Goal: Task Accomplishment & Management: Manage account settings

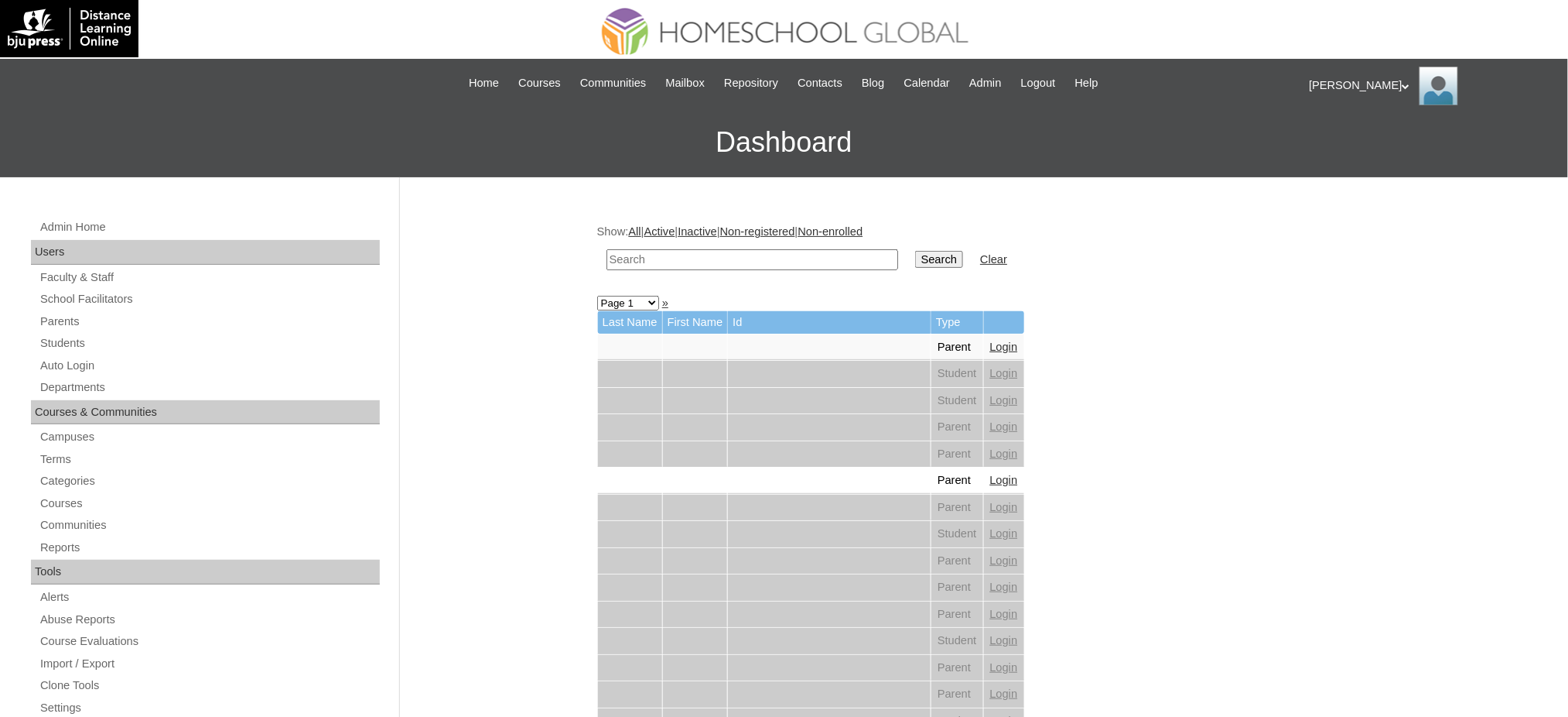
click at [690, 252] on input "text" at bounding box center [753, 260] width 292 height 21
paste input "MHP00140-TECHPH2022"
type input "MHP00140-TECHPH2022"
click at [916, 253] on input "Search" at bounding box center [939, 259] width 48 height 17
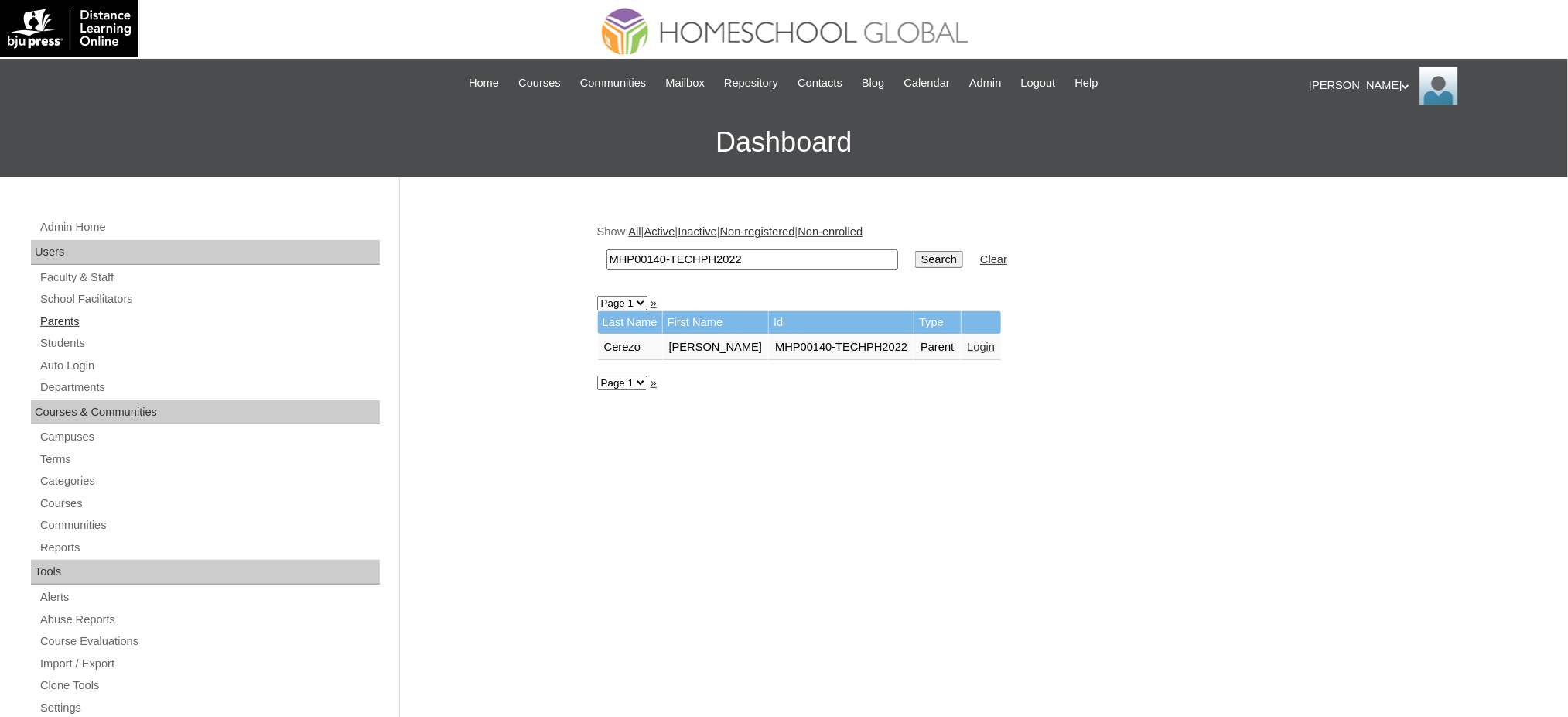
click at [64, 319] on link "Parents" at bounding box center [209, 322] width 341 height 20
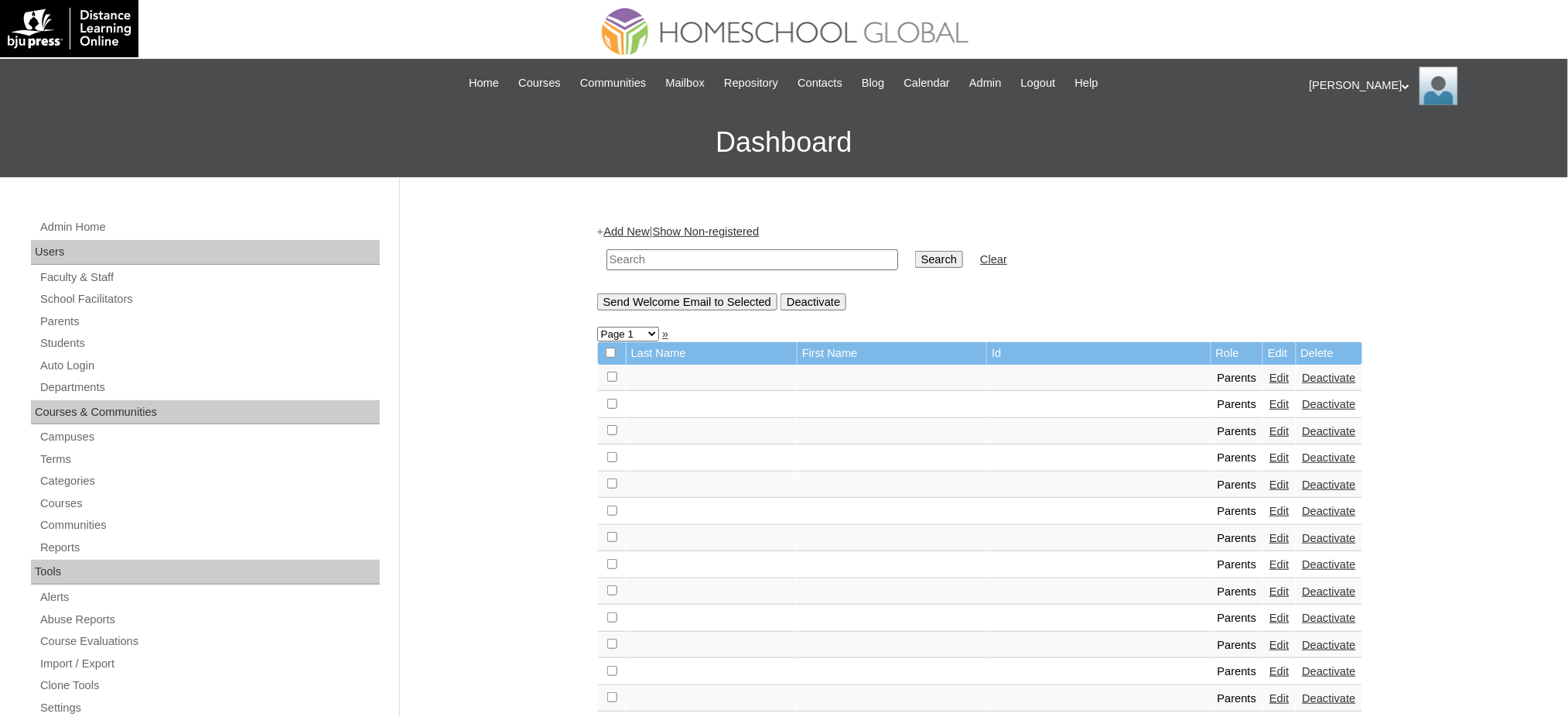
click at [690, 254] on input "text" at bounding box center [753, 260] width 292 height 21
paste input "MHP00140-TECHPH2022"
type input "MHP00140-TECHPH2022"
click at [916, 255] on input "Search" at bounding box center [939, 259] width 48 height 17
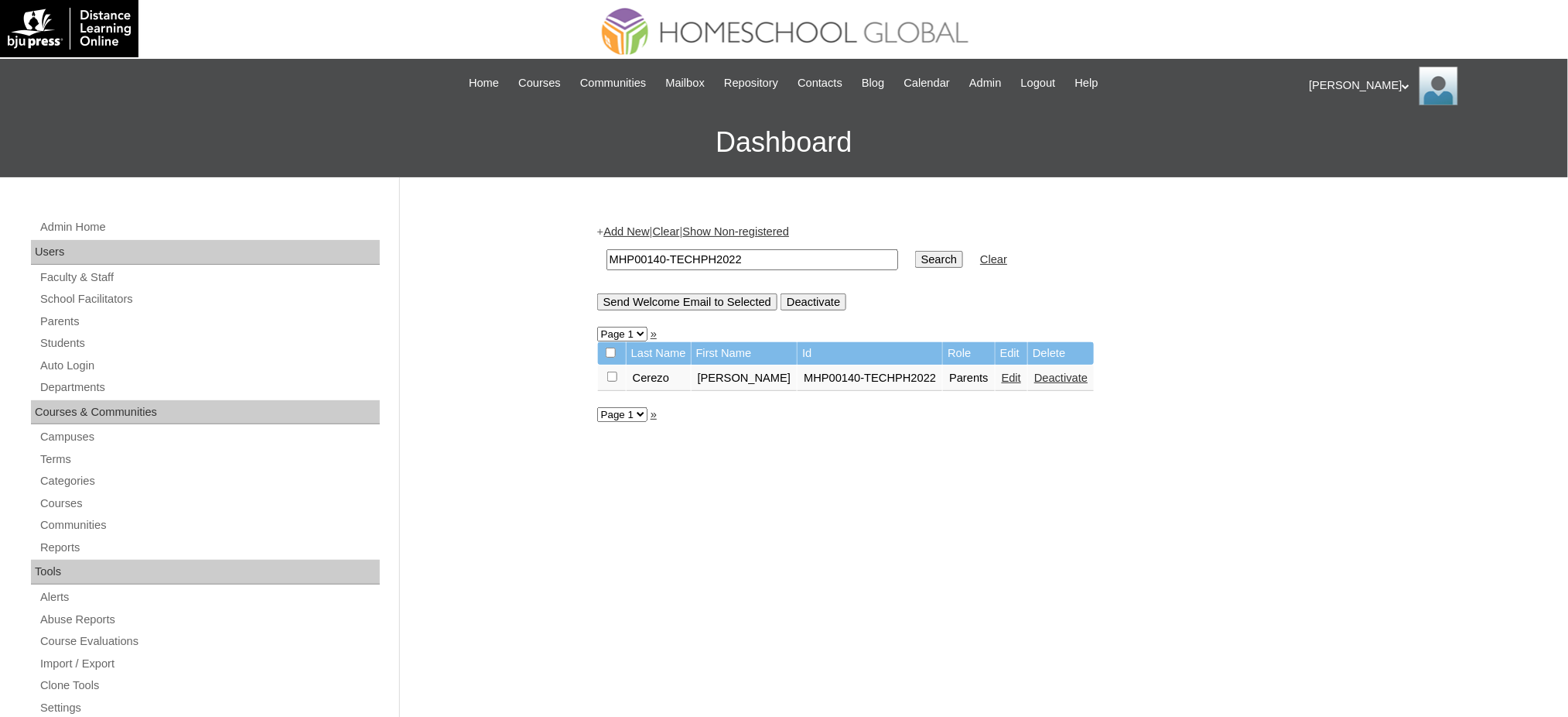
click at [1002, 375] on link "Edit" at bounding box center [1012, 377] width 20 height 12
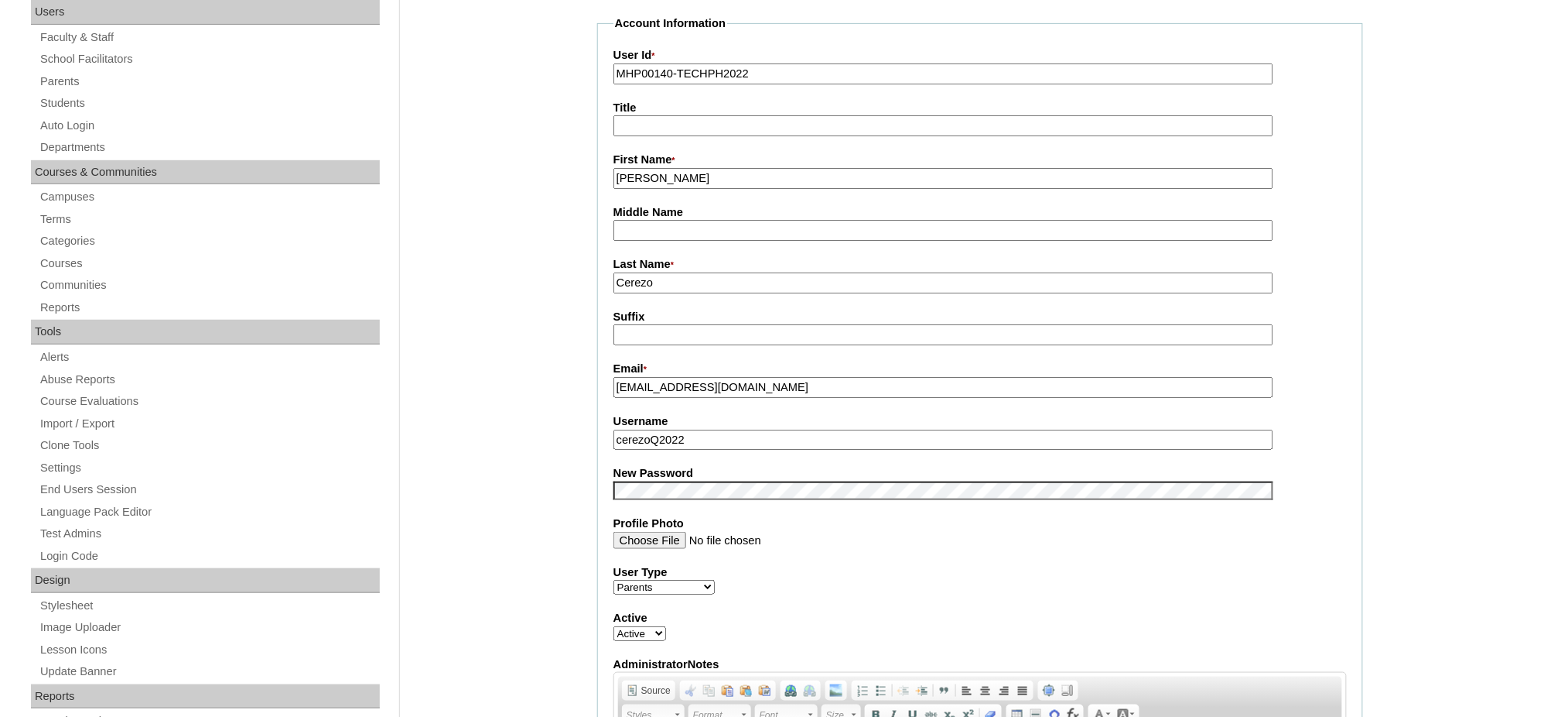
scroll to position [310, 0]
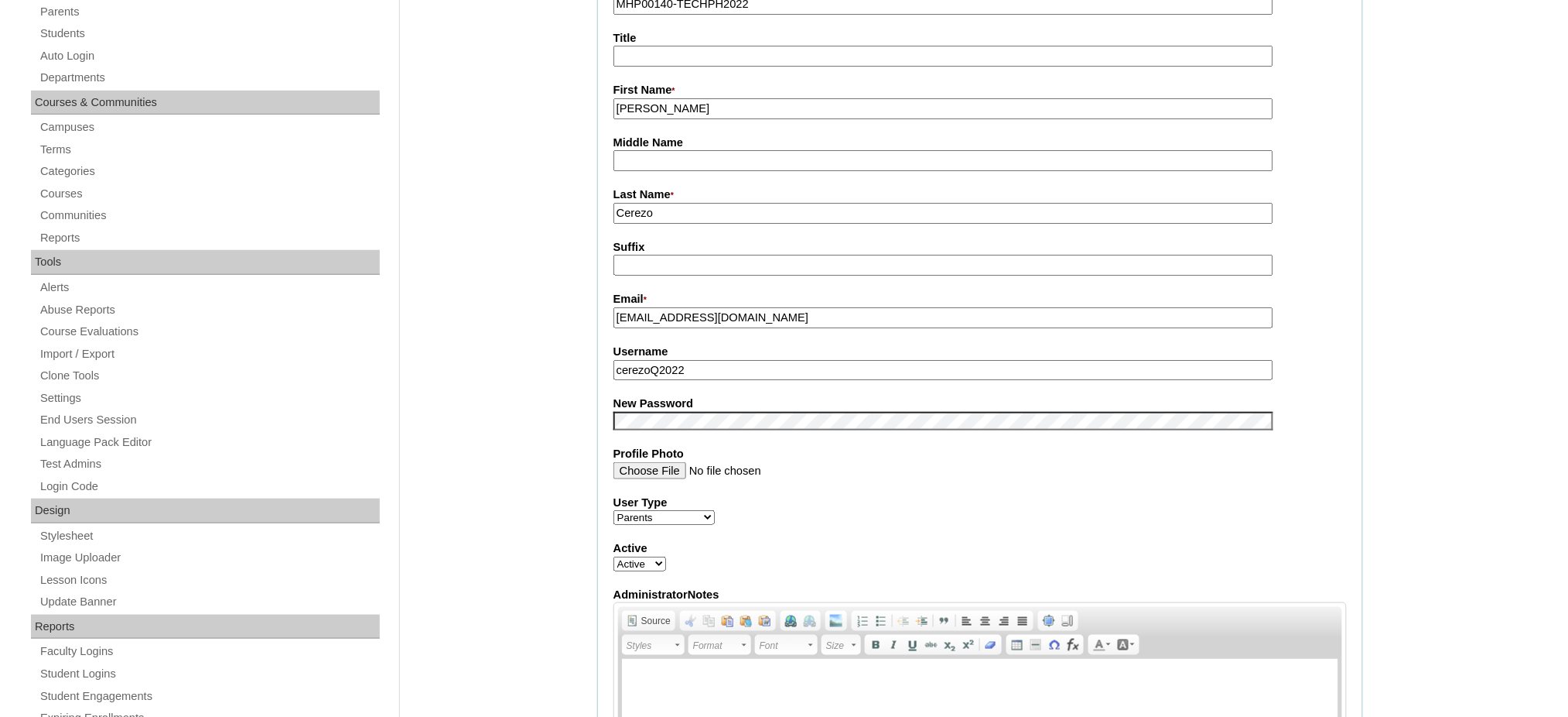
click at [671, 360] on input "cerezoQ2022" at bounding box center [943, 371] width 660 height 21
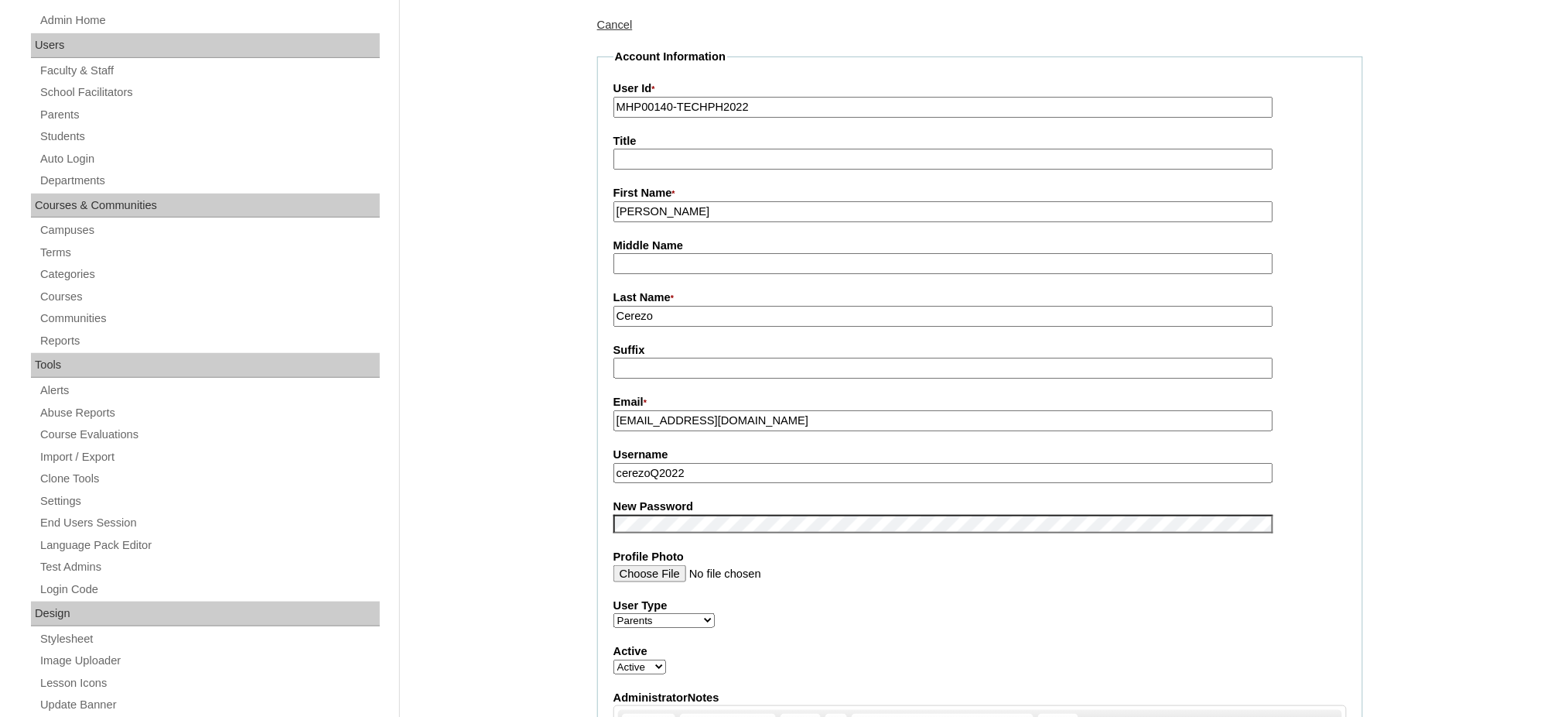
scroll to position [206, 0]
click at [666, 107] on input "MHP00140-TECHPH2022" at bounding box center [943, 108] width 660 height 21
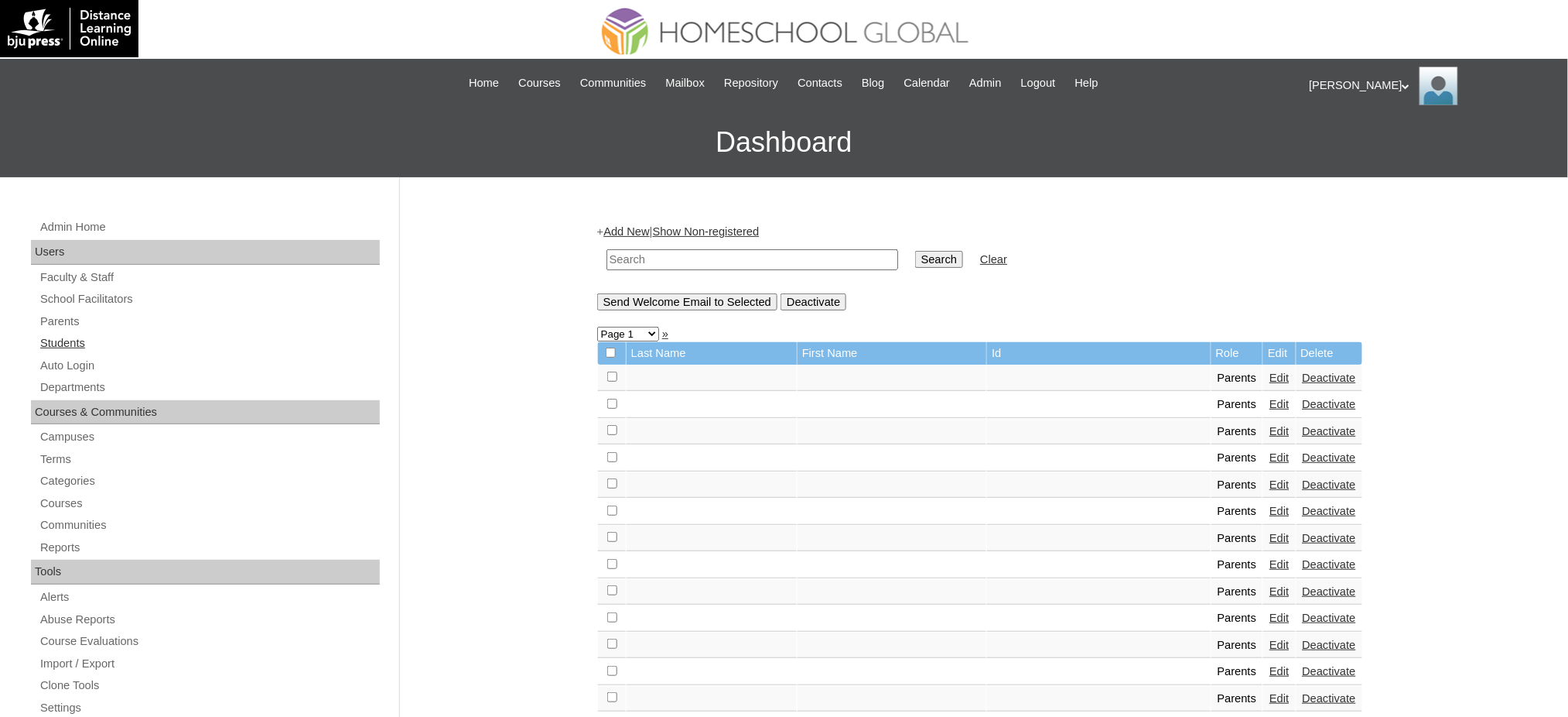
click at [62, 341] on link "Students" at bounding box center [209, 343] width 341 height 20
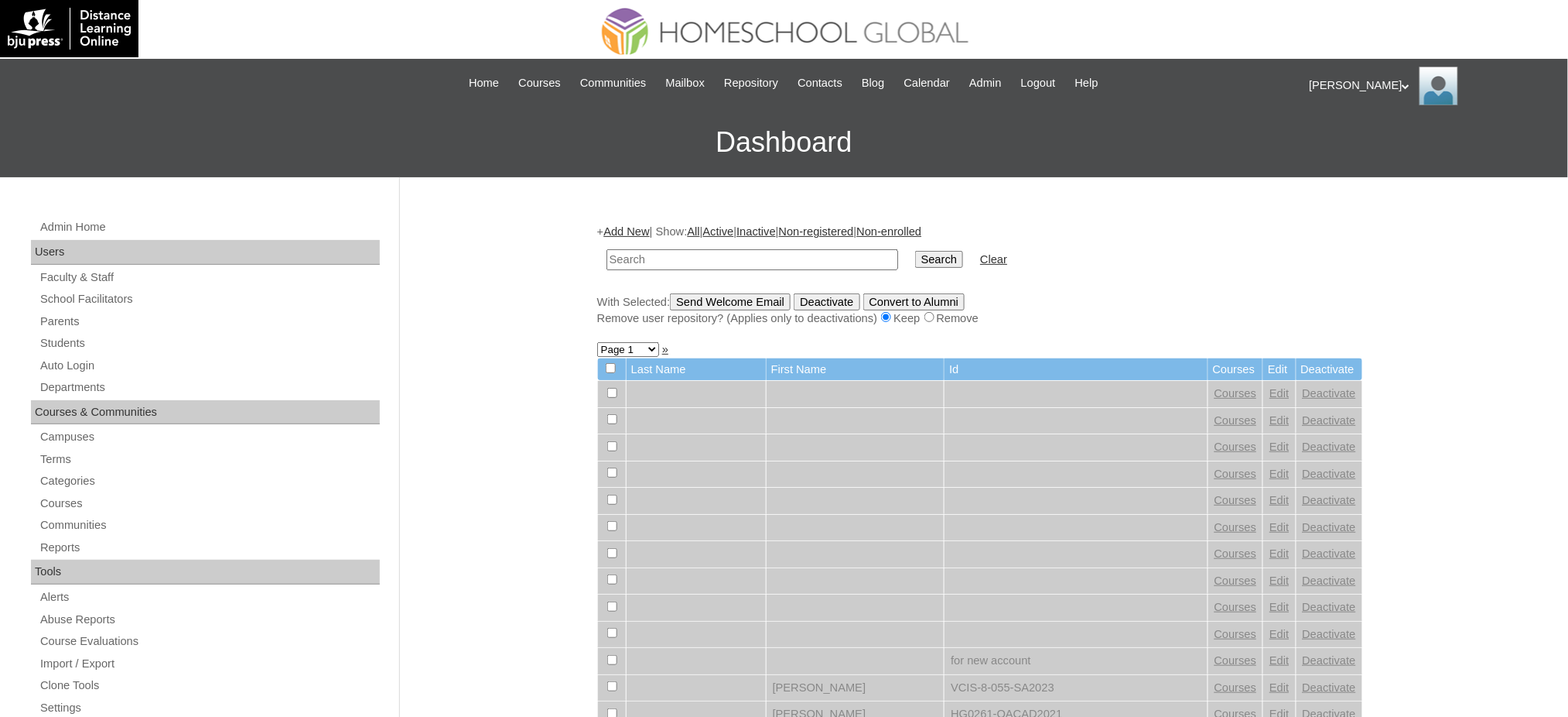
paste input "MHS0199-TECHPH2022"
type input "MHS0199-TECHPH2022"
click at [916, 254] on input "Search" at bounding box center [939, 259] width 48 height 17
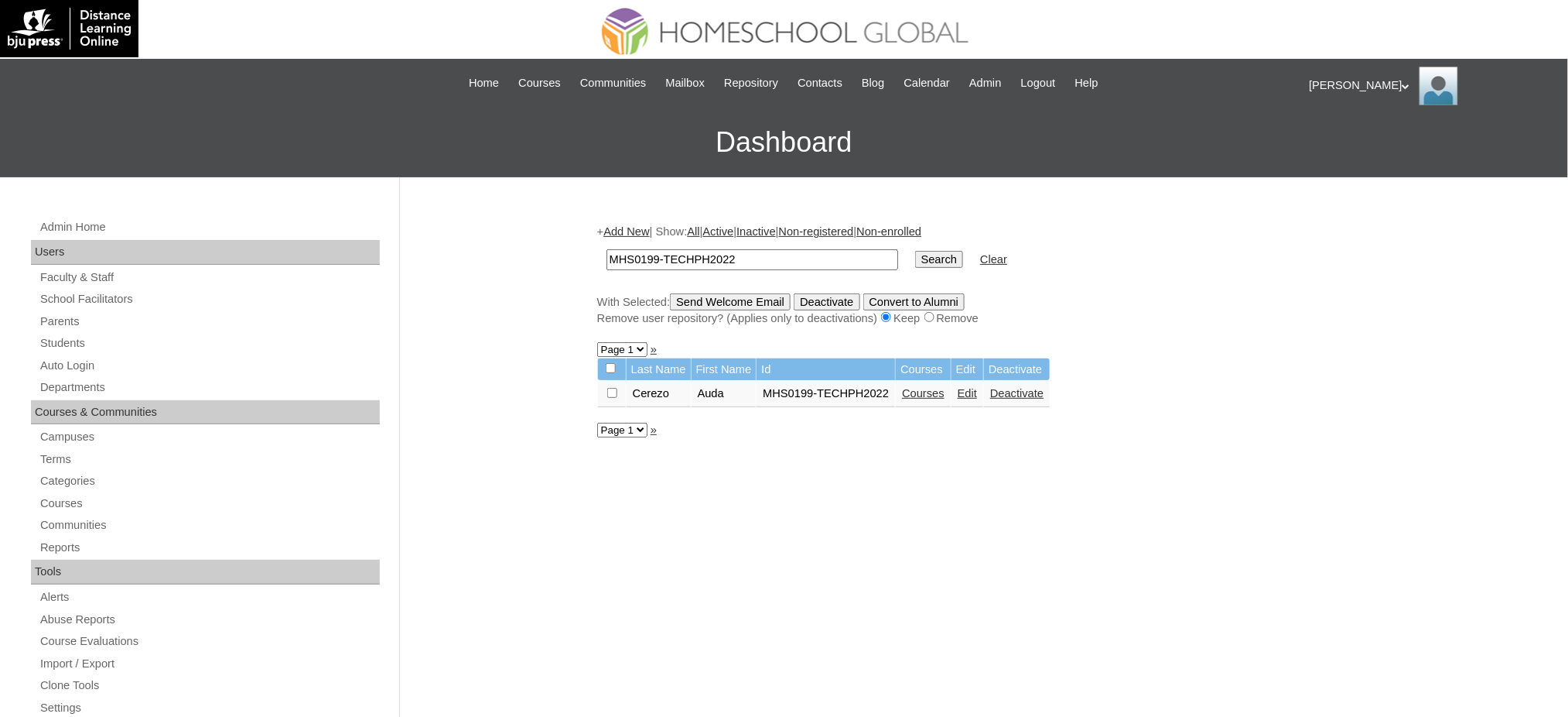
click at [968, 390] on link "Edit" at bounding box center [968, 393] width 20 height 12
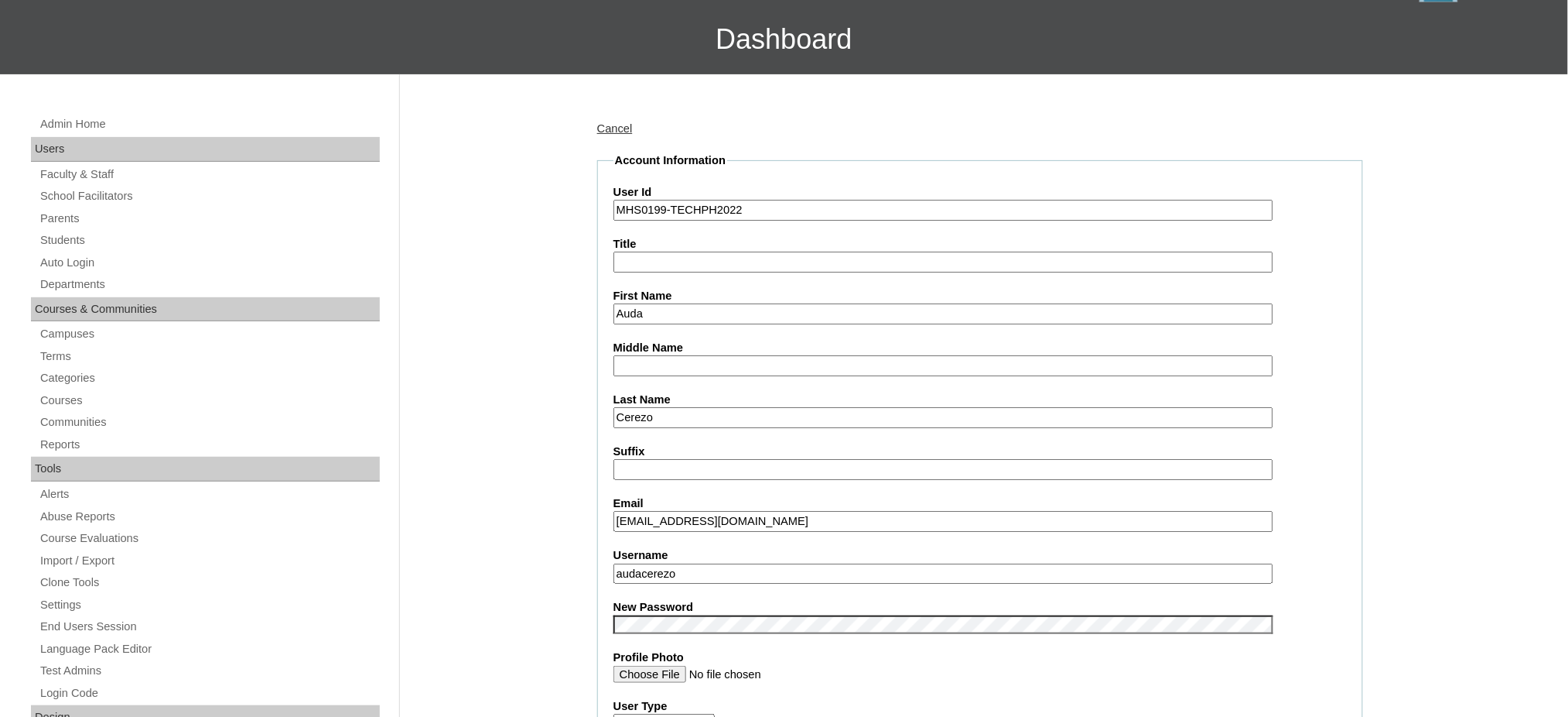
click at [722, 563] on input "audacerezo" at bounding box center [943, 574] width 660 height 21
click at [696, 217] on input "MHS0199-TECHPH2022" at bounding box center [943, 210] width 660 height 21
click at [718, 209] on input "MHS0199-TECHPH2022" at bounding box center [943, 210] width 660 height 21
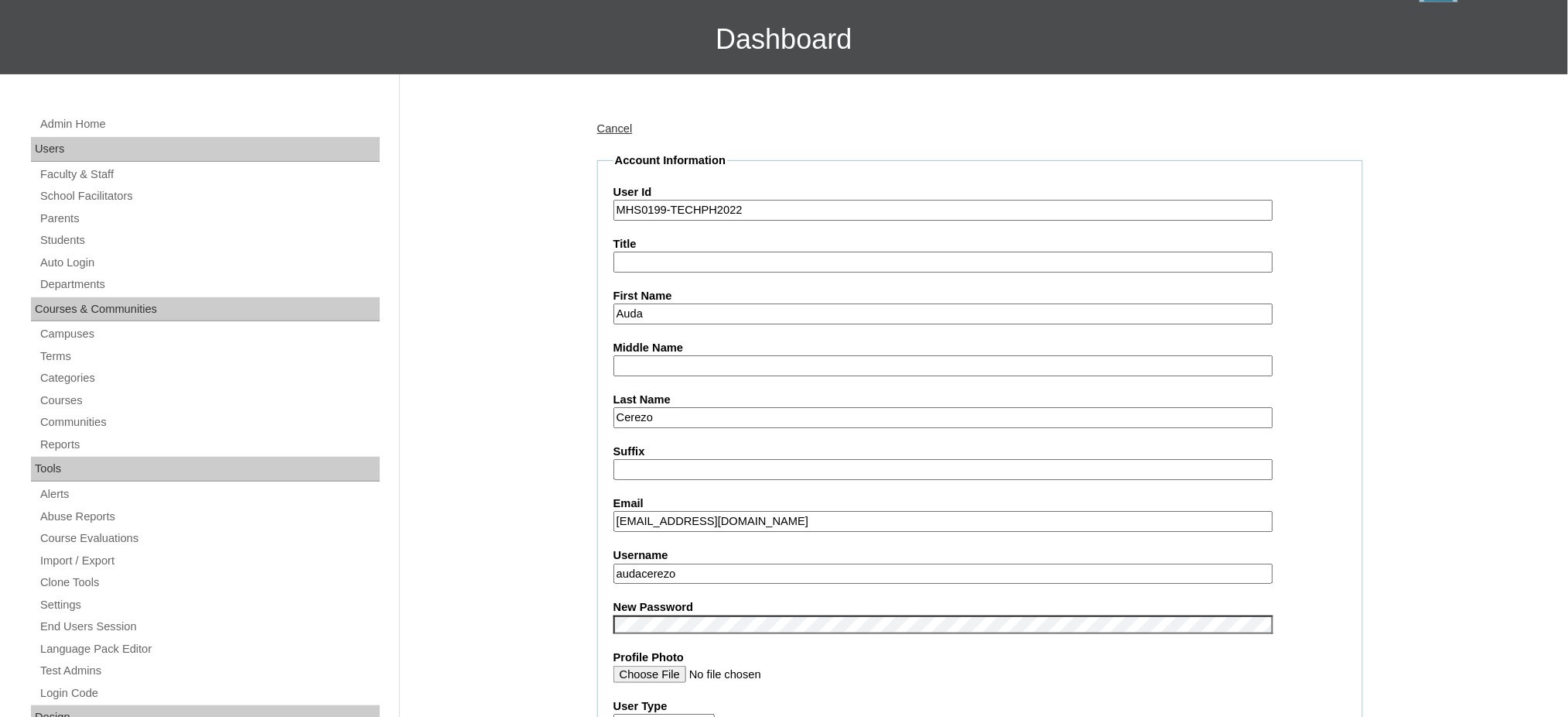
click at [718, 209] on input "MHS0199-TECHPH2022" at bounding box center [943, 210] width 660 height 21
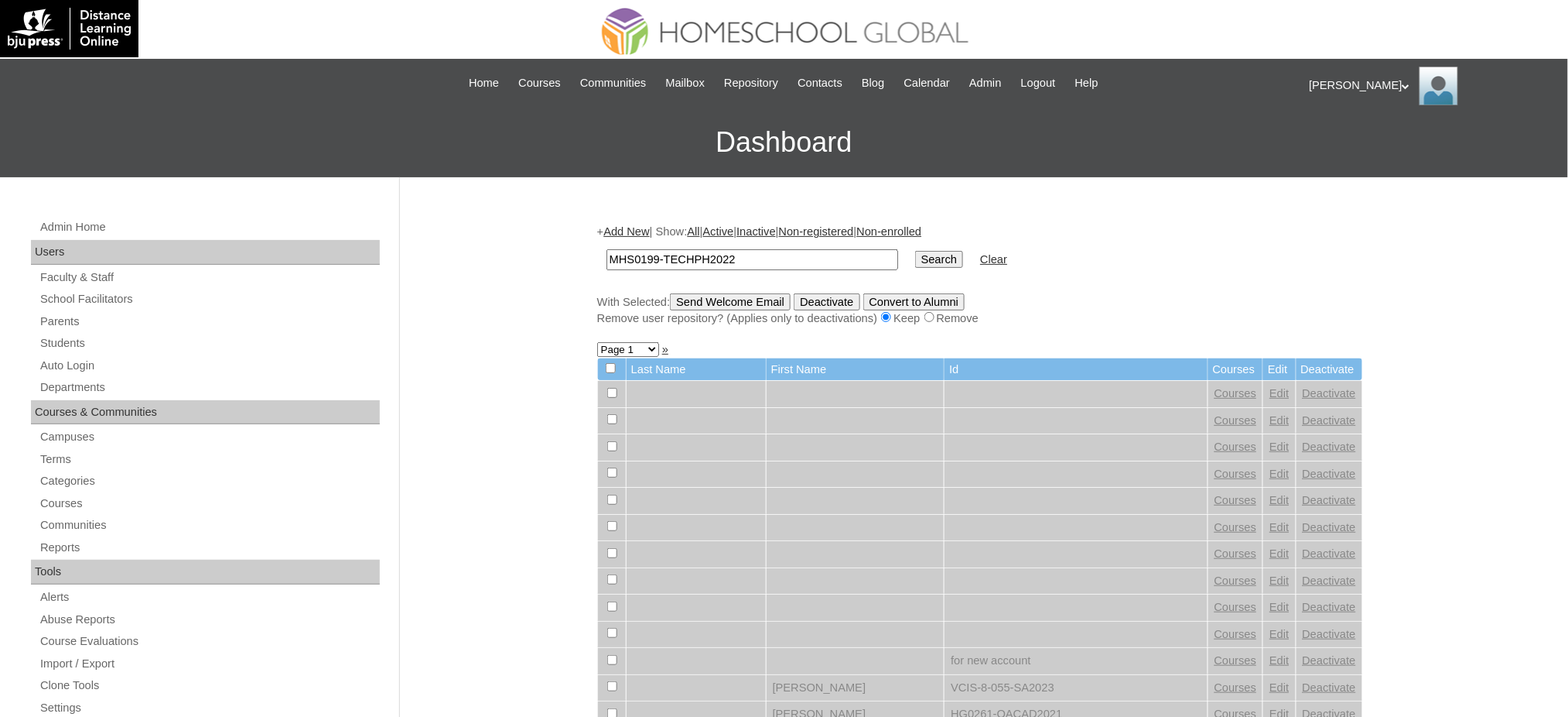
type input "MHS0199-TECHPH2022"
click at [916, 258] on input "Search" at bounding box center [939, 259] width 48 height 17
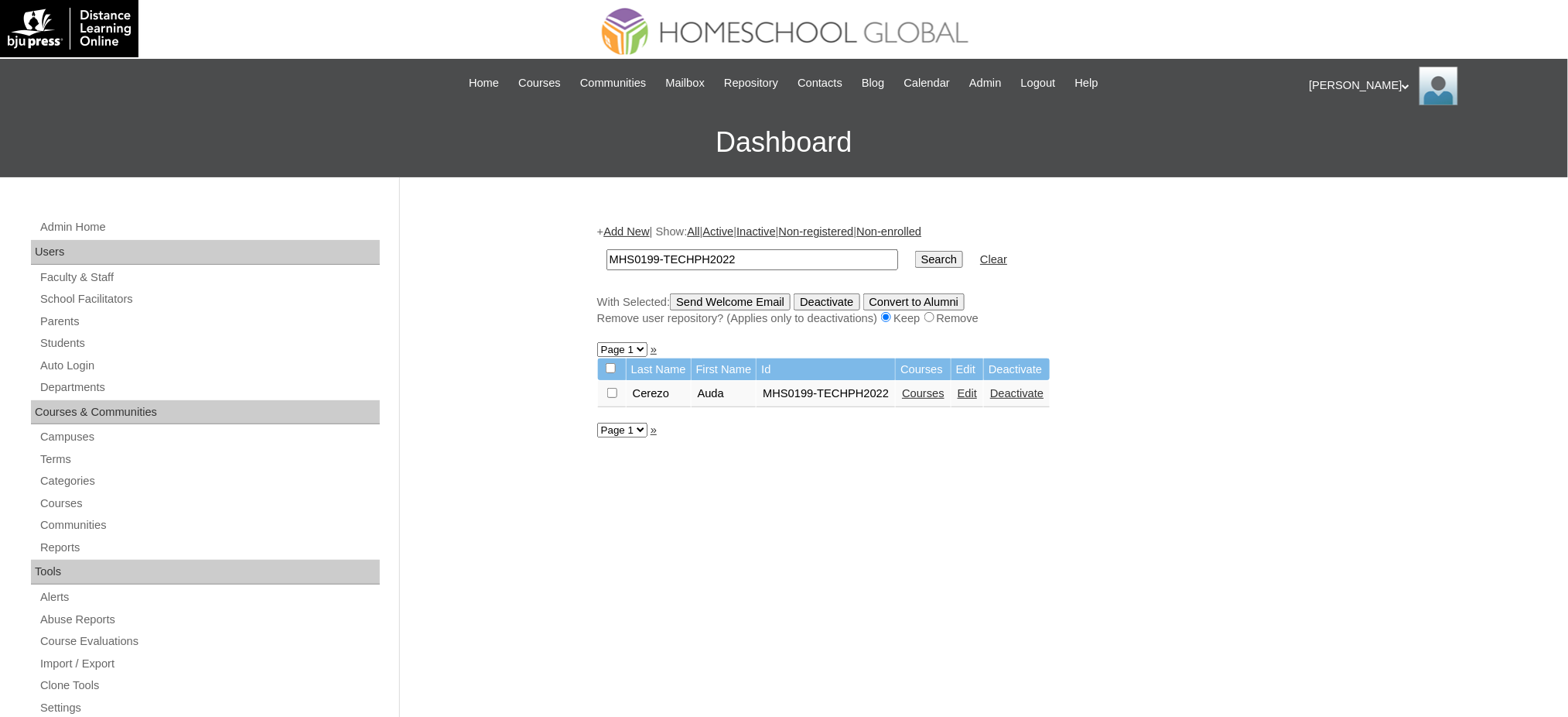
click at [911, 387] on link "Courses" at bounding box center [924, 393] width 42 height 12
click at [911, 387] on link "Courses" at bounding box center [924, 393] width 42 height 12
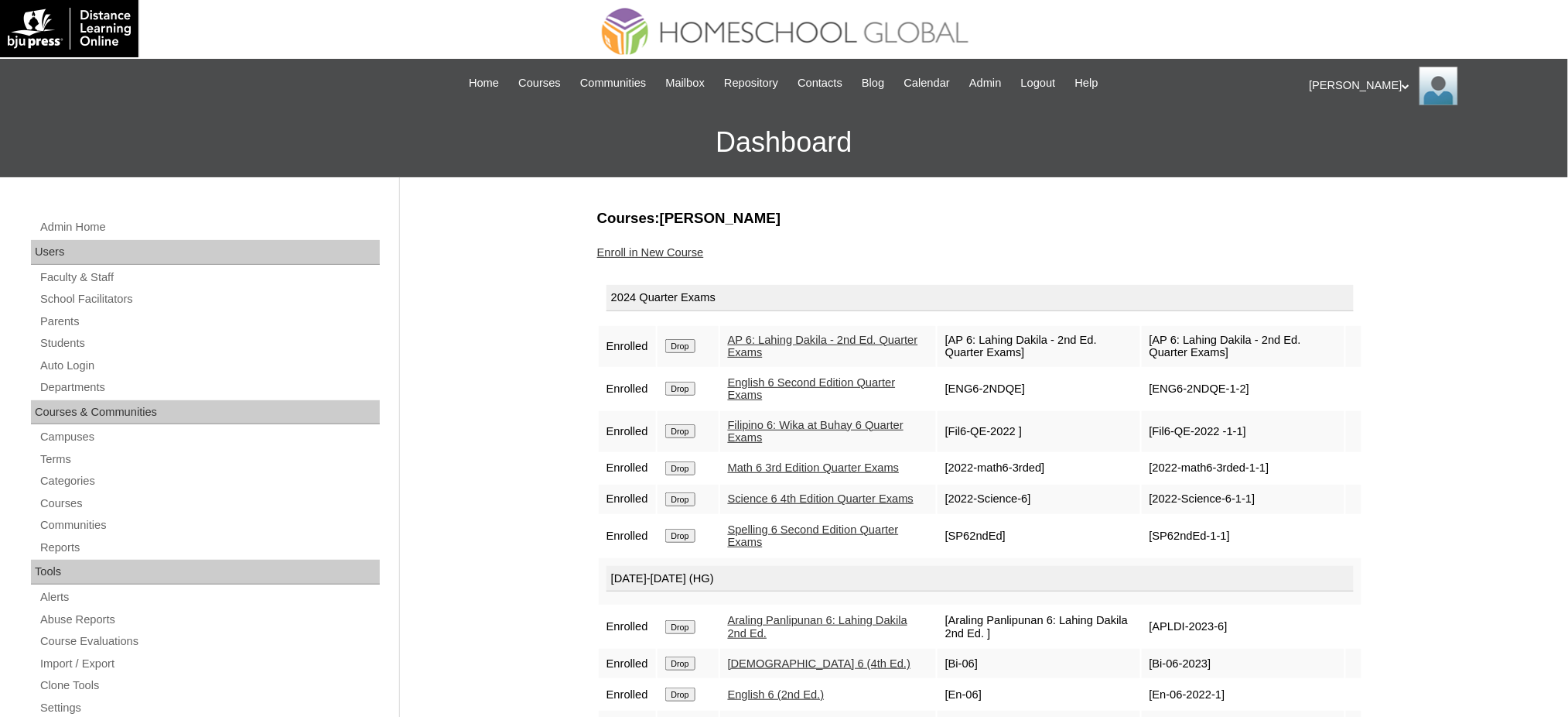
click at [686, 341] on input "Drop" at bounding box center [680, 345] width 30 height 14
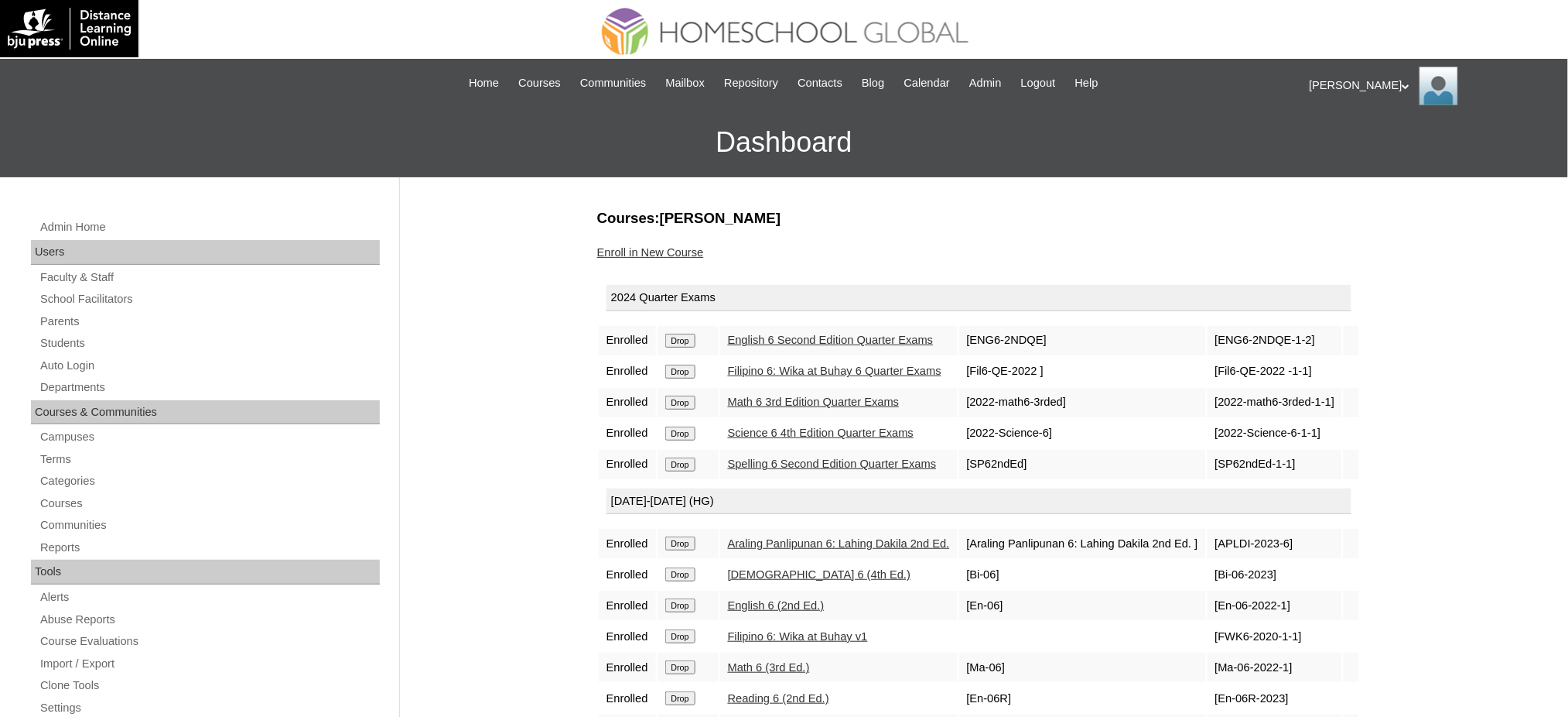
click at [677, 340] on input "Drop" at bounding box center [680, 340] width 30 height 14
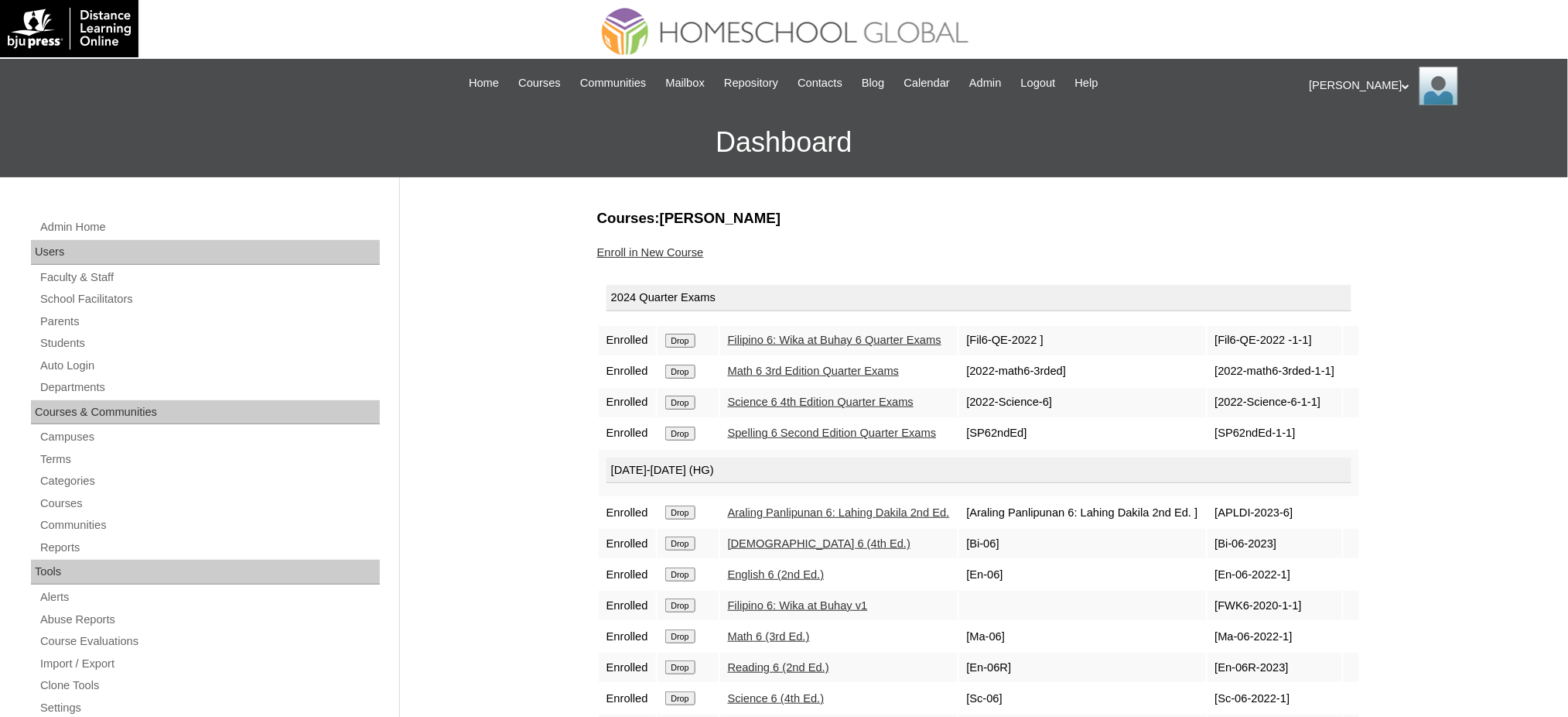
click at [692, 341] on input "Drop" at bounding box center [680, 340] width 30 height 14
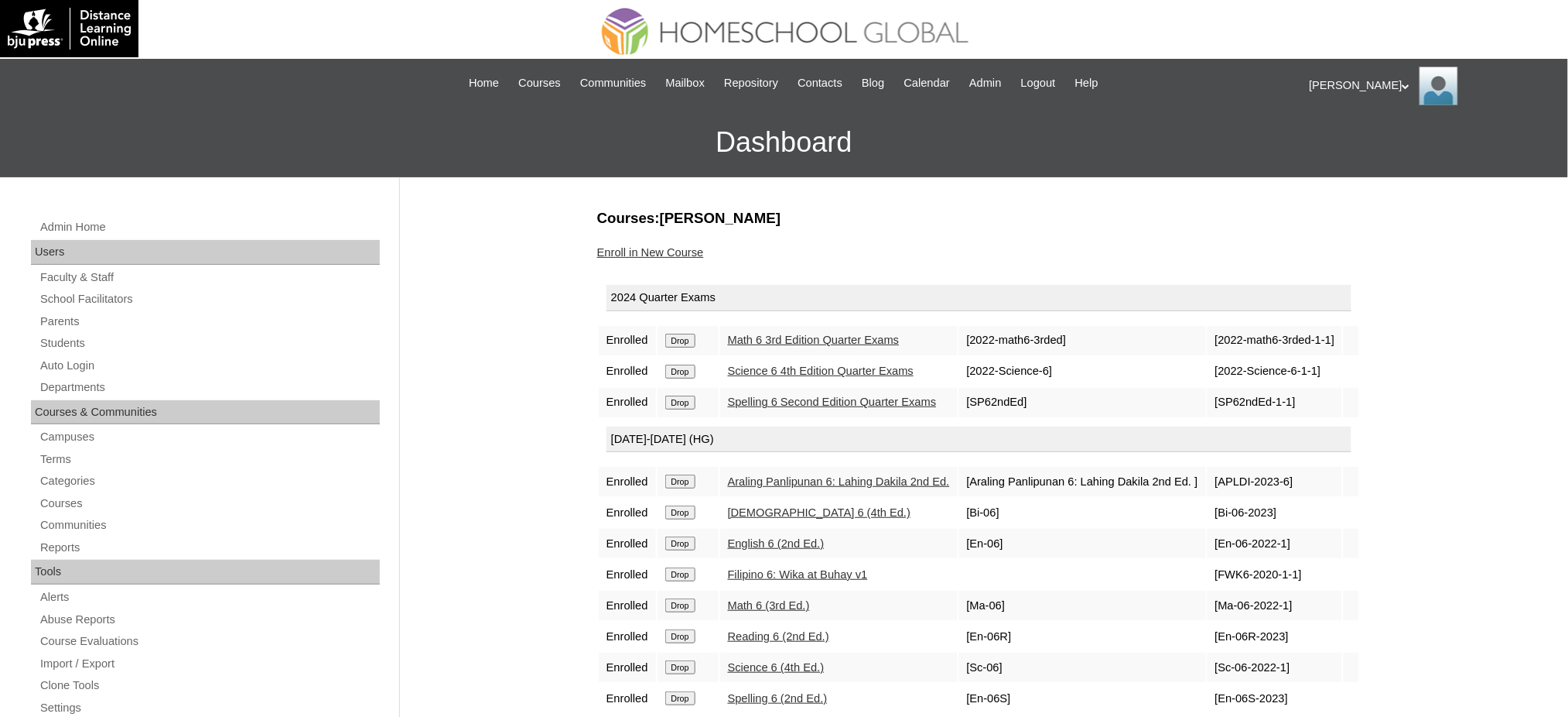
click at [689, 340] on input "Drop" at bounding box center [680, 340] width 30 height 14
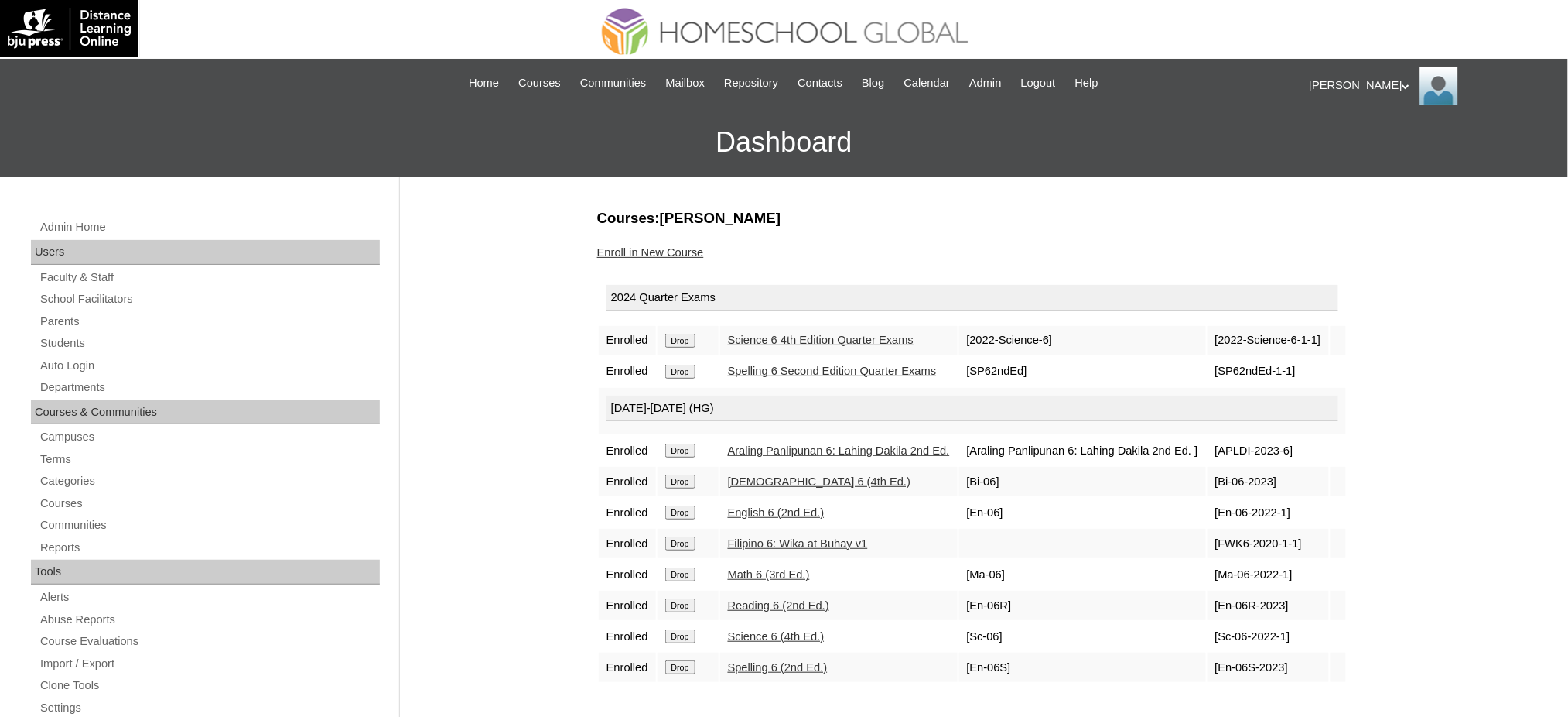
click at [684, 347] on input "Drop" at bounding box center [680, 340] width 30 height 14
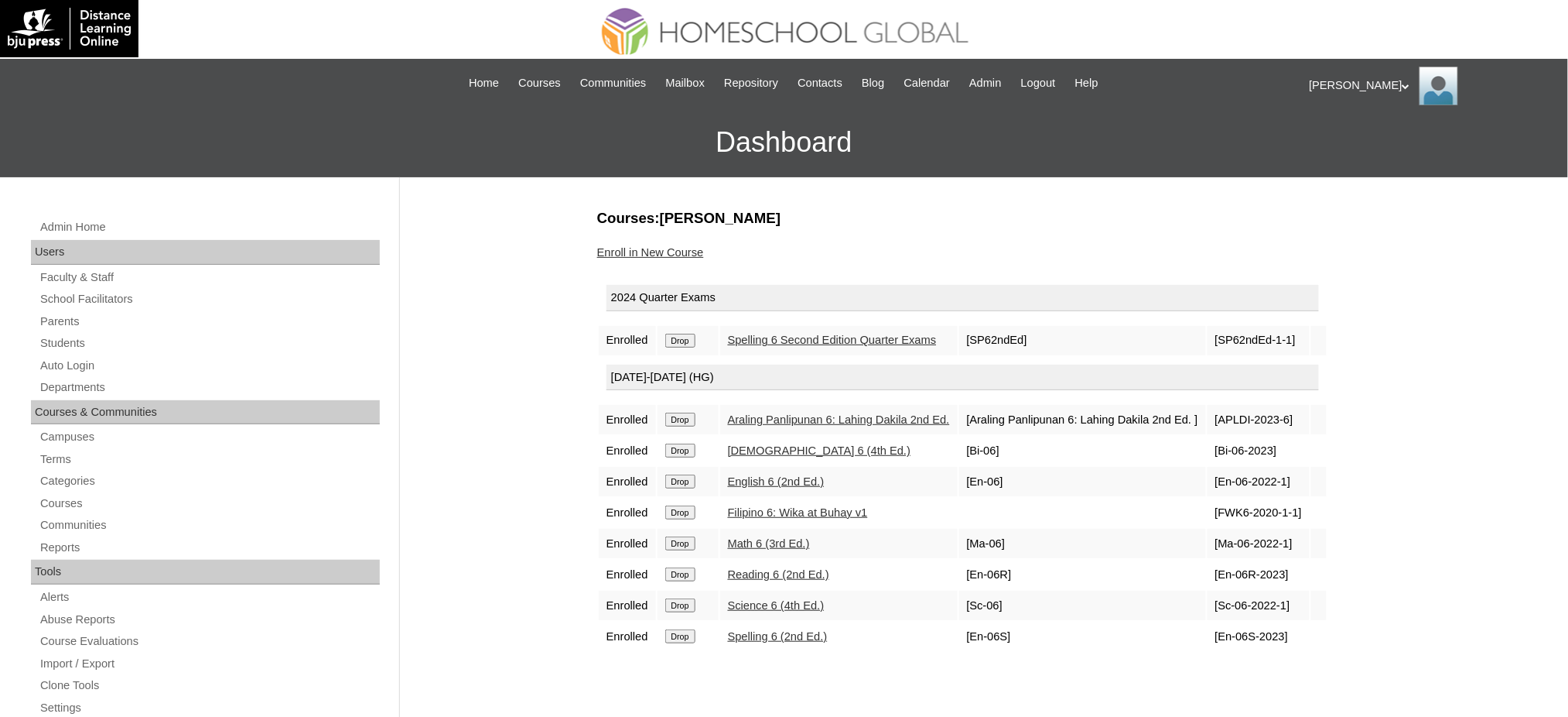
click at [682, 339] on input "Drop" at bounding box center [680, 340] width 30 height 14
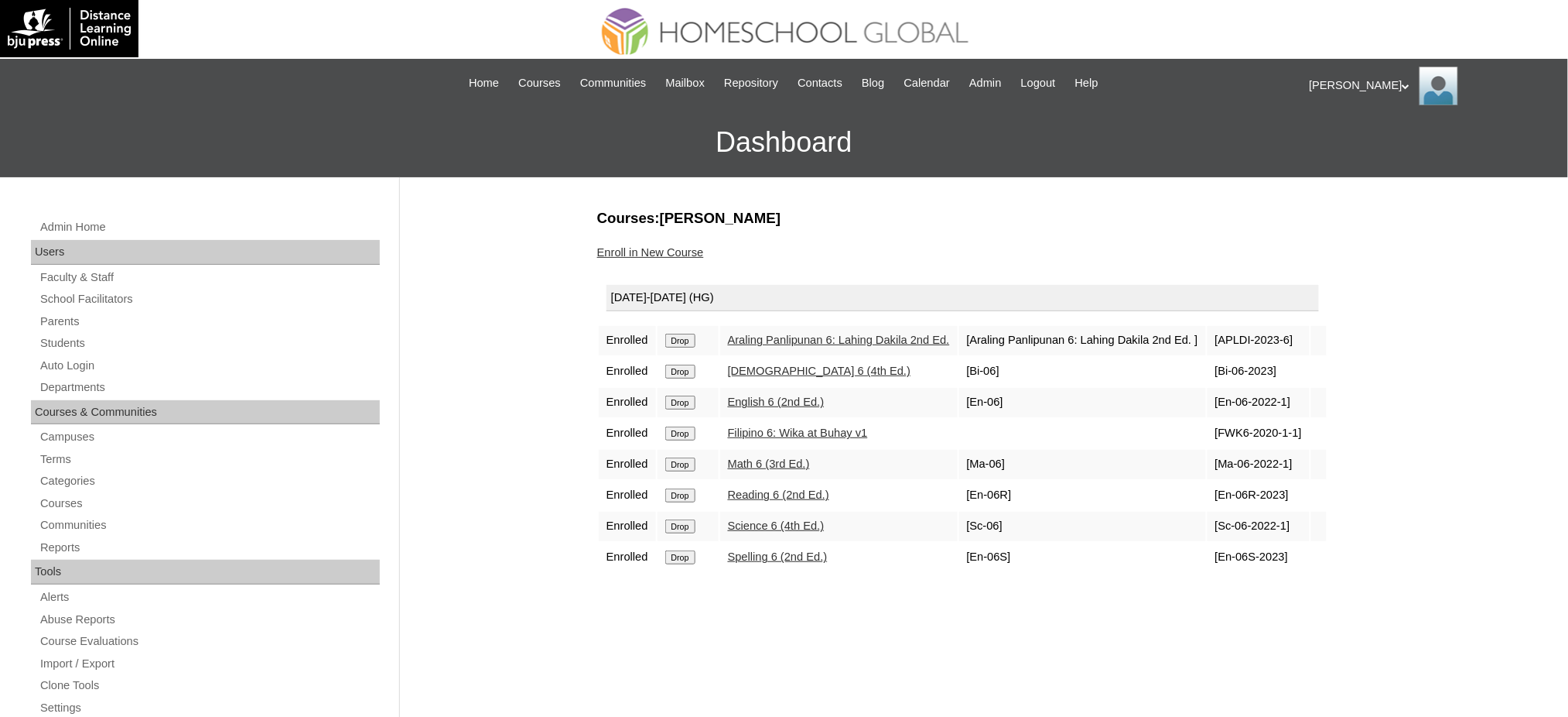
click at [687, 338] on input "Drop" at bounding box center [680, 340] width 30 height 14
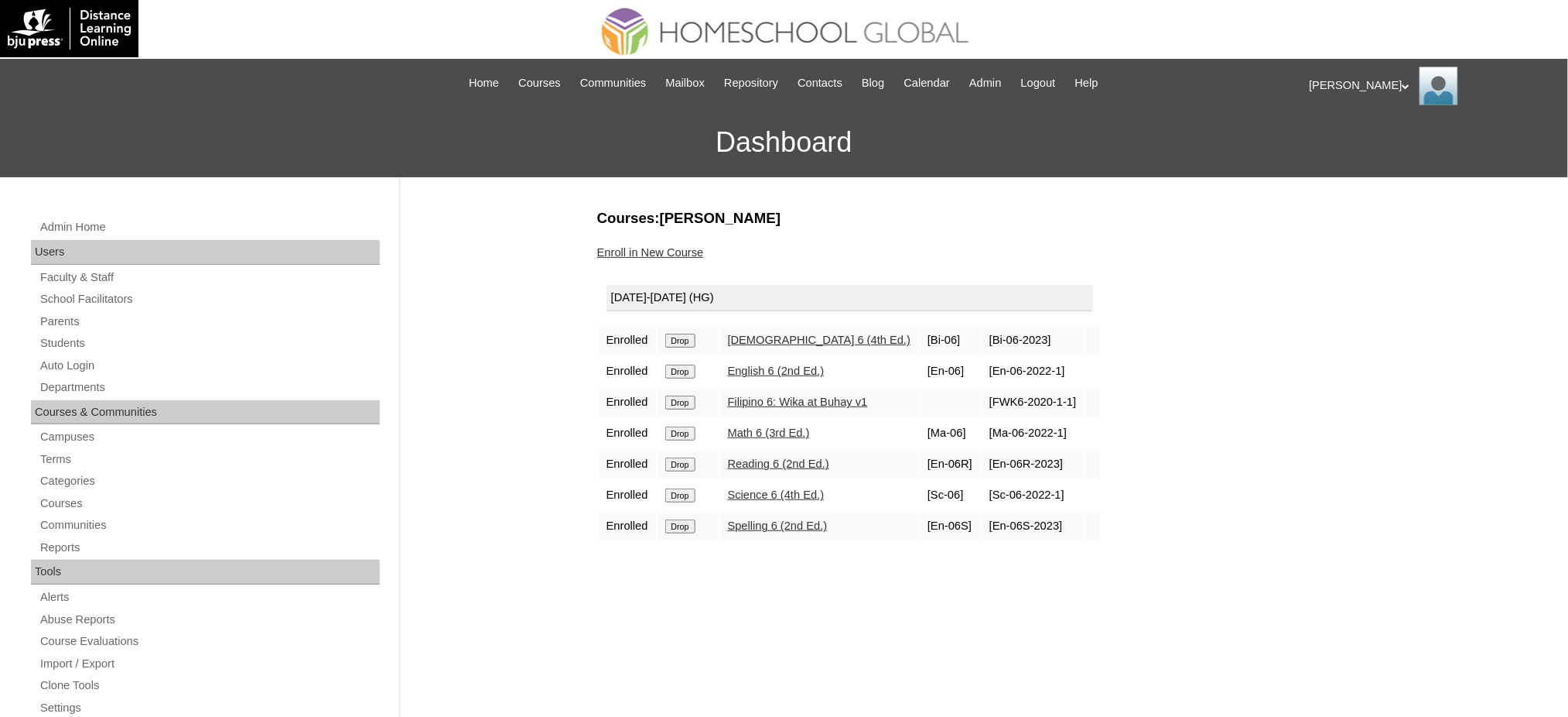
click at [688, 335] on input "Drop" at bounding box center [680, 340] width 30 height 14
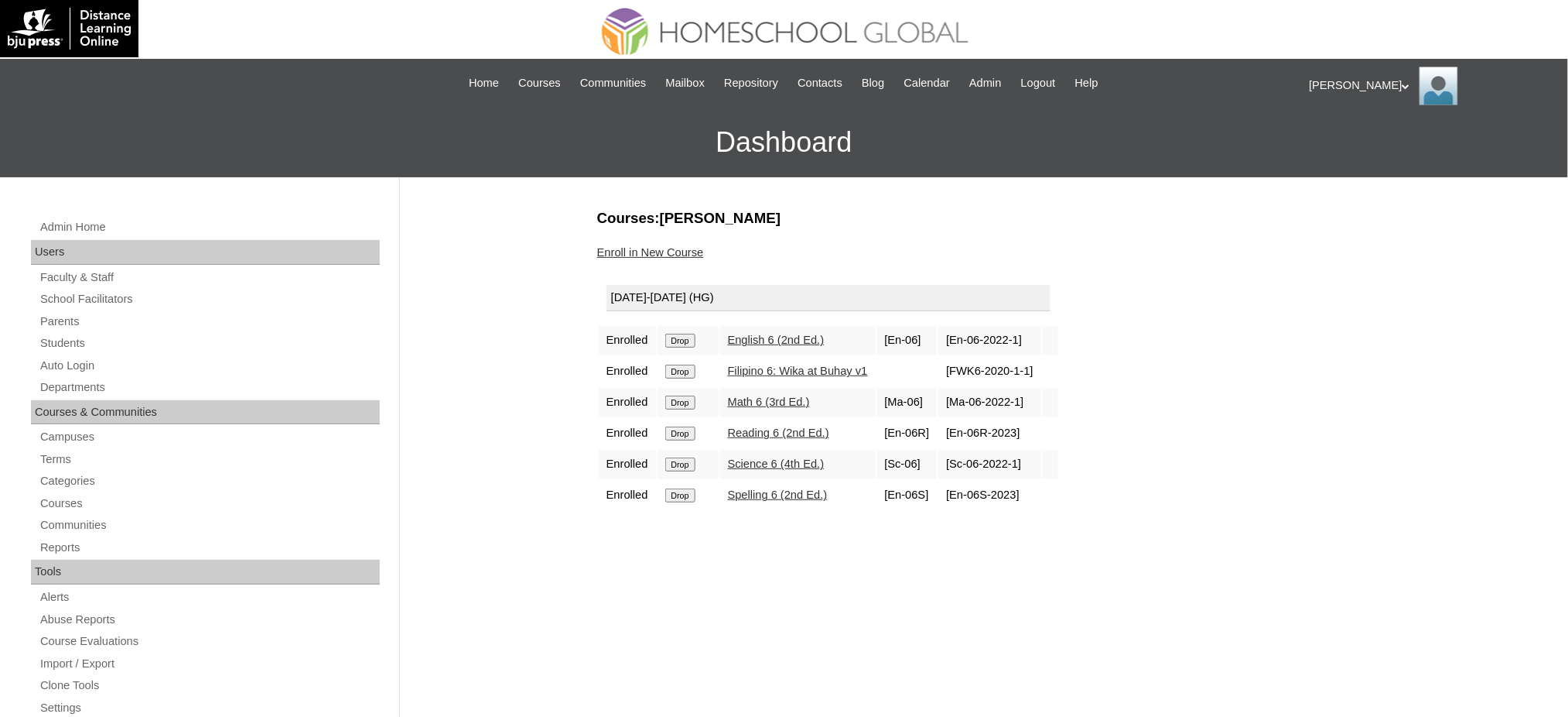
drag, startPoint x: 0, startPoint y: 0, endPoint x: 687, endPoint y: 332, distance: 763.0
click at [687, 333] on input "Drop" at bounding box center [680, 340] width 30 height 14
click at [685, 340] on input "Drop" at bounding box center [680, 340] width 30 height 14
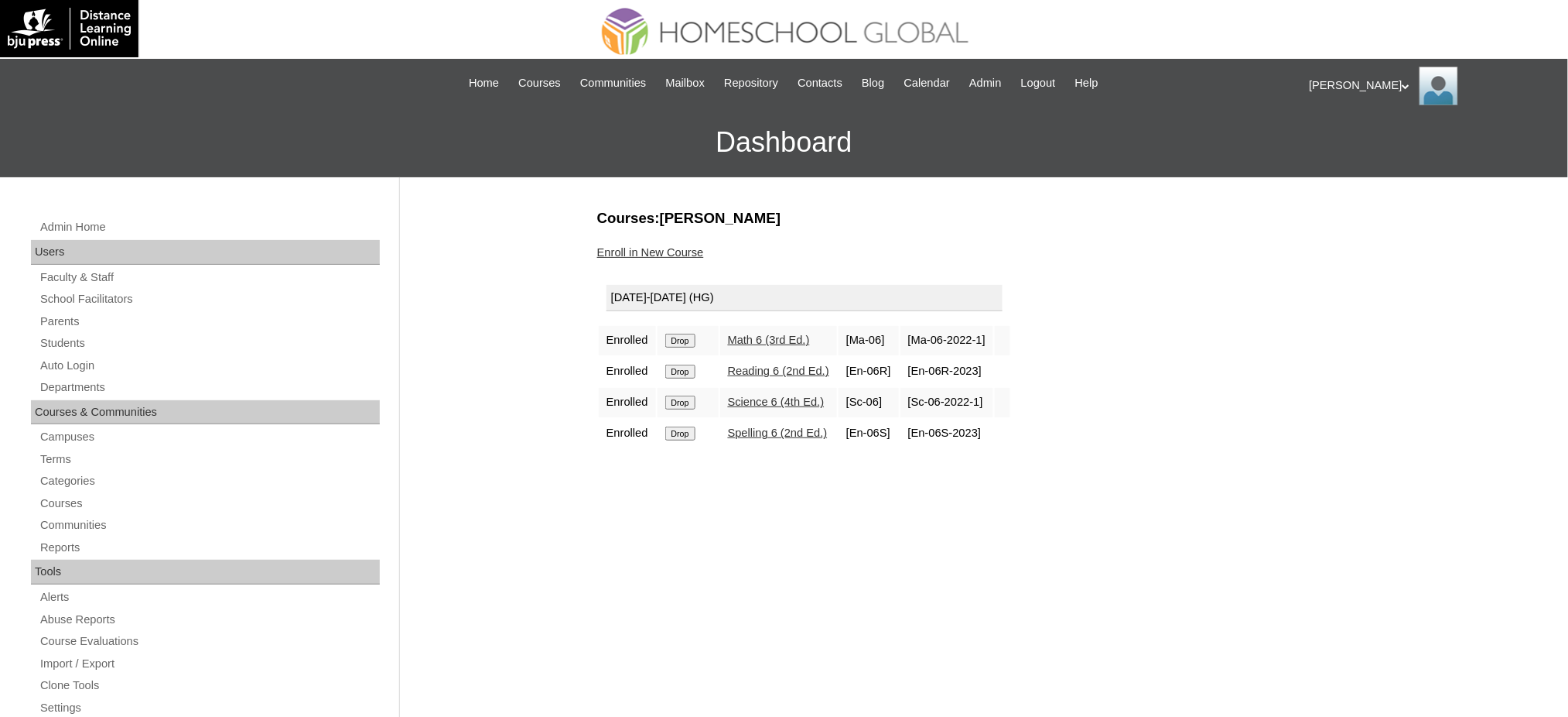
click at [687, 335] on input "Drop" at bounding box center [680, 340] width 30 height 14
click at [690, 337] on input "Drop" at bounding box center [680, 340] width 30 height 14
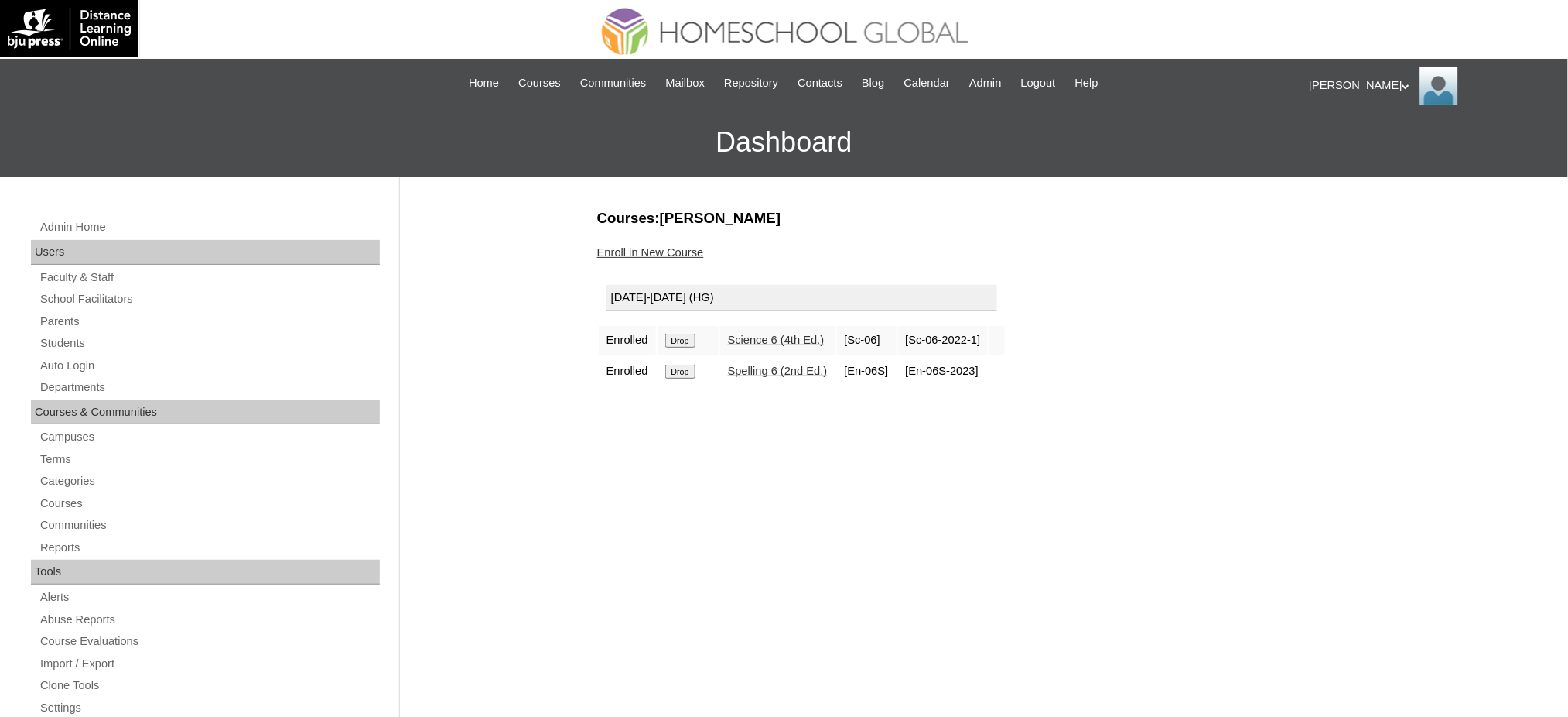
click at [686, 339] on input "Drop" at bounding box center [680, 340] width 30 height 14
drag, startPoint x: 677, startPoint y: 336, endPoint x: 876, endPoint y: 66, distance: 335.4
click at [677, 337] on input "Drop" at bounding box center [680, 340] width 30 height 14
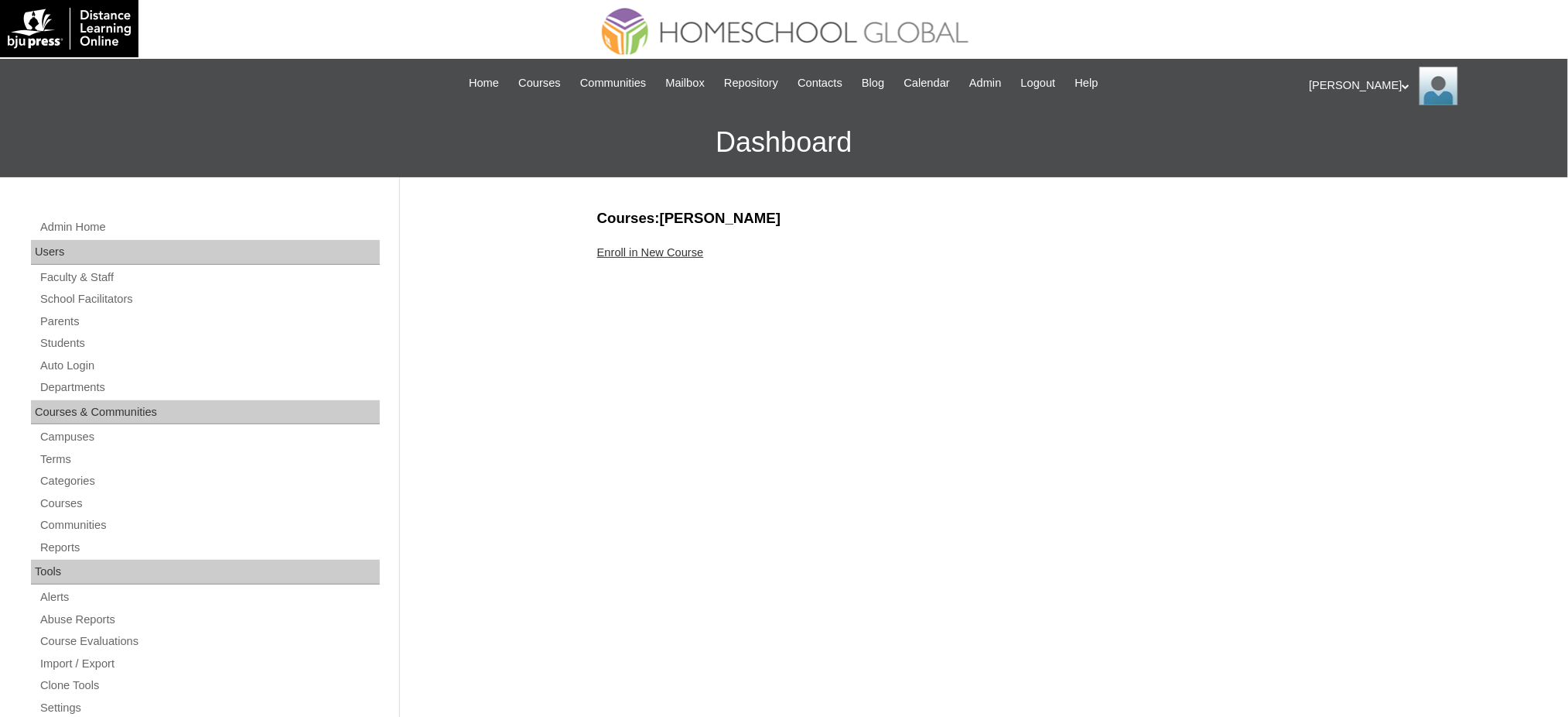
click at [679, 251] on link "Enroll in New Course" at bounding box center [650, 252] width 107 height 12
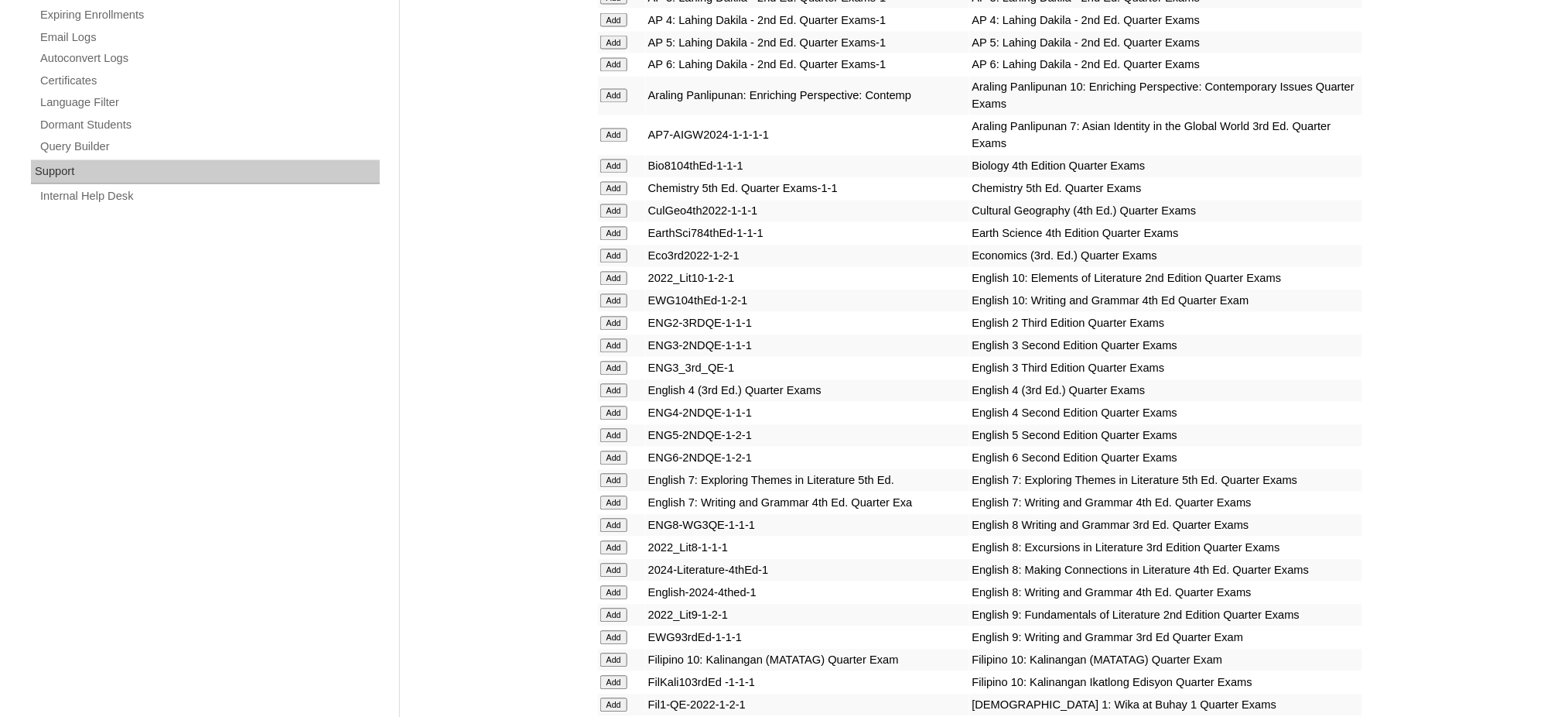
scroll to position [1032, 0]
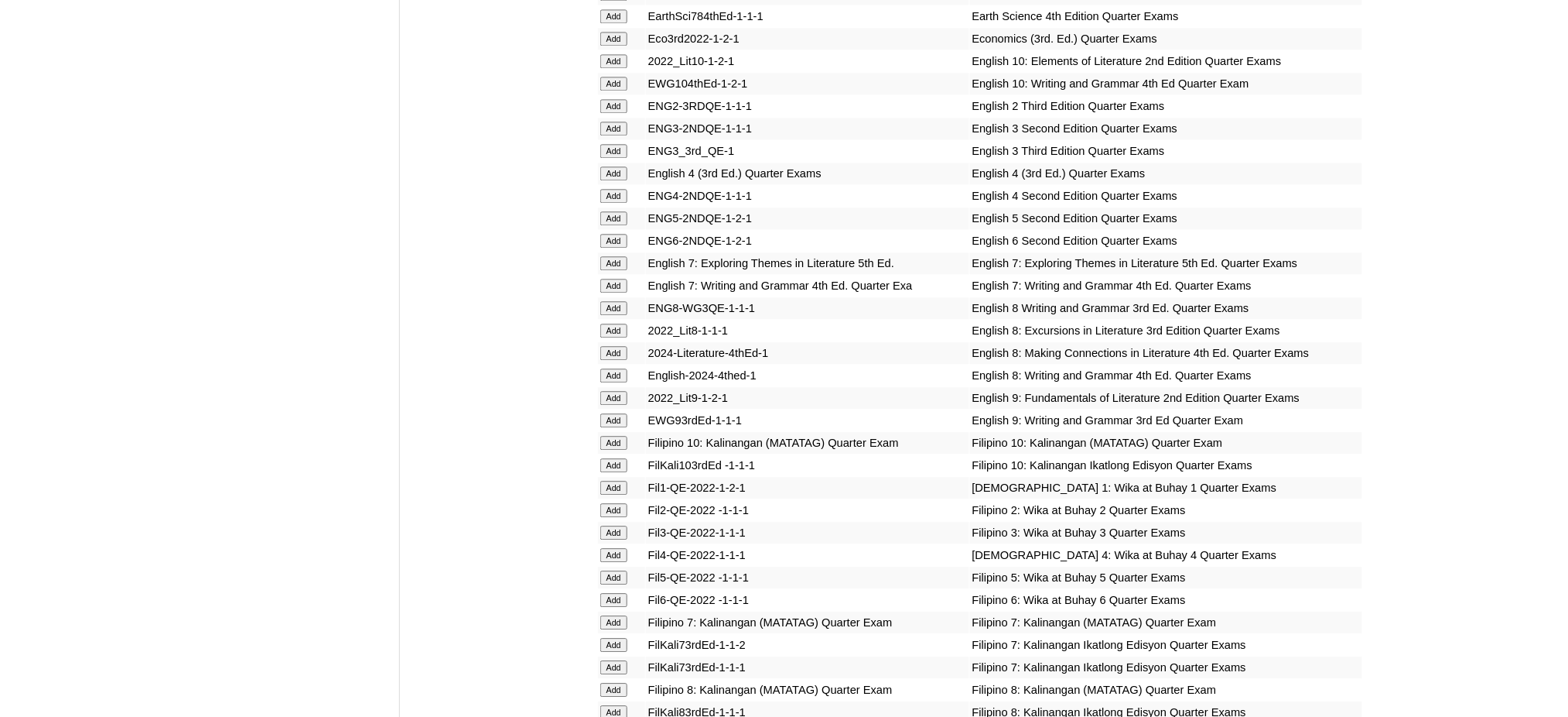
scroll to position [1238, 0]
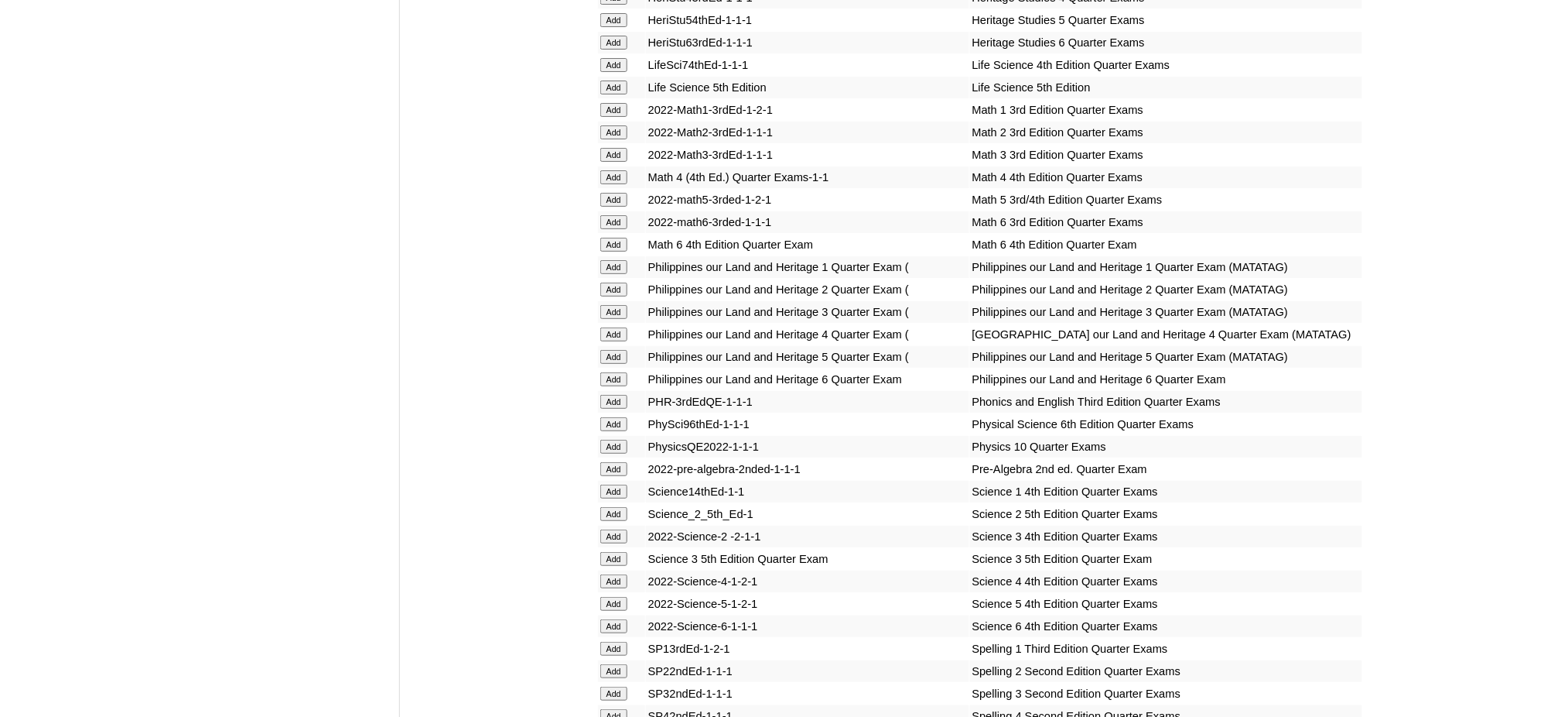
scroll to position [2270, 0]
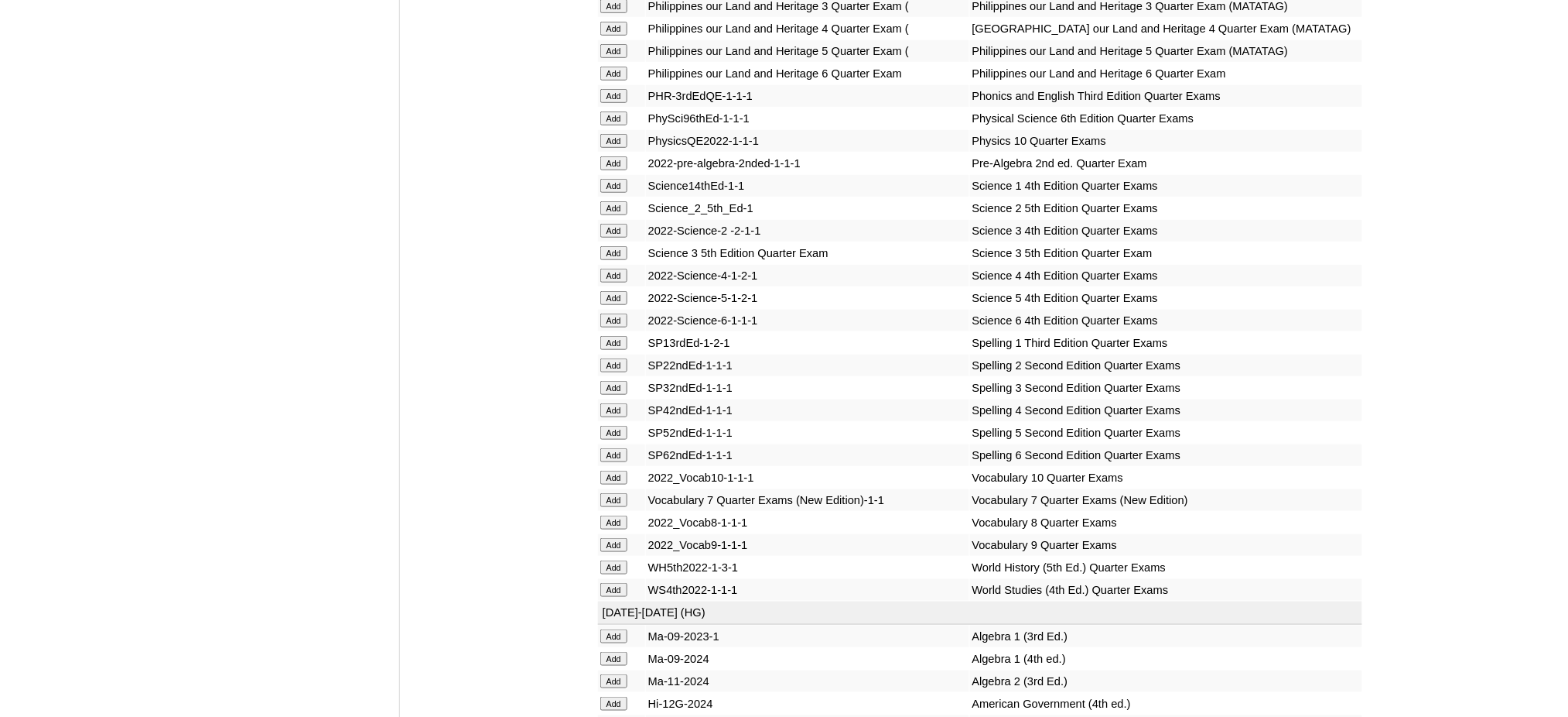
scroll to position [2476, 0]
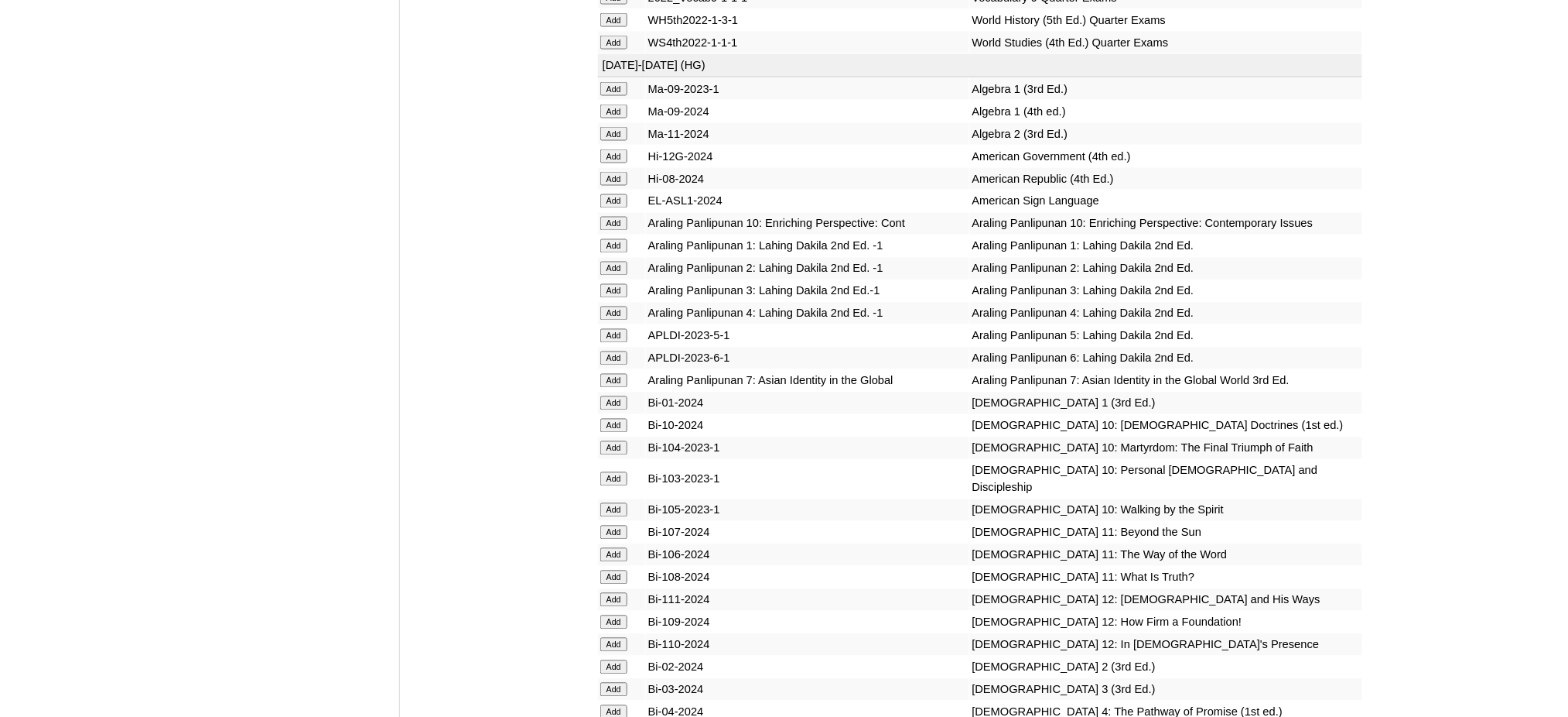
scroll to position [3095, 0]
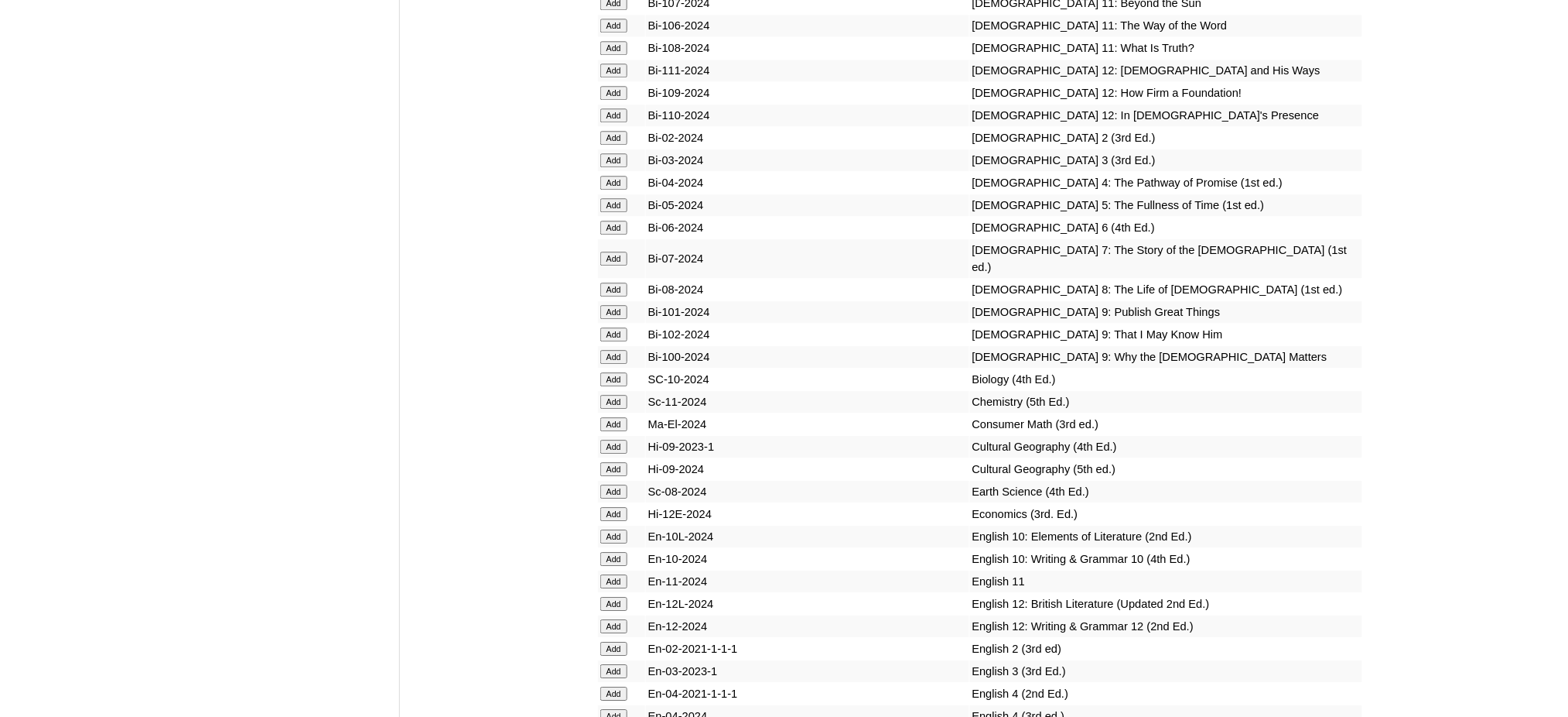
scroll to position [3611, 0]
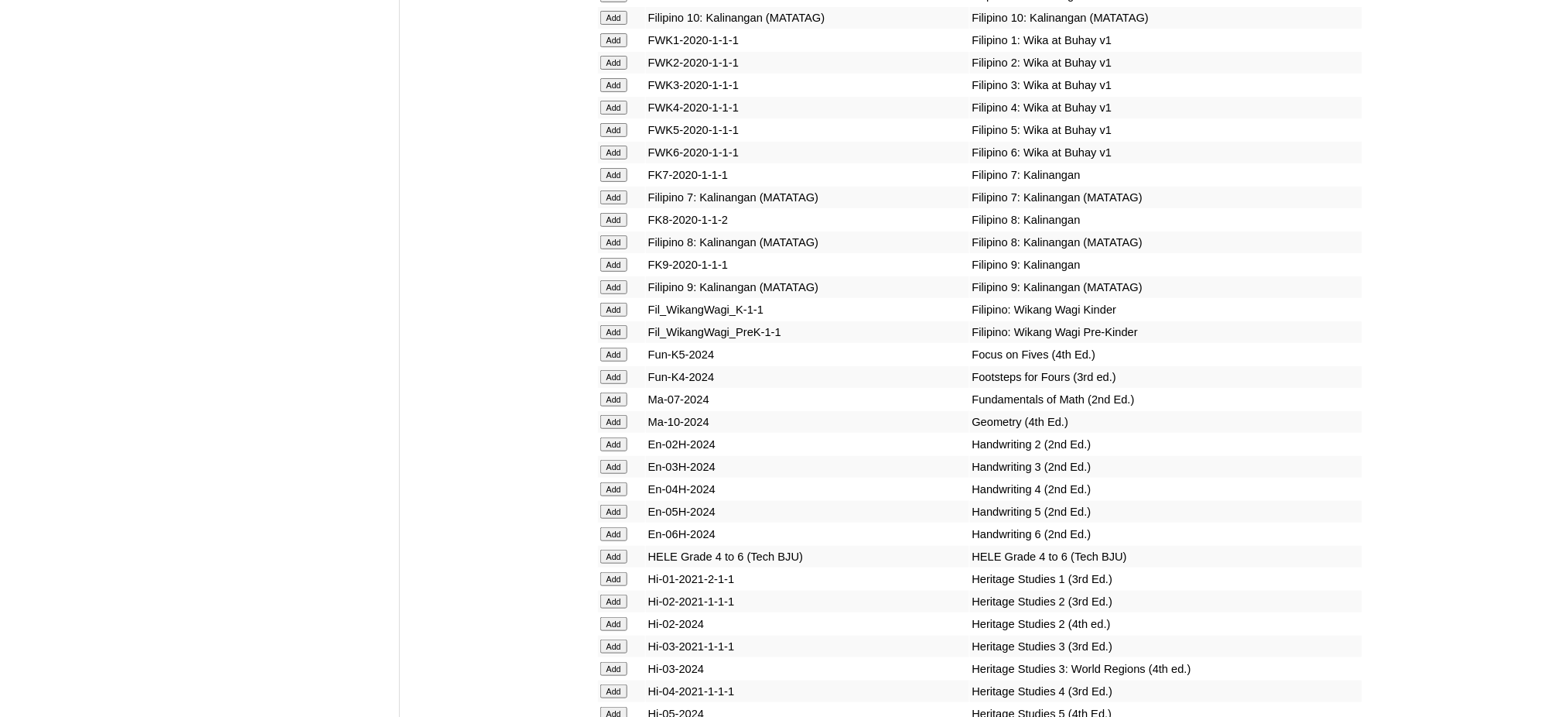
scroll to position [4436, 0]
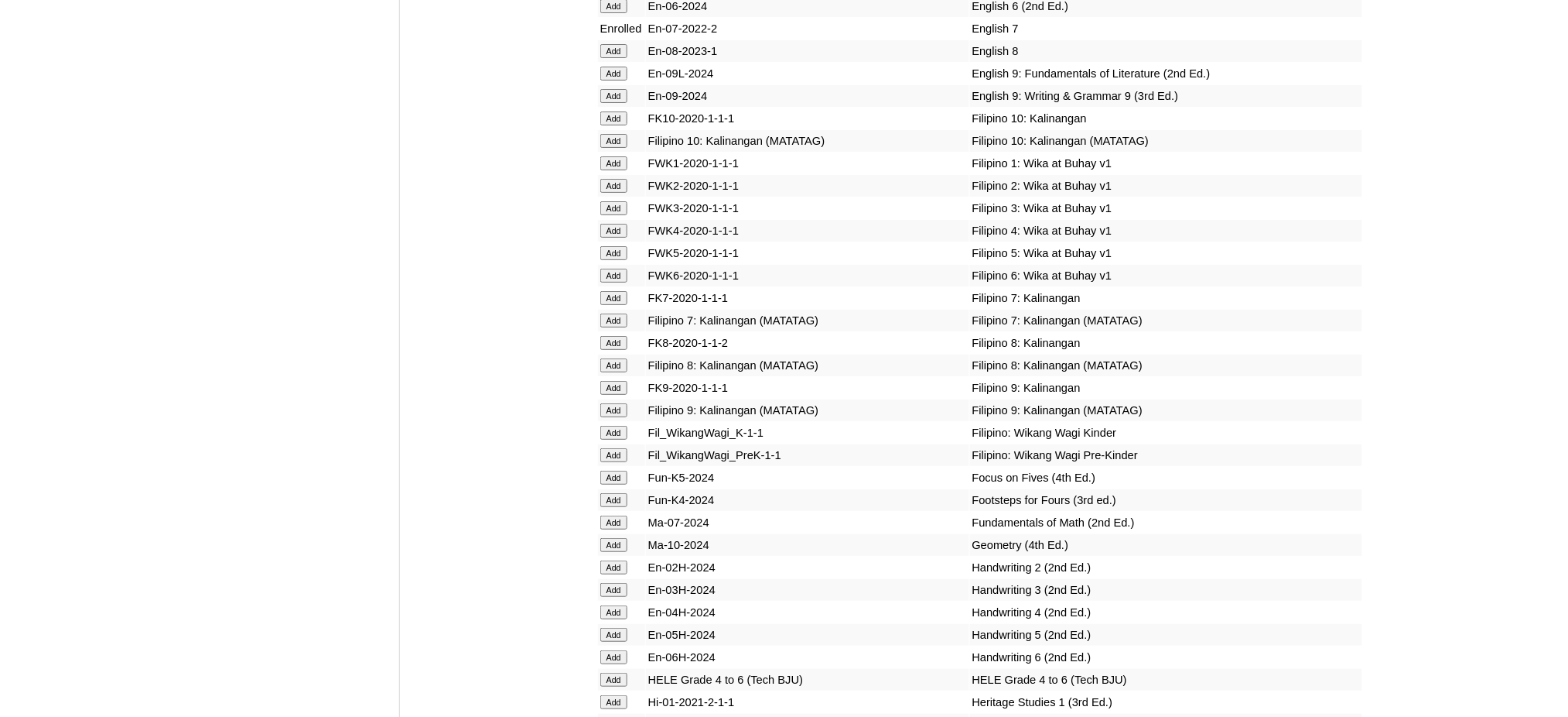
scroll to position [4334, 0]
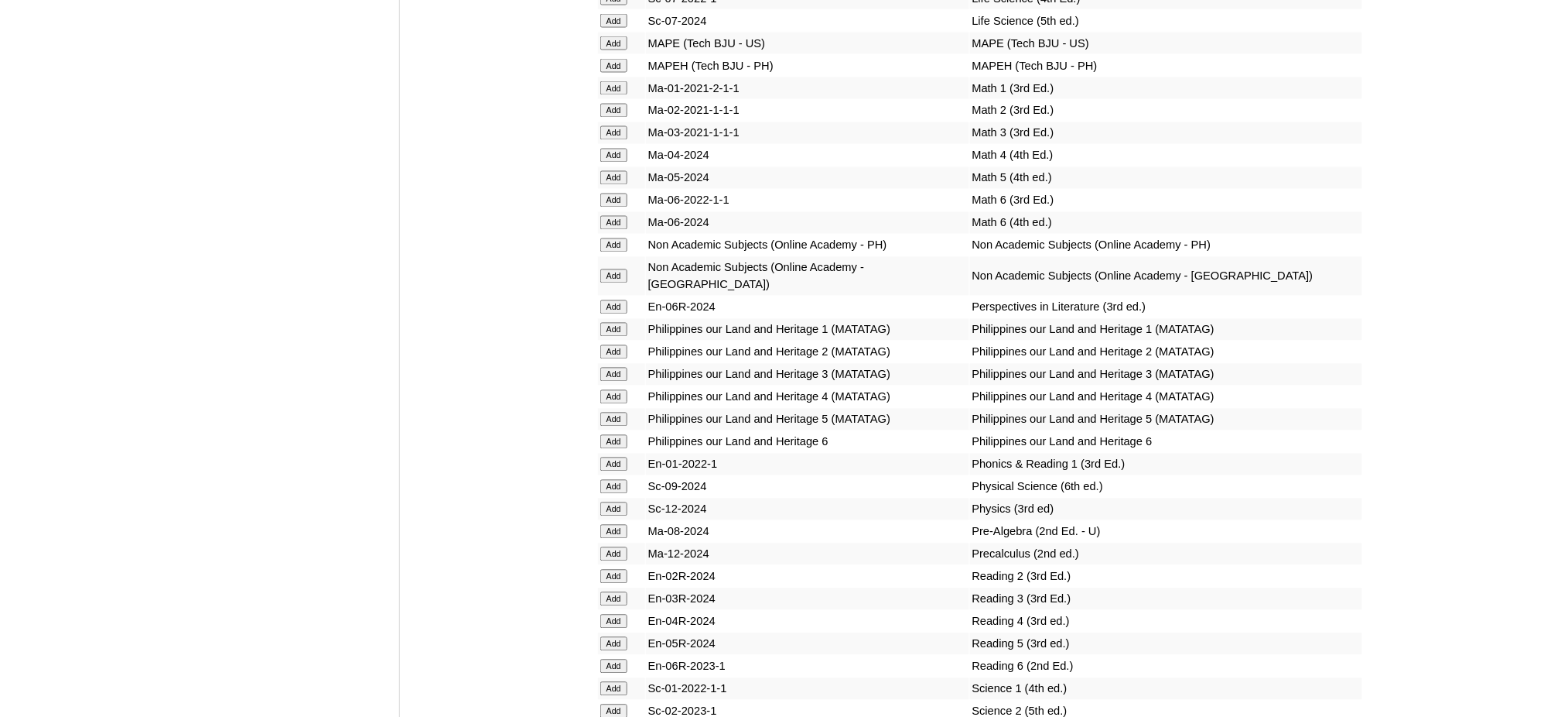
scroll to position [5263, 0]
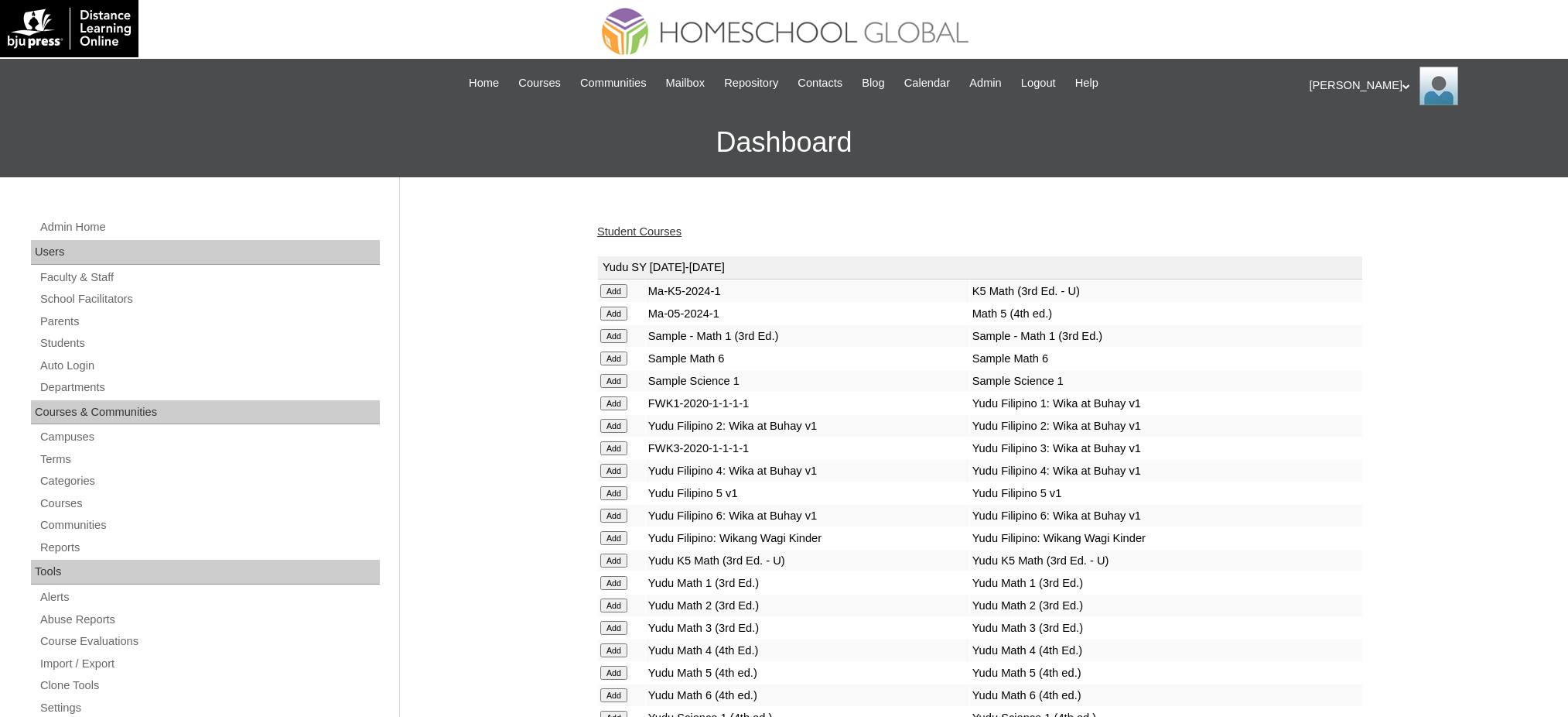
click at [621, 298] on input "Add" at bounding box center [613, 291] width 27 height 14
click at [654, 232] on link "Student Courses" at bounding box center [639, 231] width 85 height 12
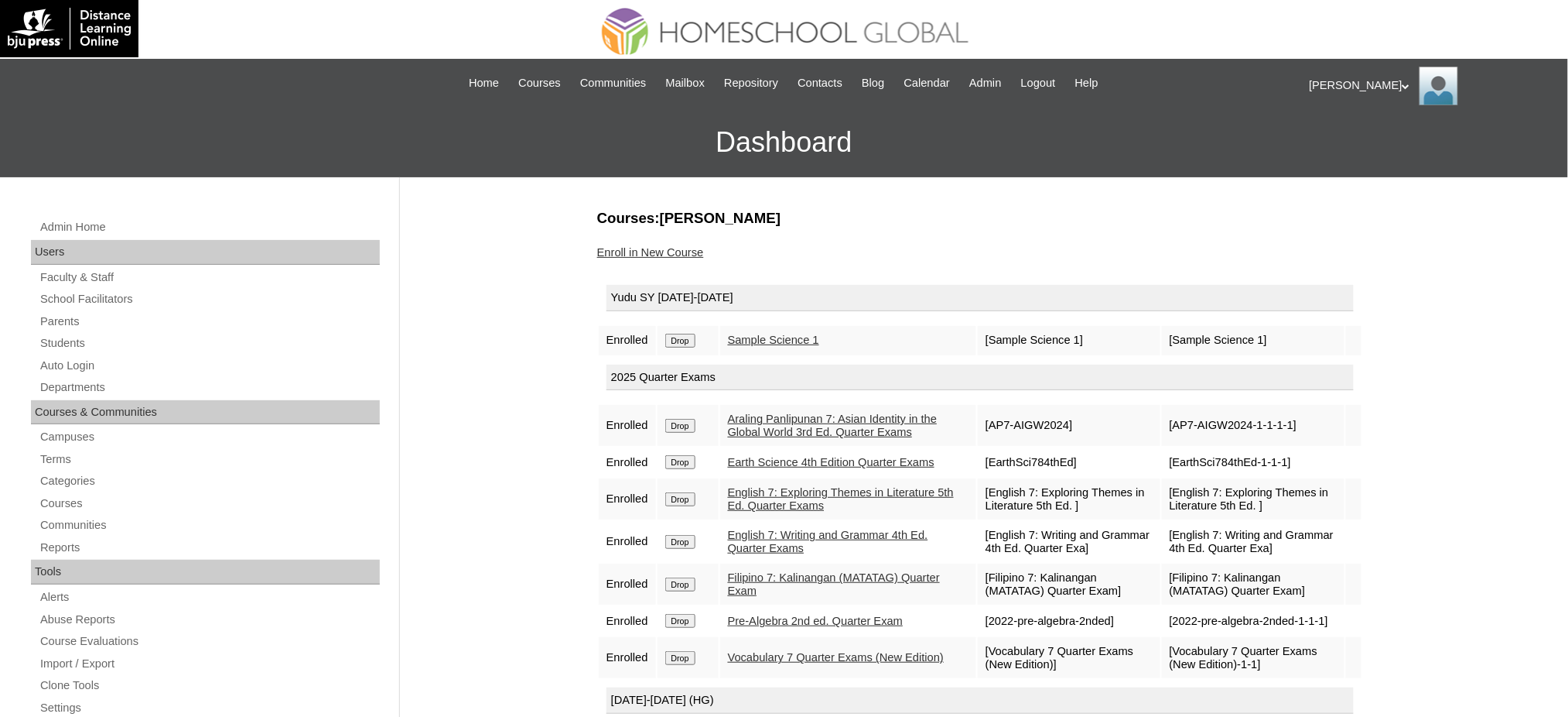
click at [685, 335] on input "Drop" at bounding box center [680, 340] width 30 height 14
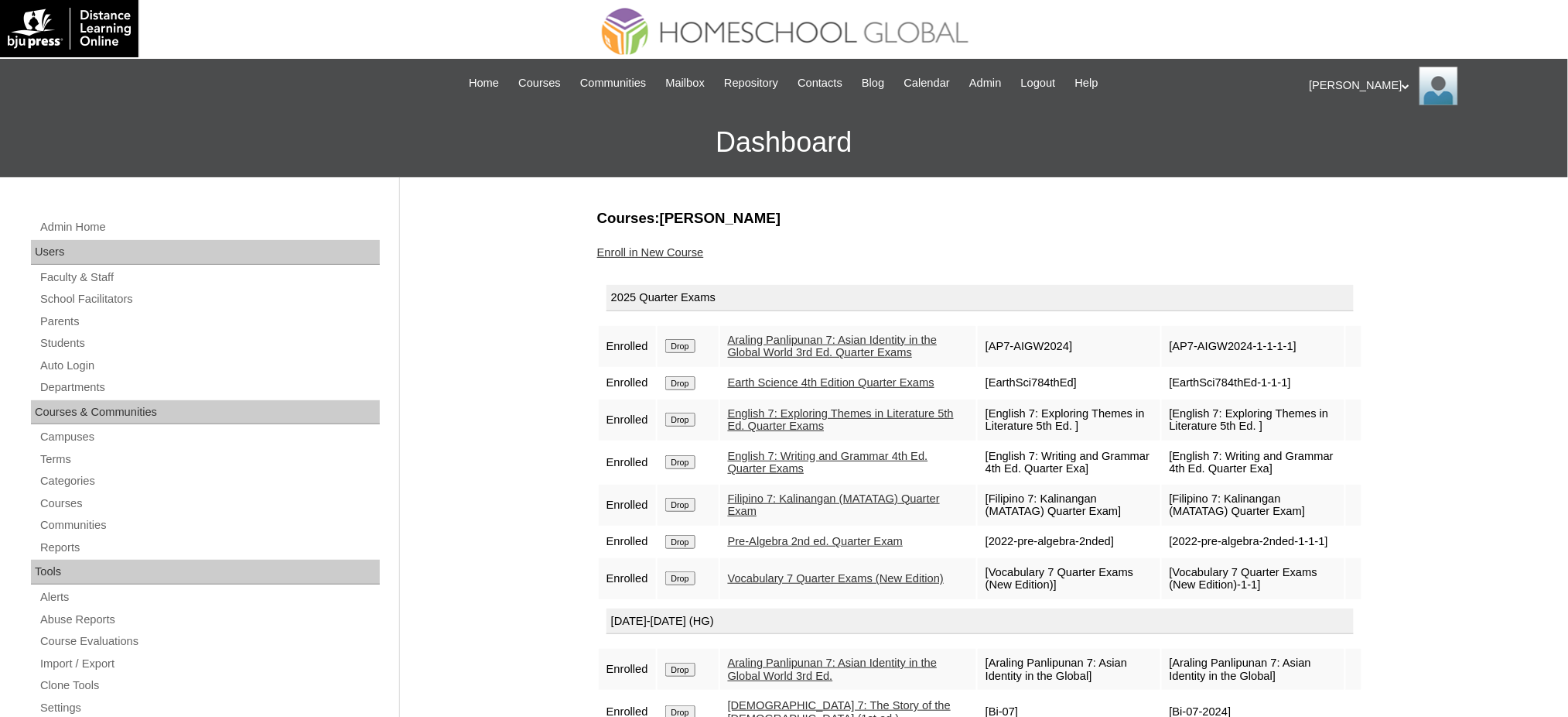
click at [679, 253] on link "Enroll in New Course" at bounding box center [650, 252] width 107 height 12
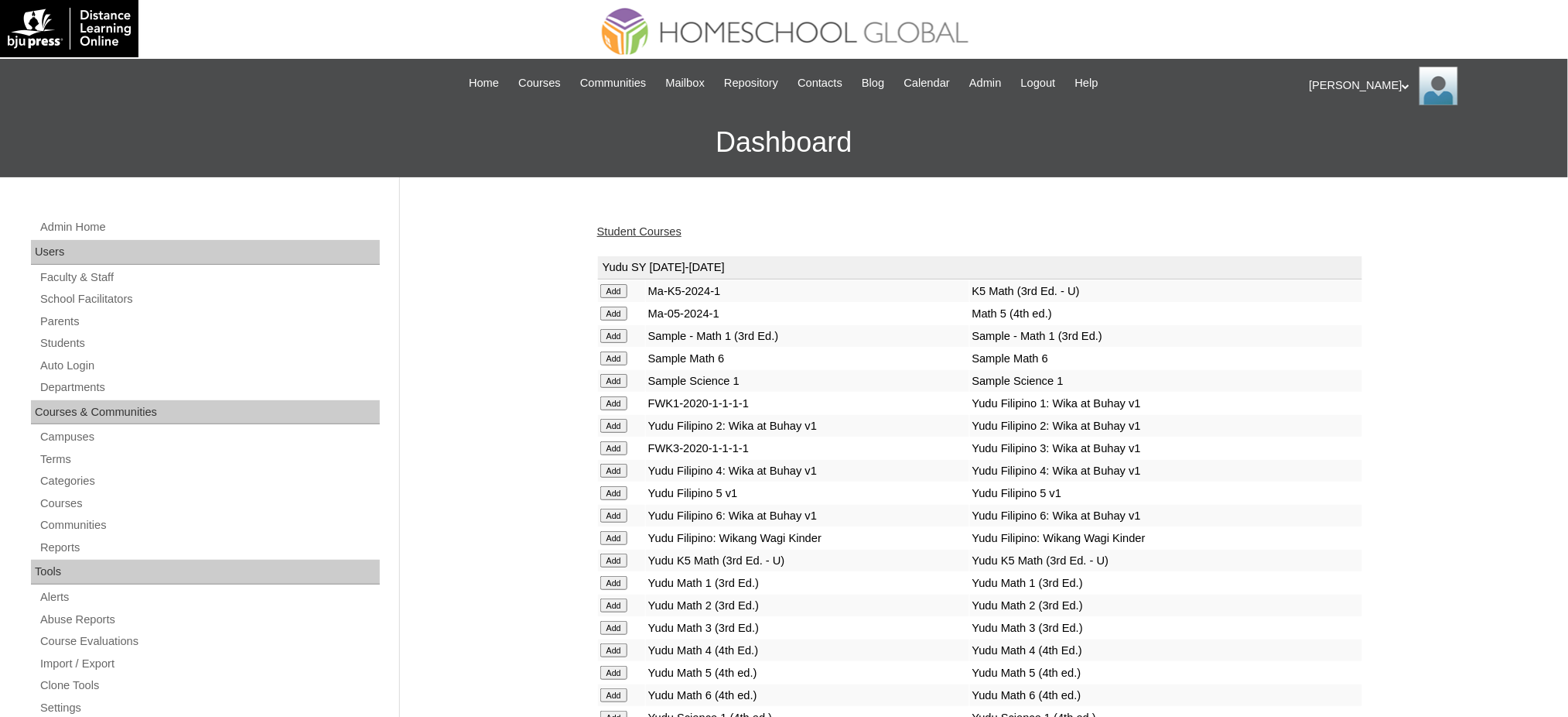
click at [669, 227] on link "Student Courses" at bounding box center [639, 231] width 85 height 12
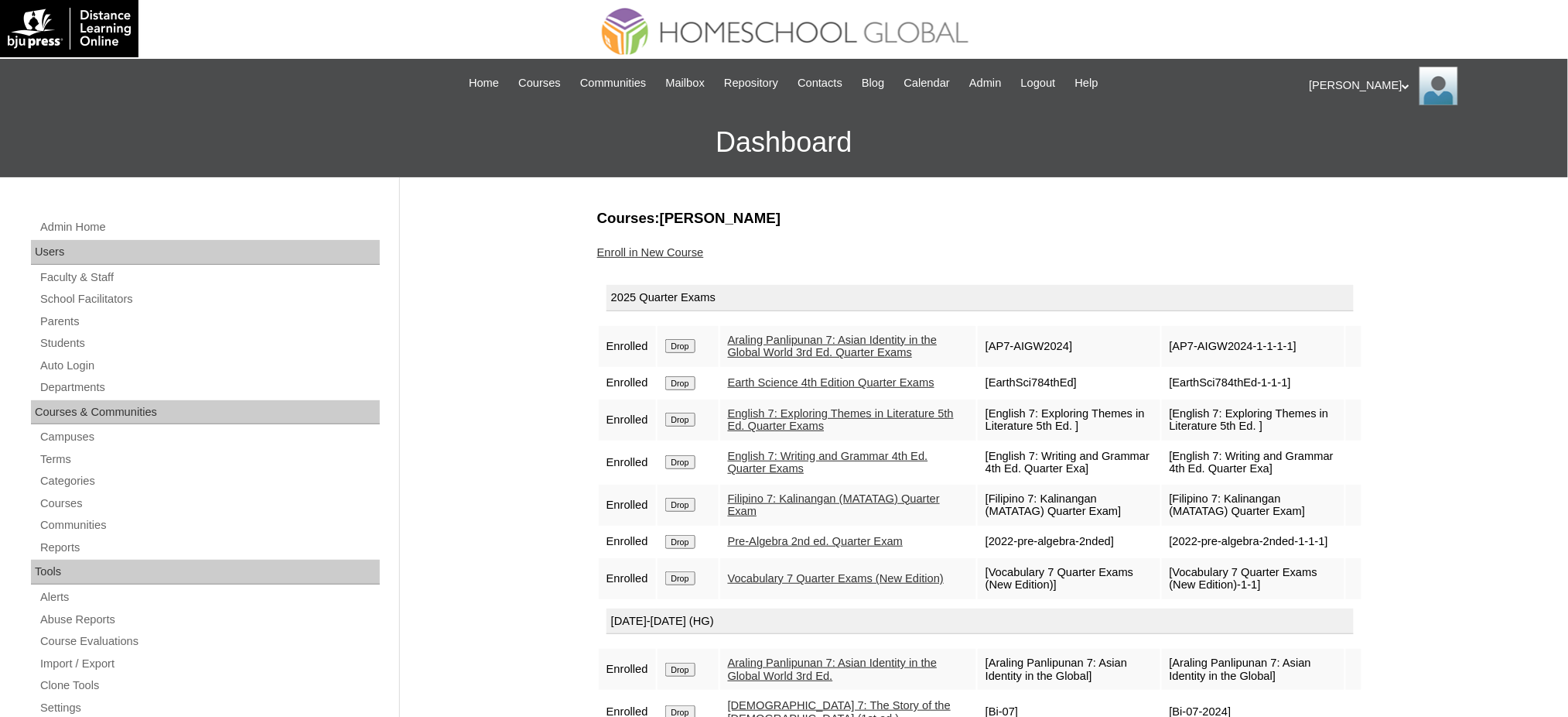
click at [675, 248] on link "Enroll in New Course" at bounding box center [650, 252] width 107 height 12
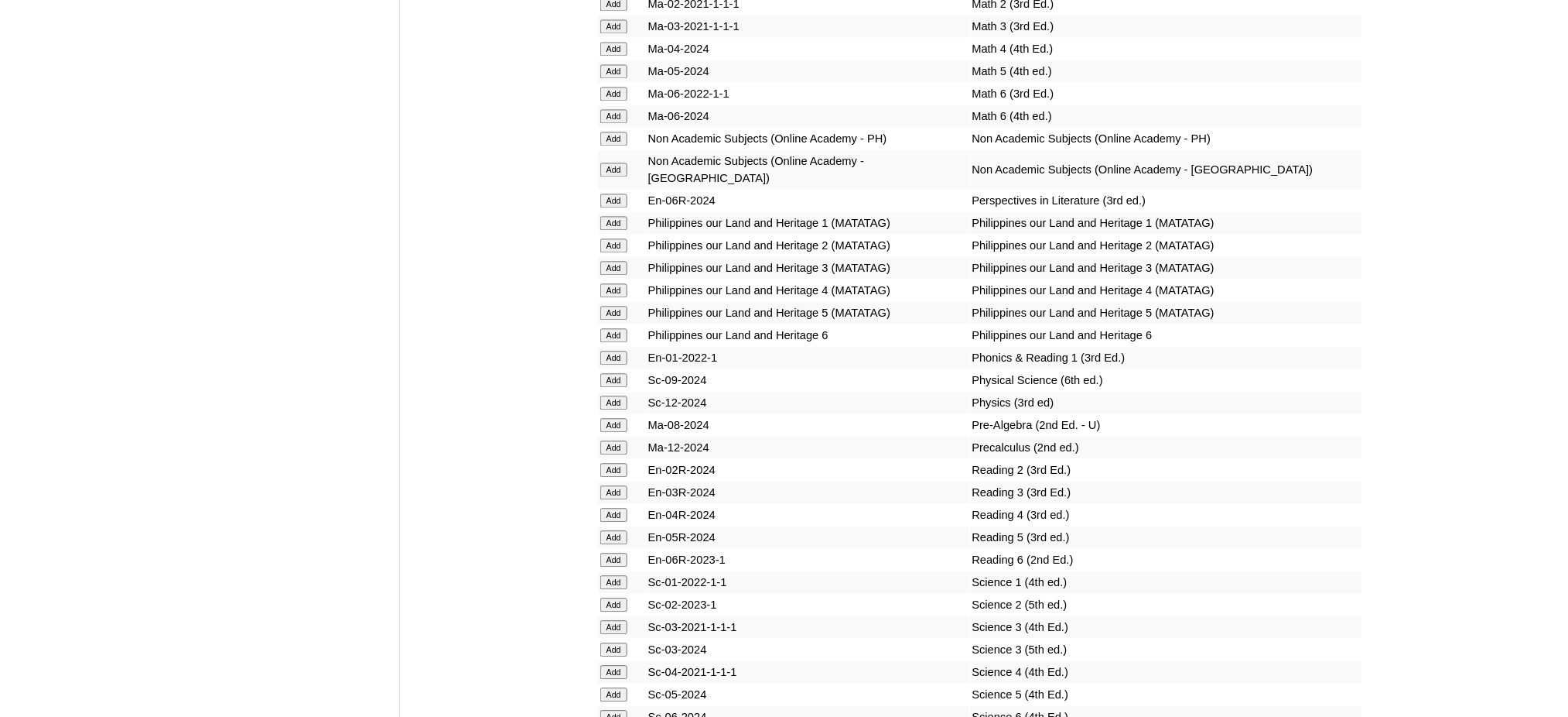
scroll to position [5365, 0]
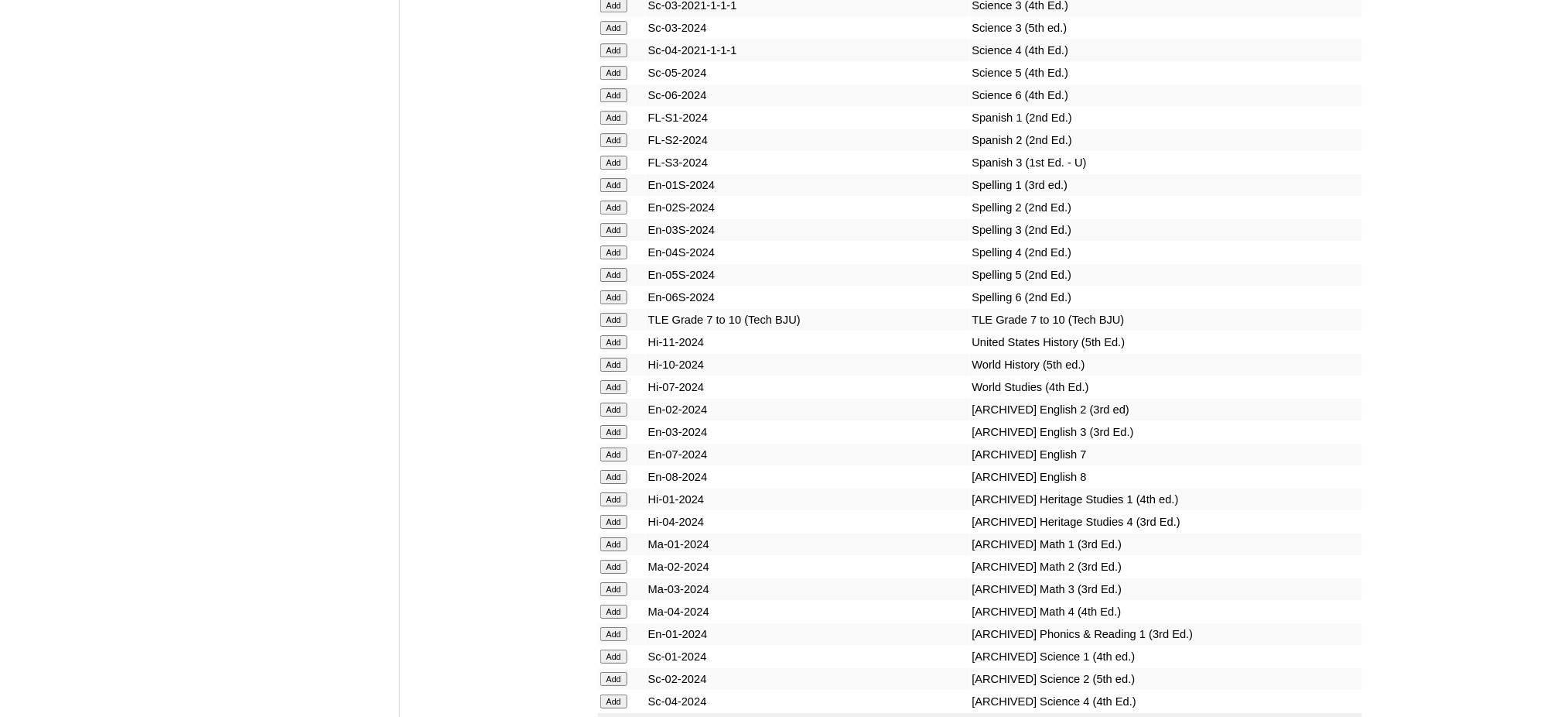
scroll to position [6087, 0]
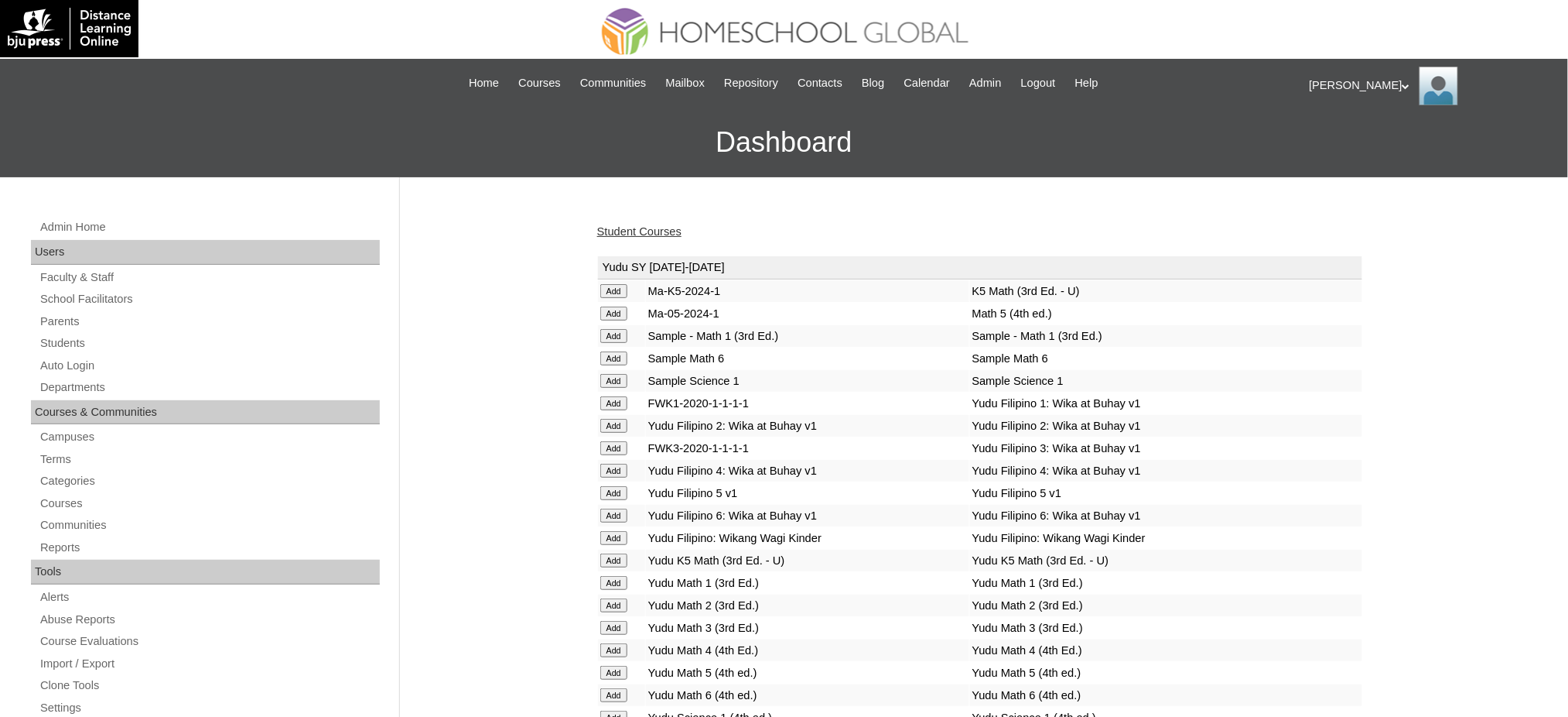
click at [635, 232] on link "Student Courses" at bounding box center [639, 231] width 85 height 12
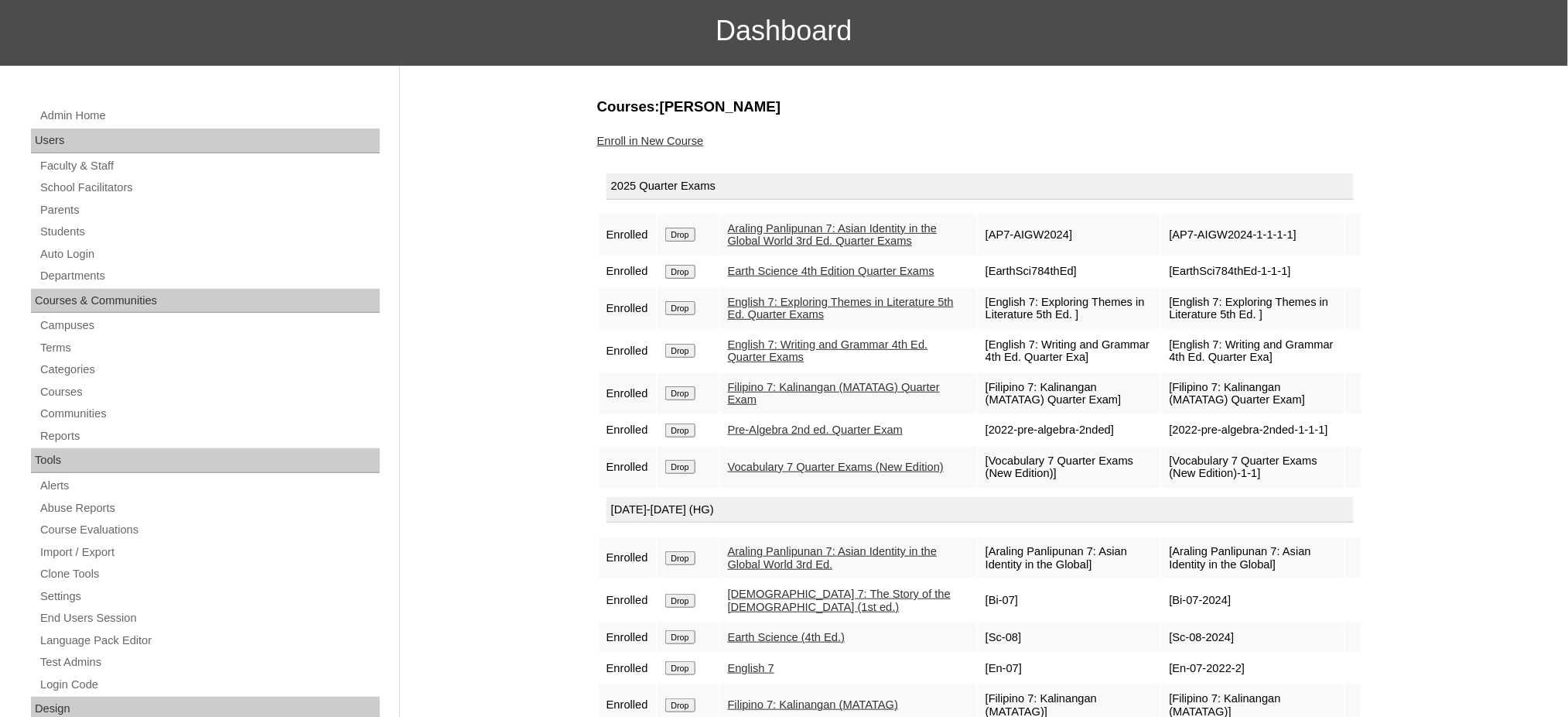
scroll to position [103, 0]
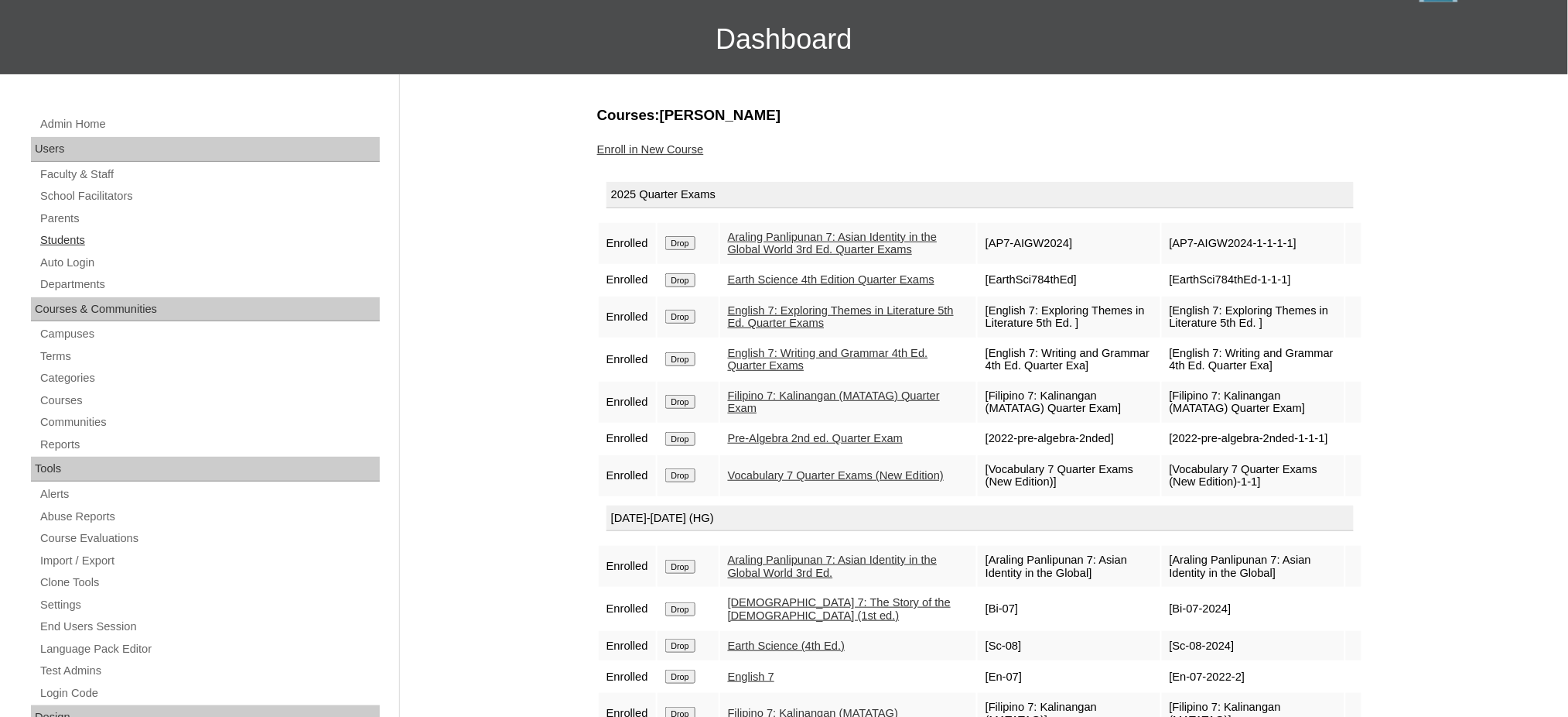
click at [71, 243] on link "Students" at bounding box center [209, 240] width 341 height 20
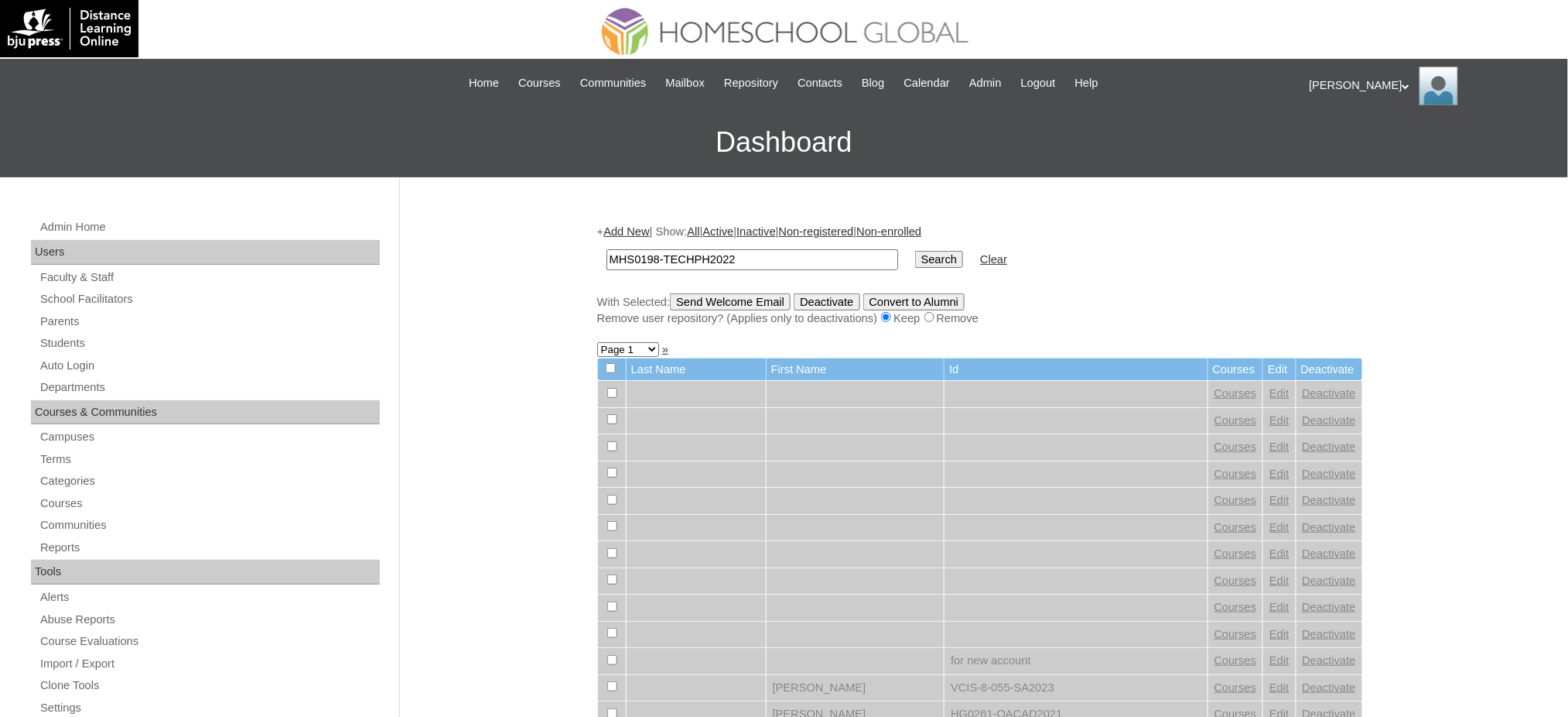
type input "MHS0198-TECHPH2022"
click at [916, 262] on input "Search" at bounding box center [939, 259] width 48 height 17
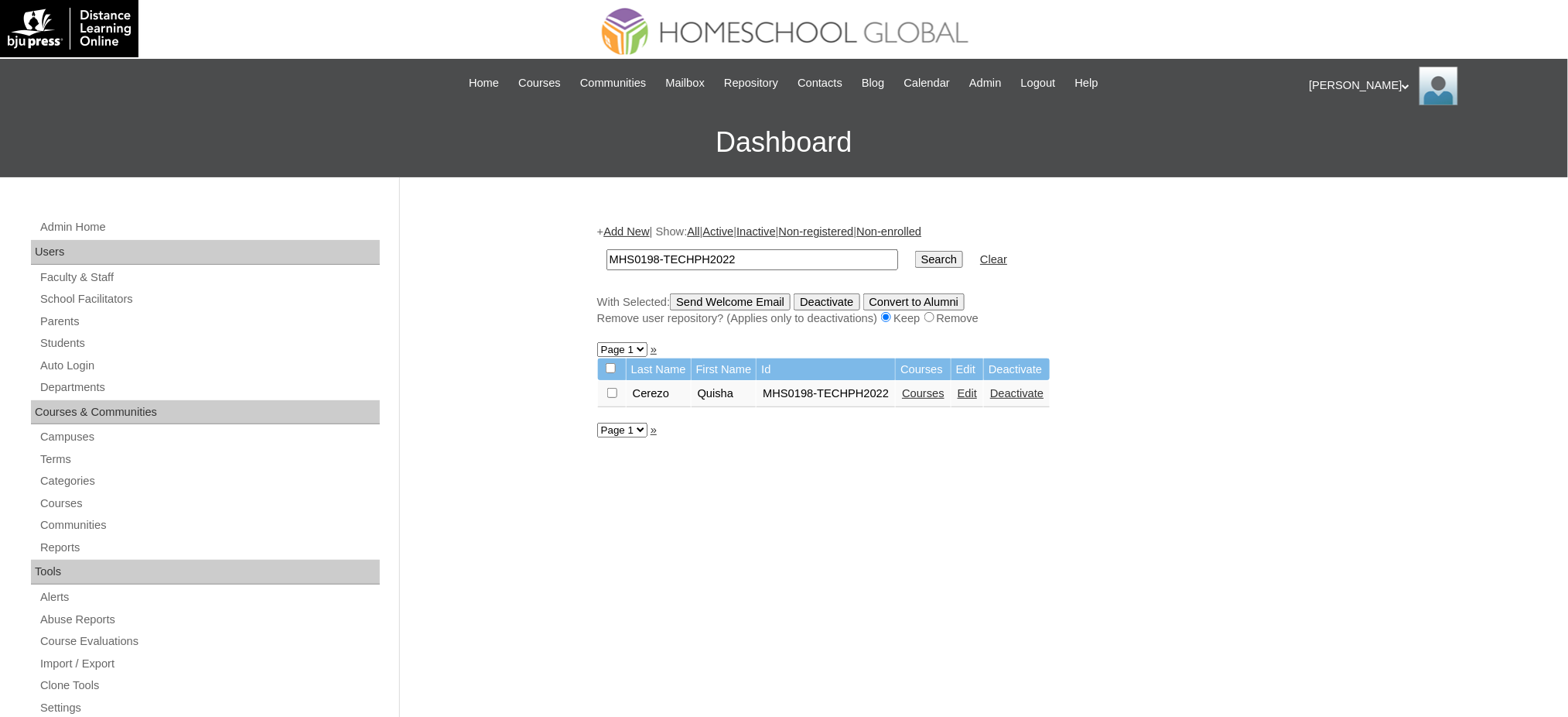
click at [963, 387] on link "Edit" at bounding box center [968, 393] width 20 height 12
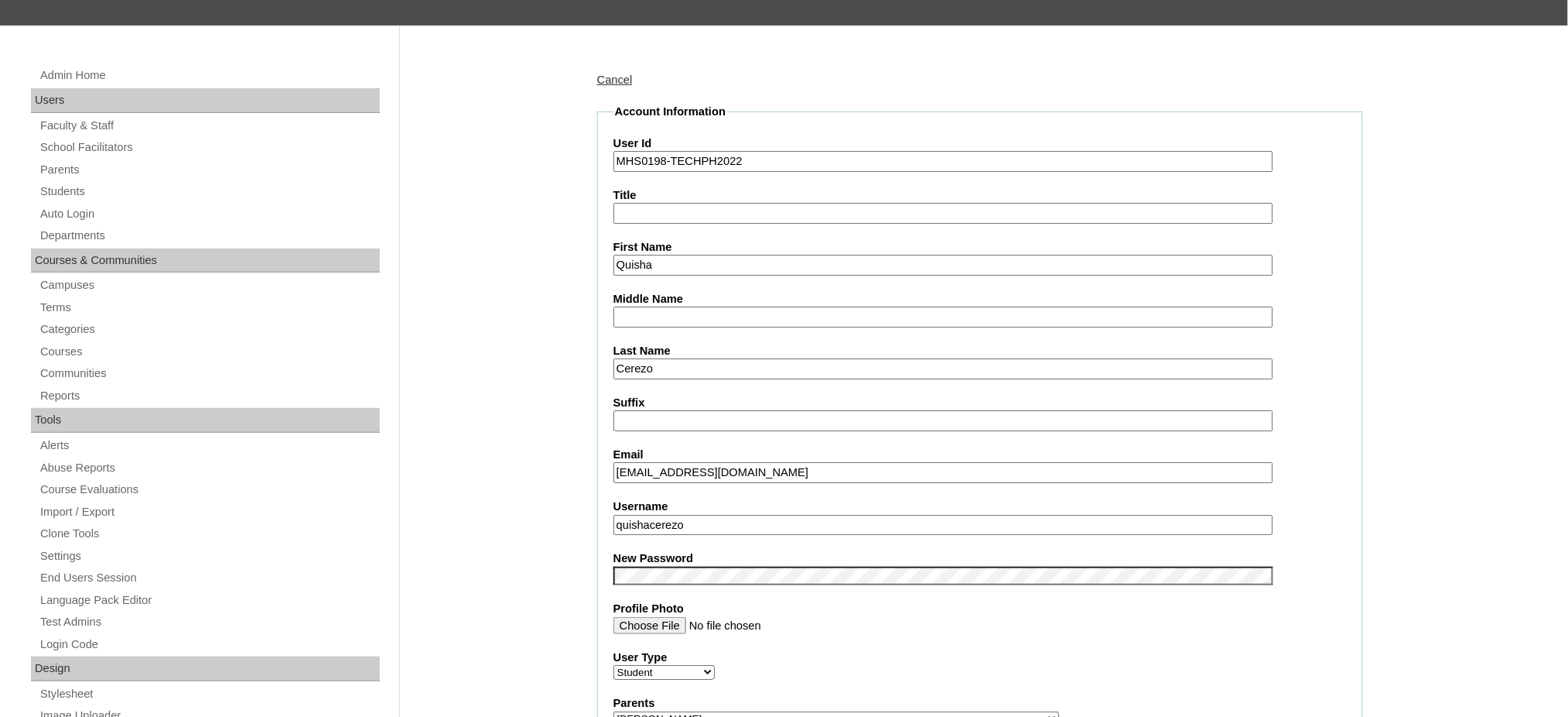
scroll to position [206, 0]
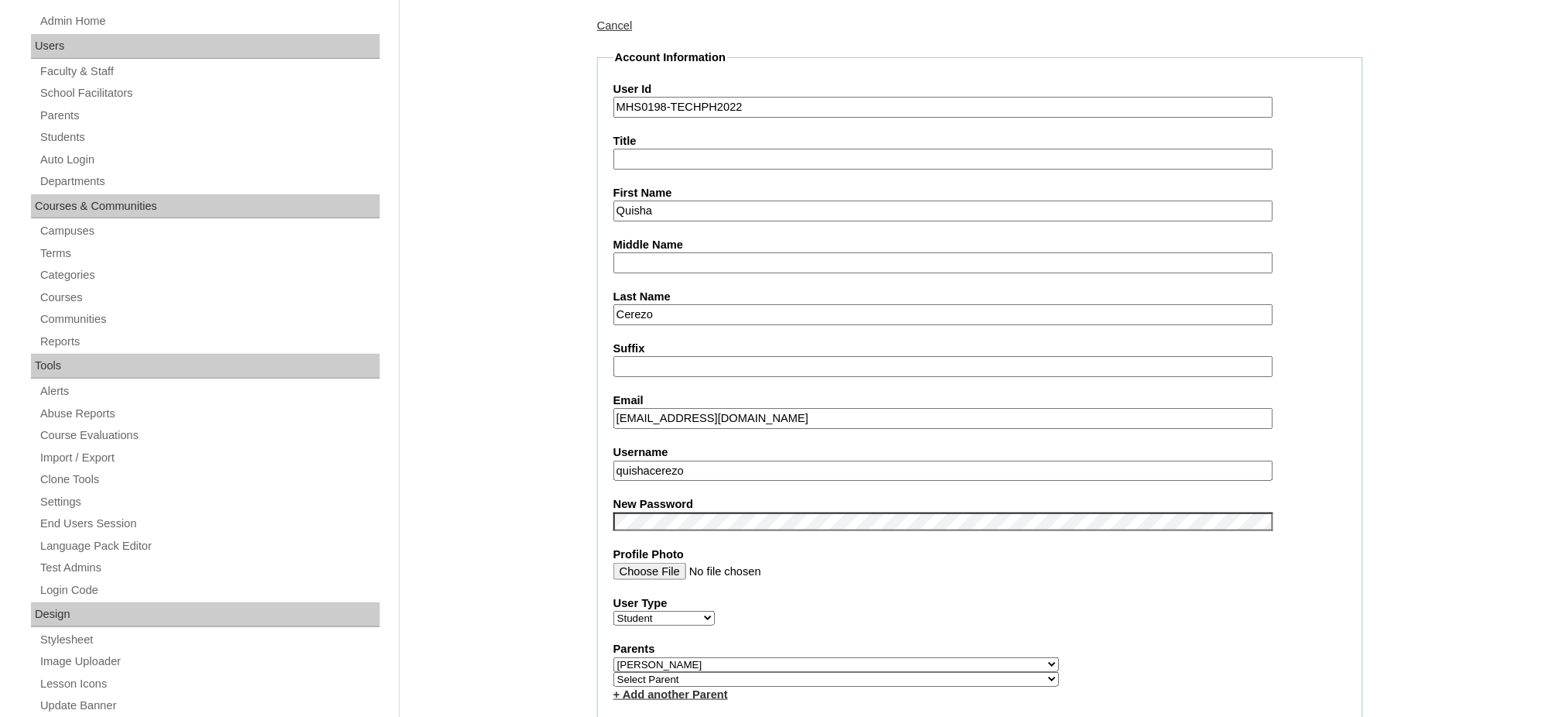
click at [674, 460] on input "quishacerezo" at bounding box center [943, 471] width 660 height 21
click at [673, 460] on input "quishacerezo" at bounding box center [943, 471] width 660 height 21
click at [679, 109] on input "MHS0198-TECHPH2022" at bounding box center [943, 108] width 660 height 21
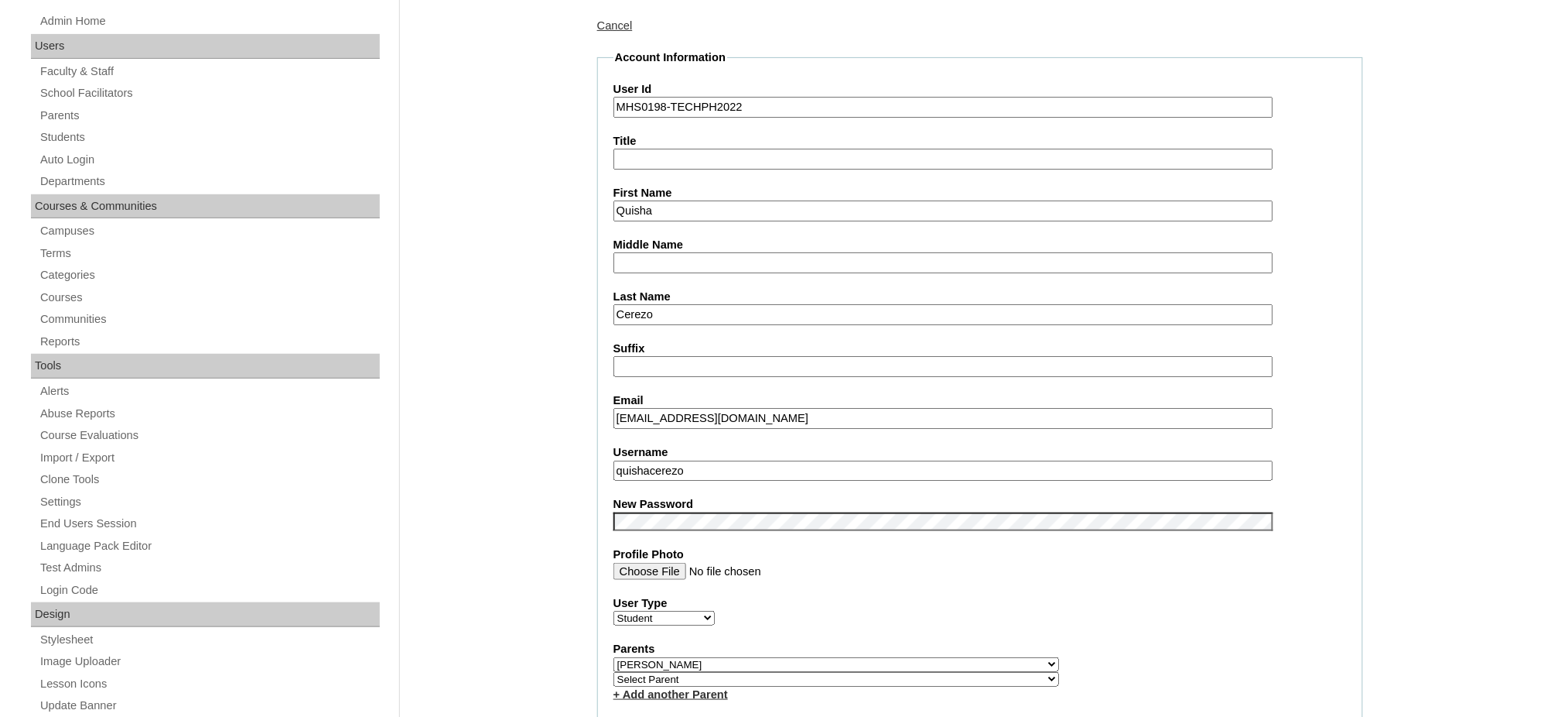
click at [679, 109] on input "MHS0198-TECHPH2022" at bounding box center [943, 108] width 660 height 21
type input "\"
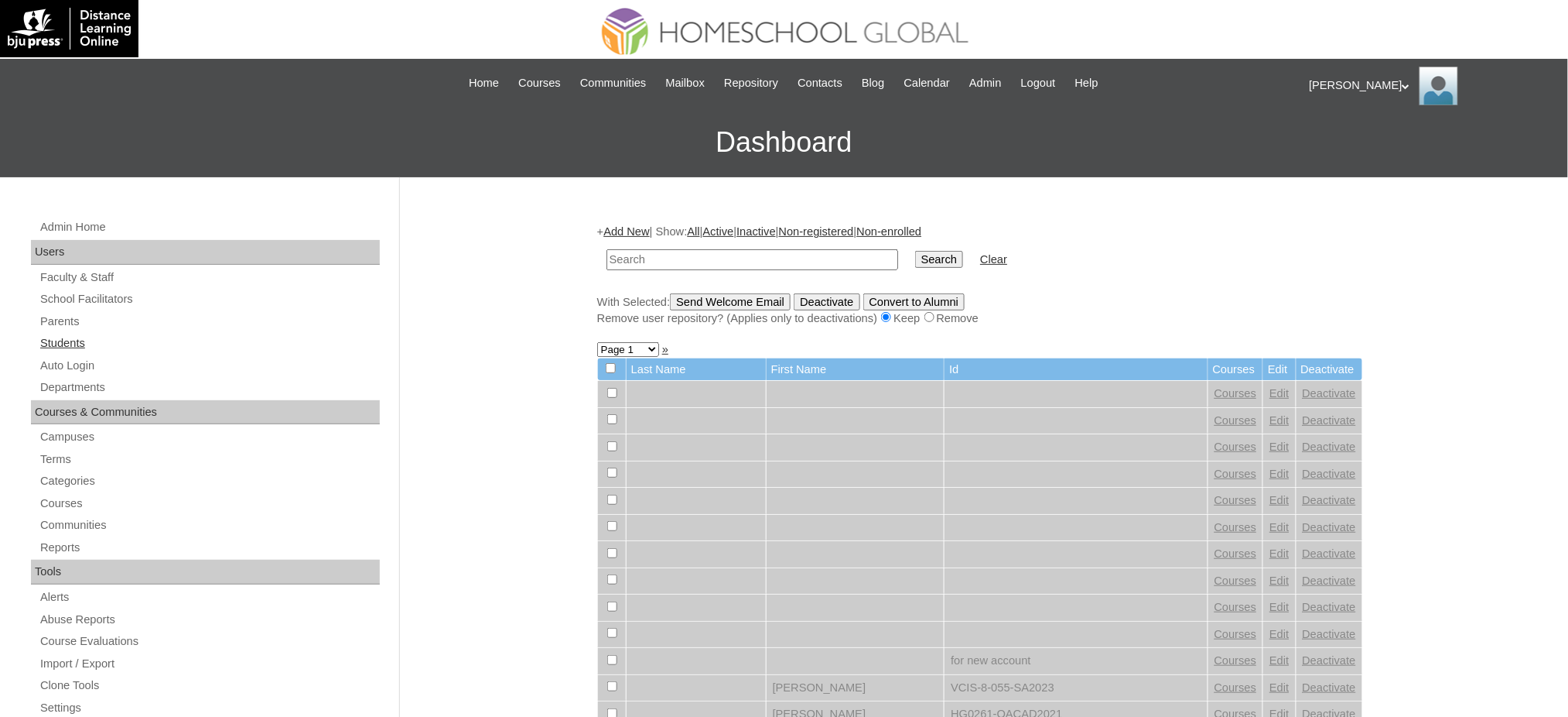
click at [62, 347] on link "Students" at bounding box center [209, 343] width 341 height 20
click at [648, 262] on input "text" at bounding box center [753, 260] width 292 height 21
type input "quisha"
click at [916, 251] on input "Search" at bounding box center [939, 259] width 48 height 17
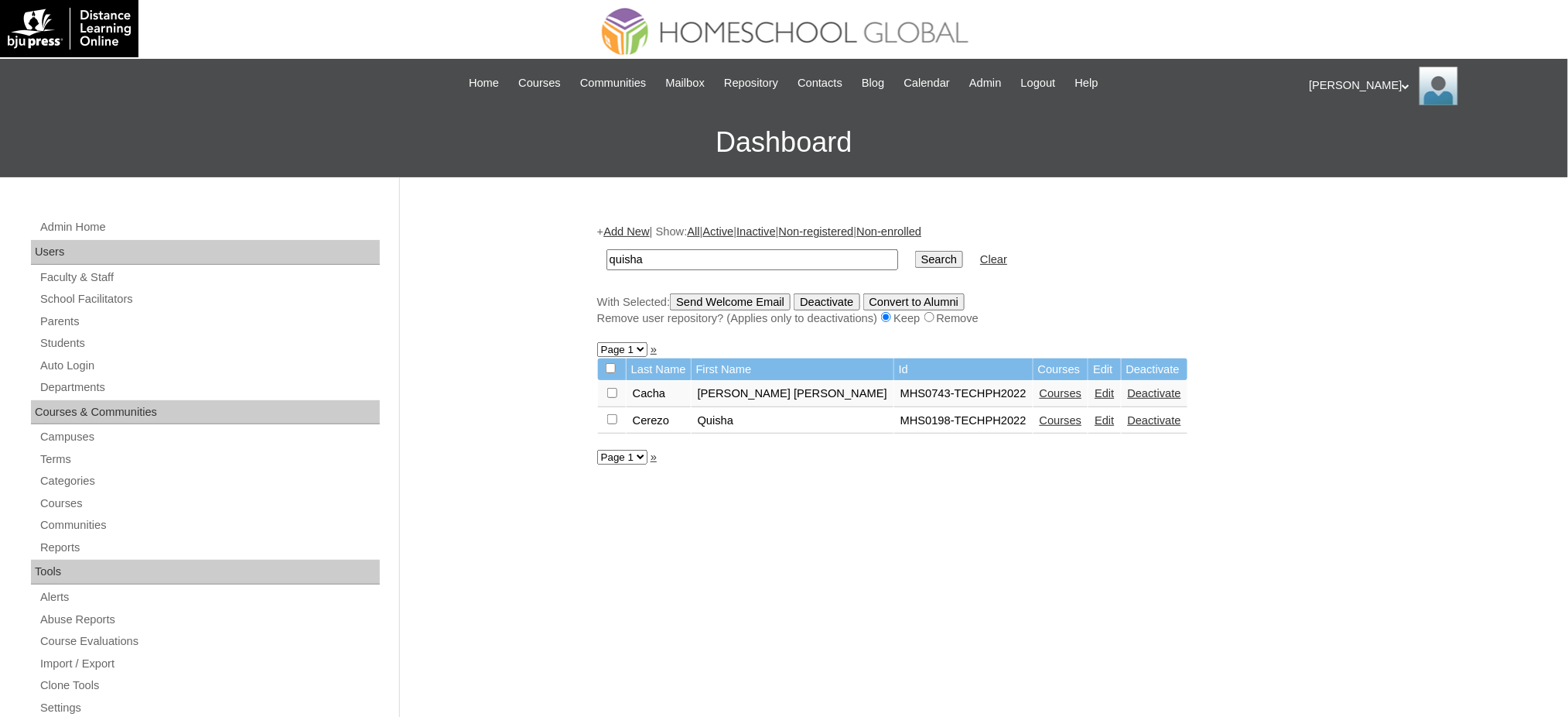
click at [1095, 414] on link "Edit" at bounding box center [1105, 420] width 20 height 12
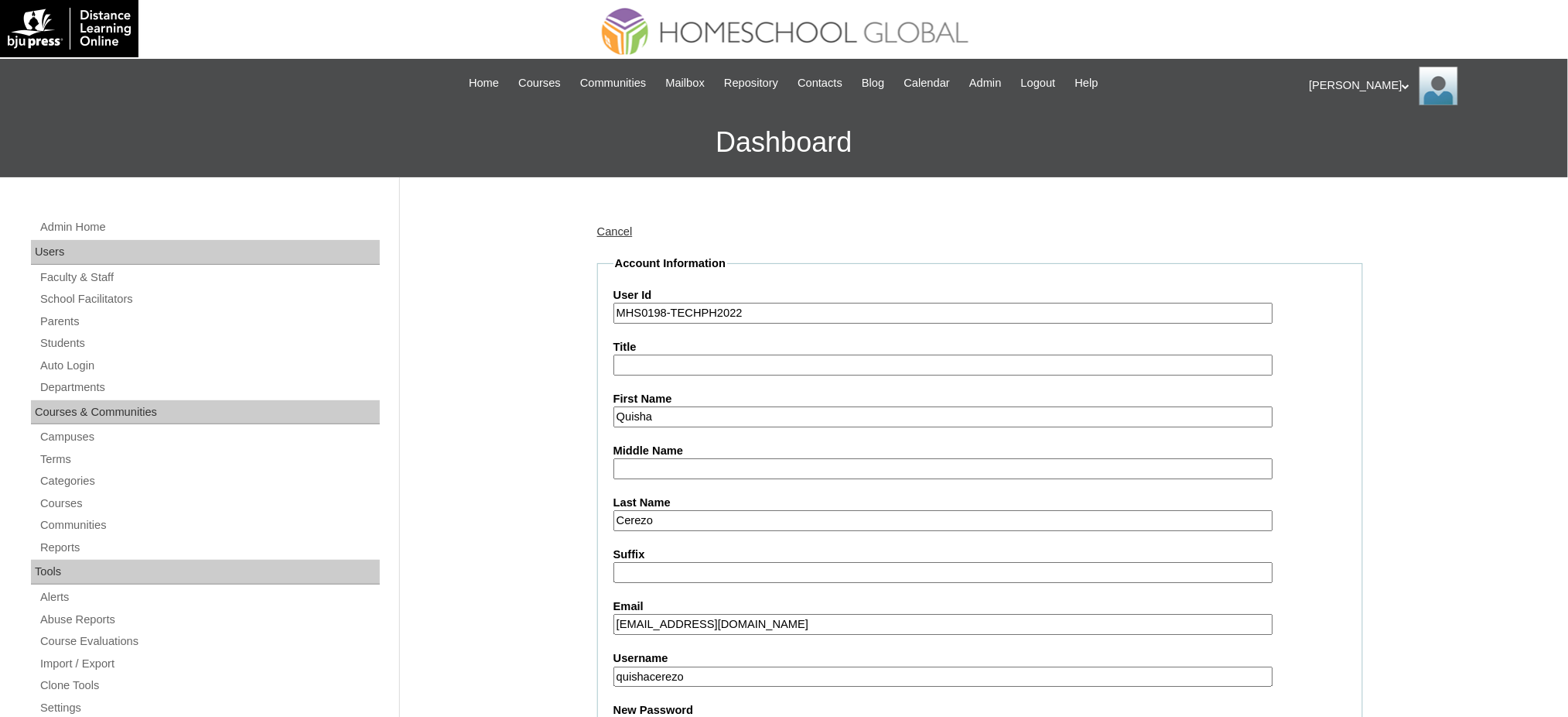
click at [667, 316] on input "MHS0198-TECHPH2022" at bounding box center [943, 313] width 660 height 21
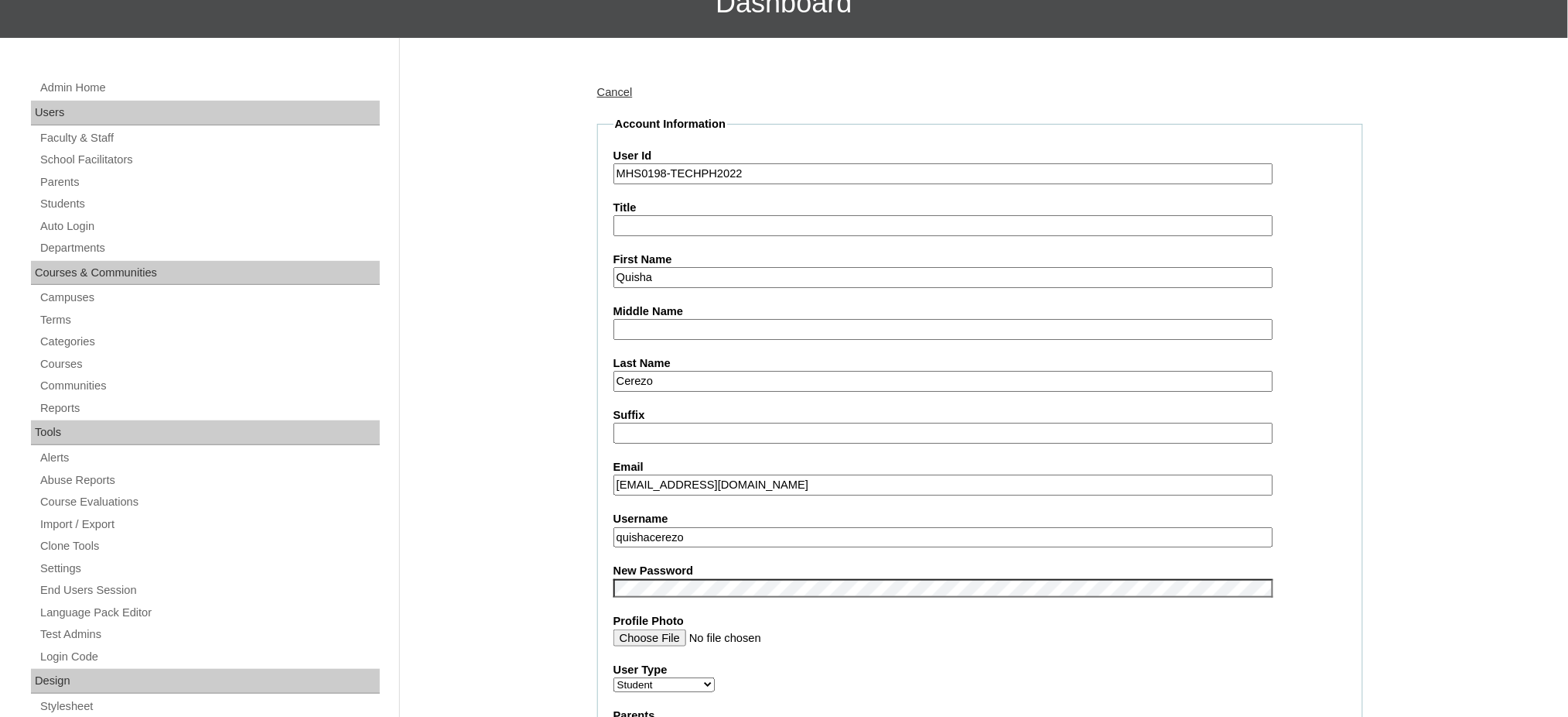
scroll to position [206, 0]
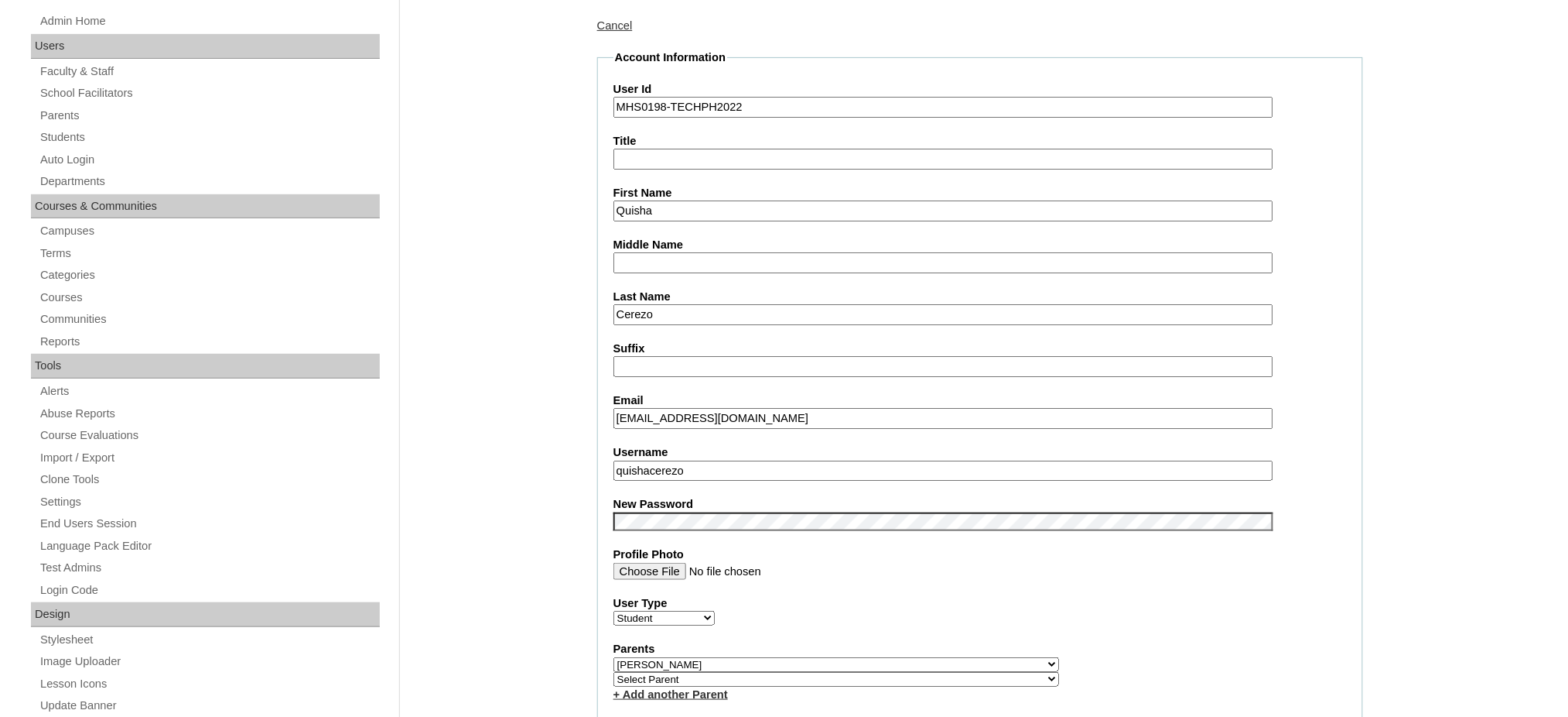
click at [651, 460] on input "quishacerezo" at bounding box center [943, 471] width 660 height 21
click at [678, 97] on input "MHS0198-TECHPH2022" at bounding box center [943, 108] width 660 height 21
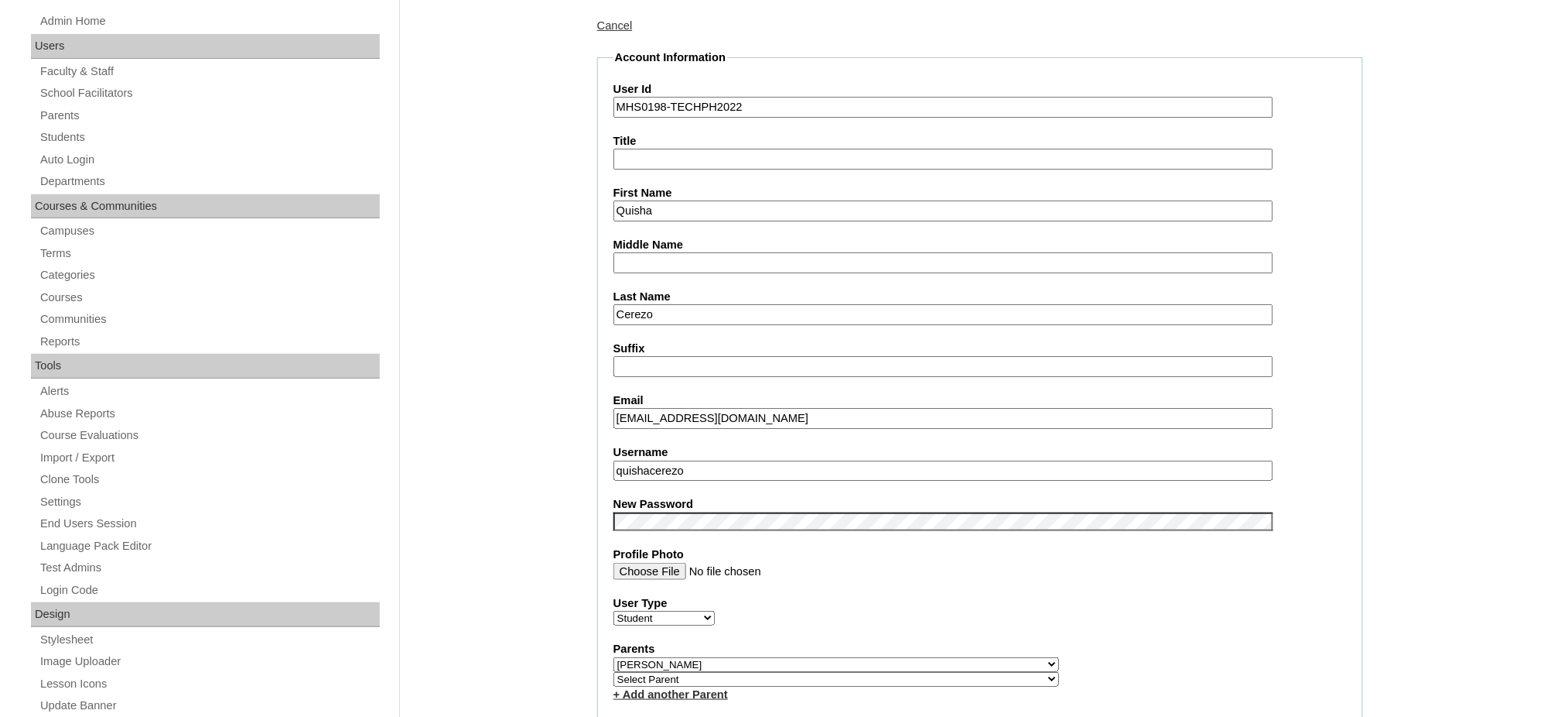
click at [678, 97] on input "MHS0198-TECHPH2022" at bounding box center [943, 108] width 660 height 21
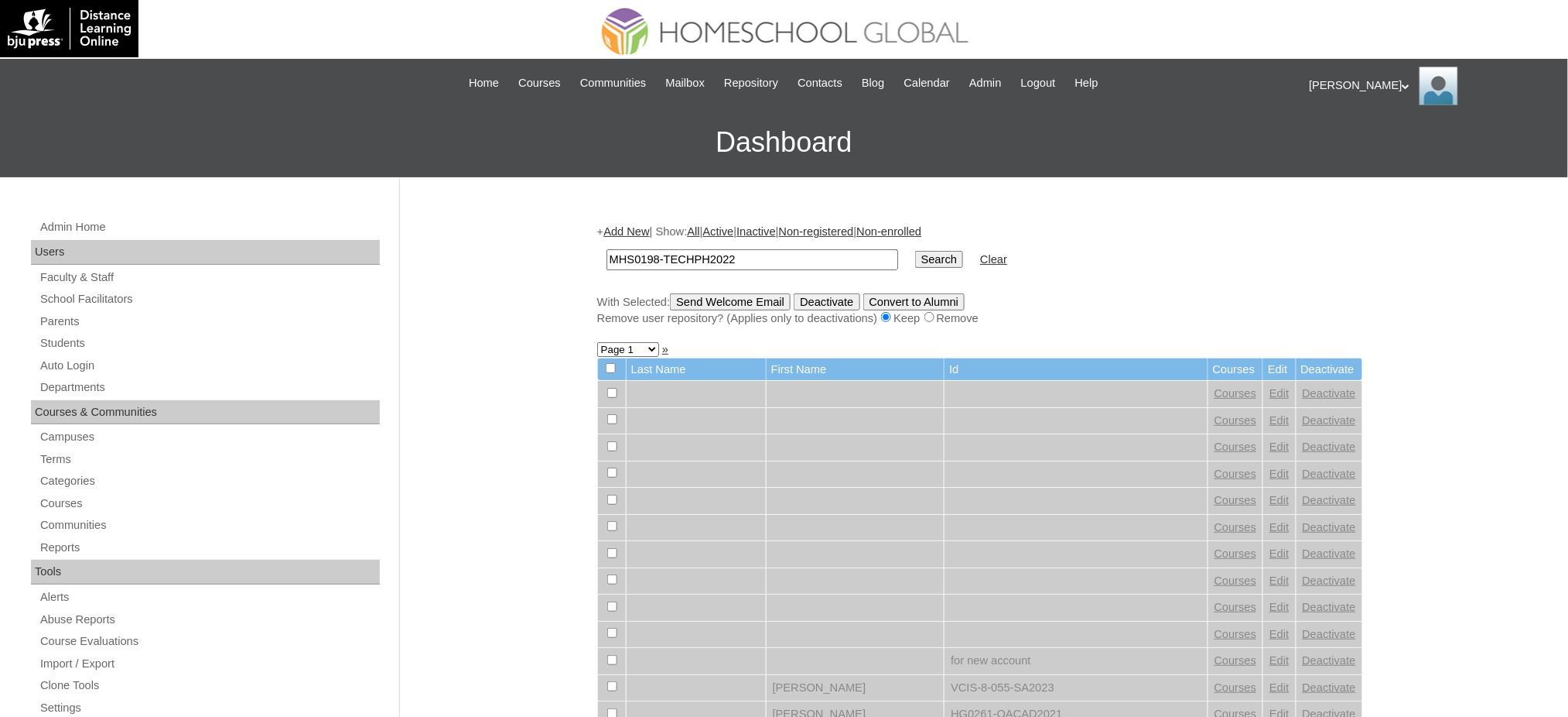
type input "MHS0198-TECHPH2022"
click at [916, 259] on input "Search" at bounding box center [939, 259] width 48 height 17
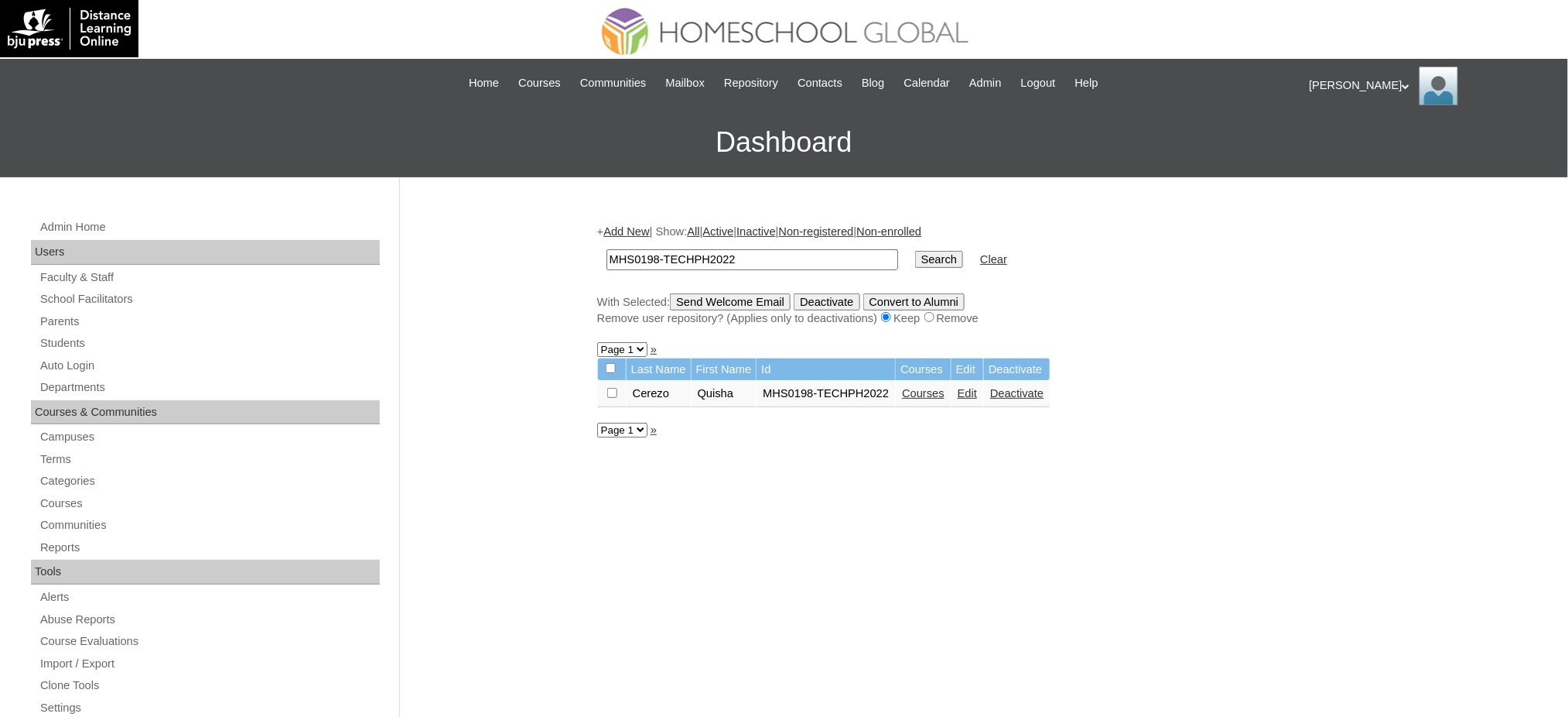
click at [923, 394] on link "Courses" at bounding box center [924, 393] width 42 height 12
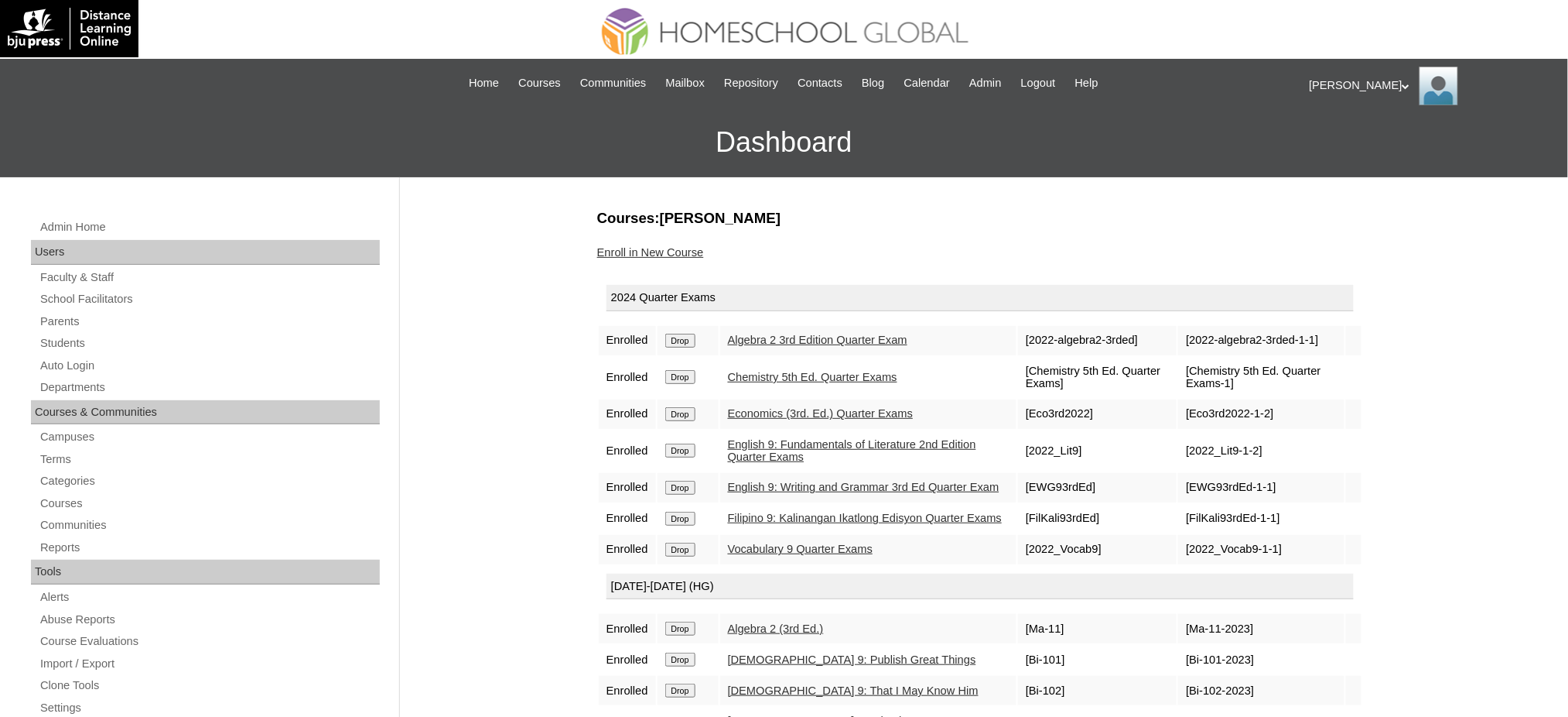
click at [673, 338] on input "Drop" at bounding box center [680, 340] width 30 height 14
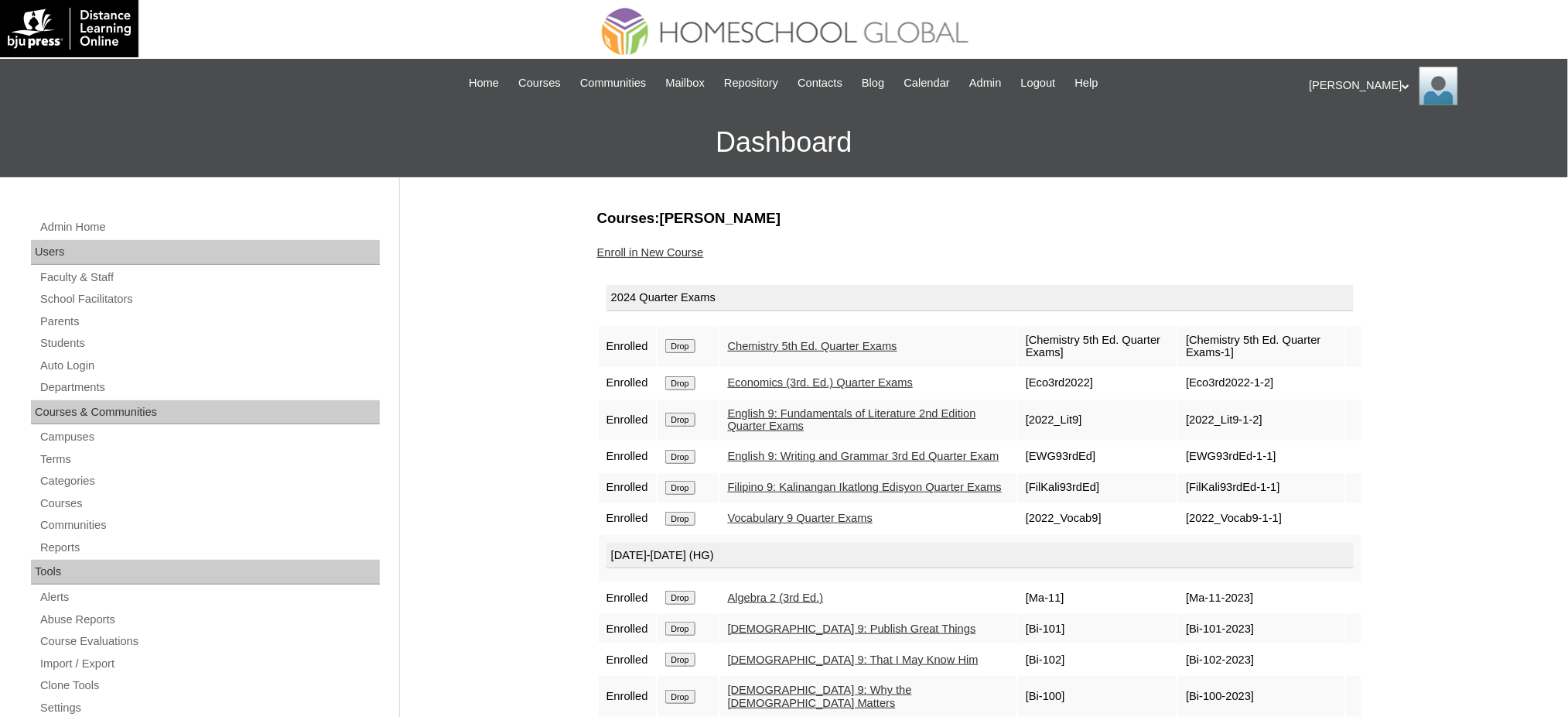
click at [683, 345] on input "Drop" at bounding box center [680, 345] width 30 height 14
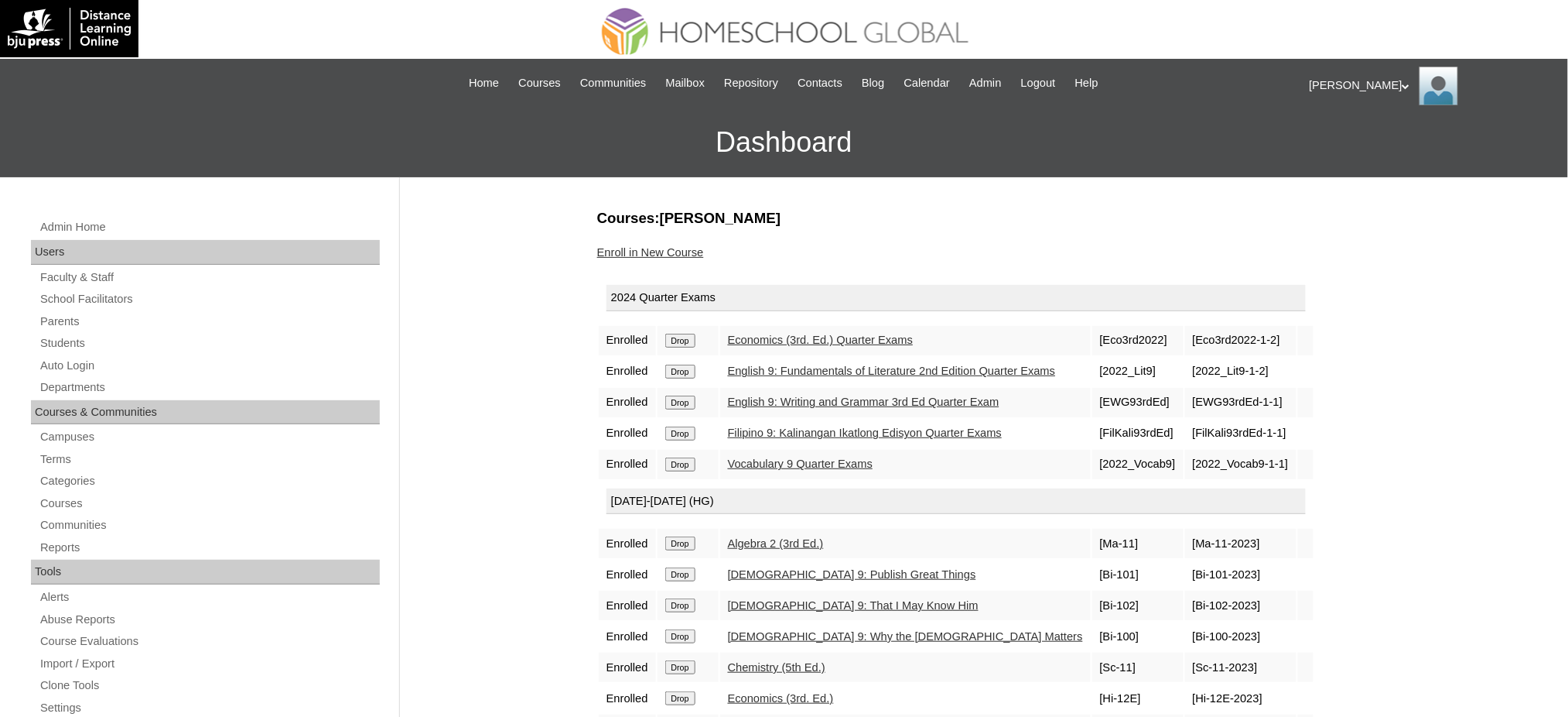
click at [694, 334] on input "Drop" at bounding box center [680, 340] width 30 height 14
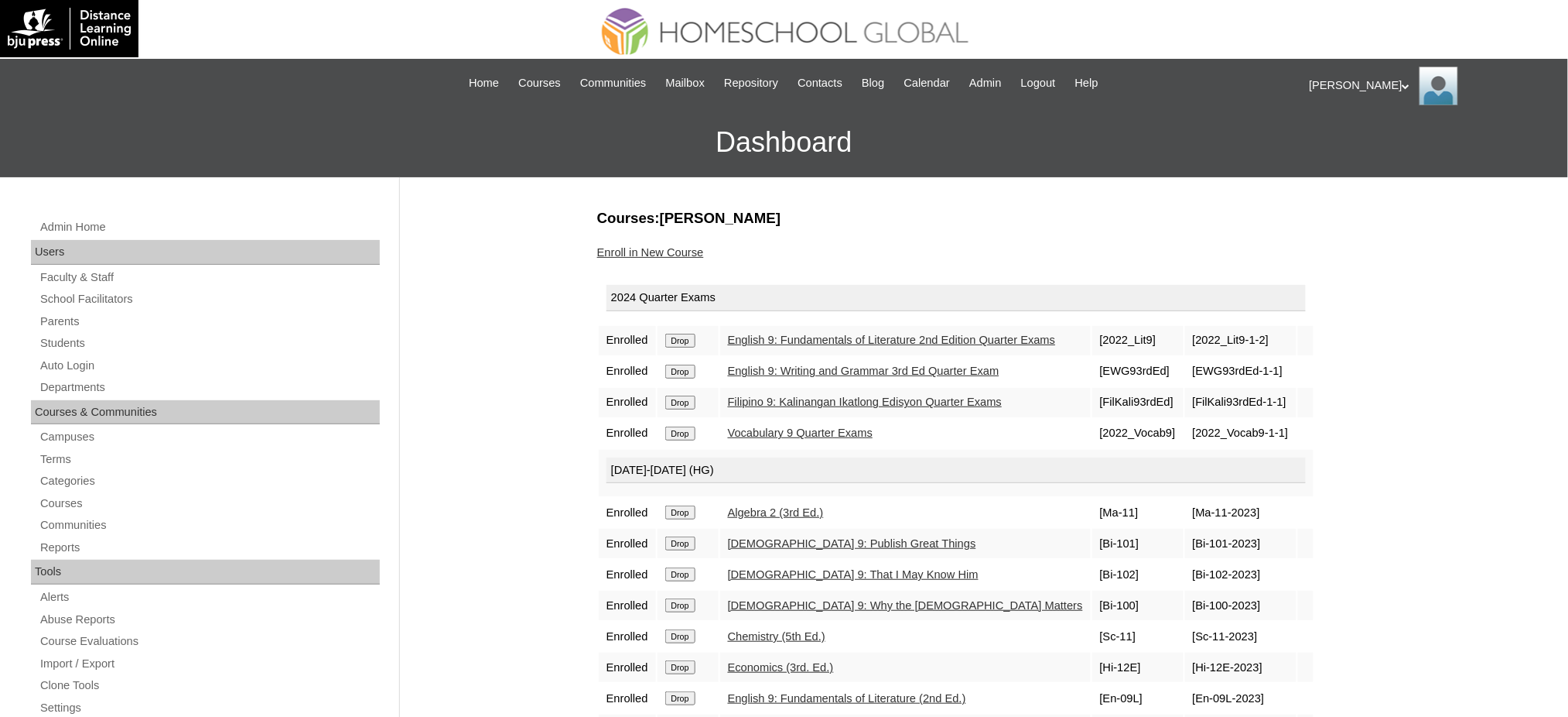
click at [691, 333] on input "Drop" at bounding box center [680, 340] width 30 height 14
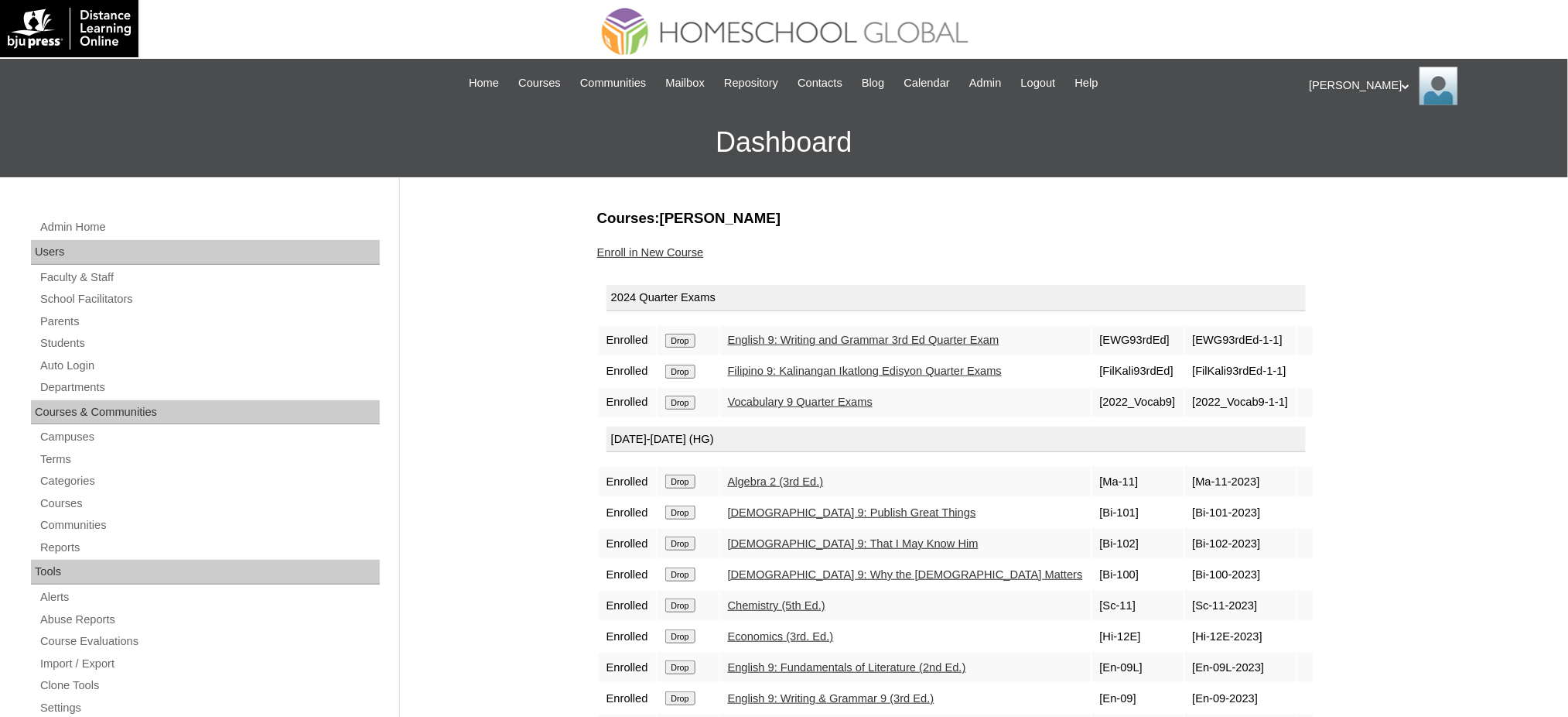
click at [686, 341] on input "Drop" at bounding box center [680, 340] width 30 height 14
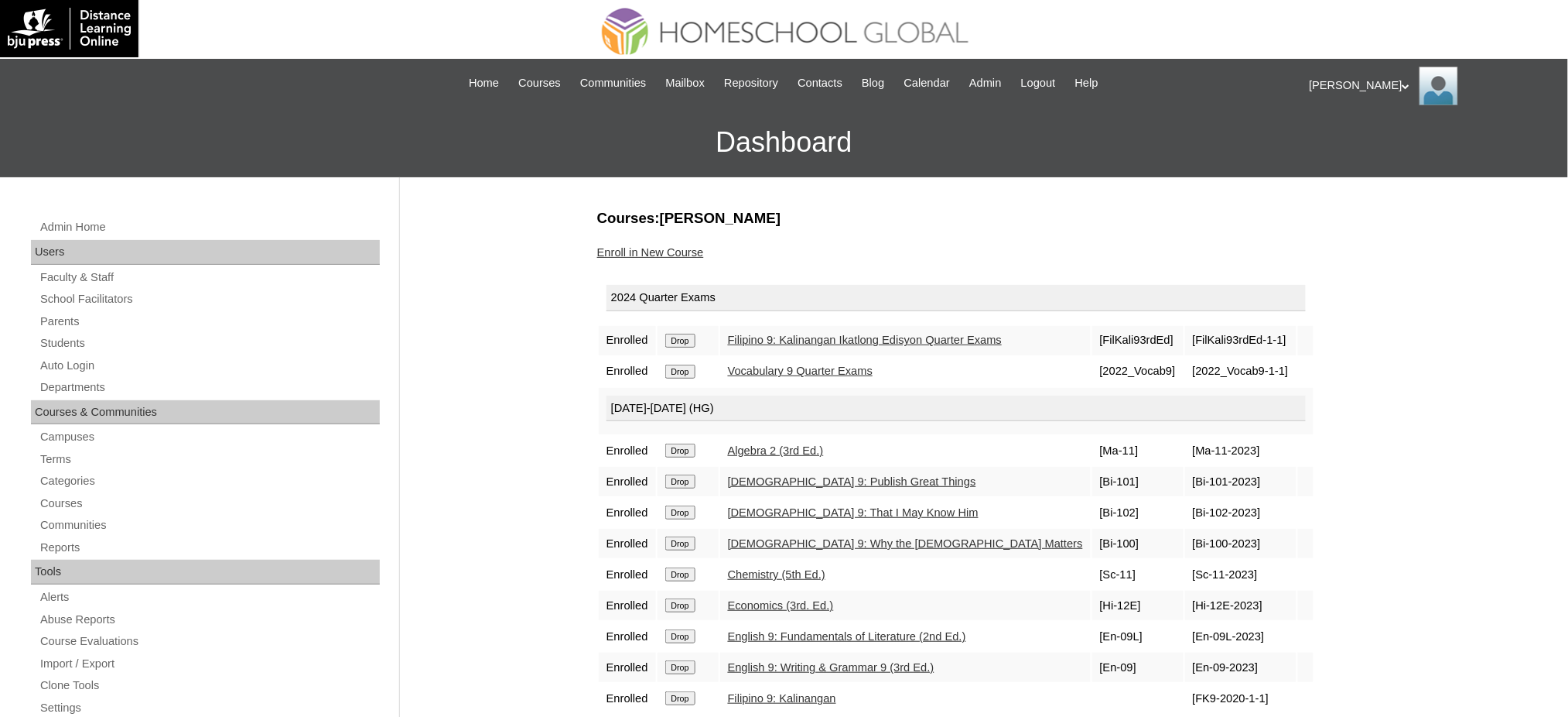
click at [679, 334] on input "Drop" at bounding box center [680, 340] width 30 height 14
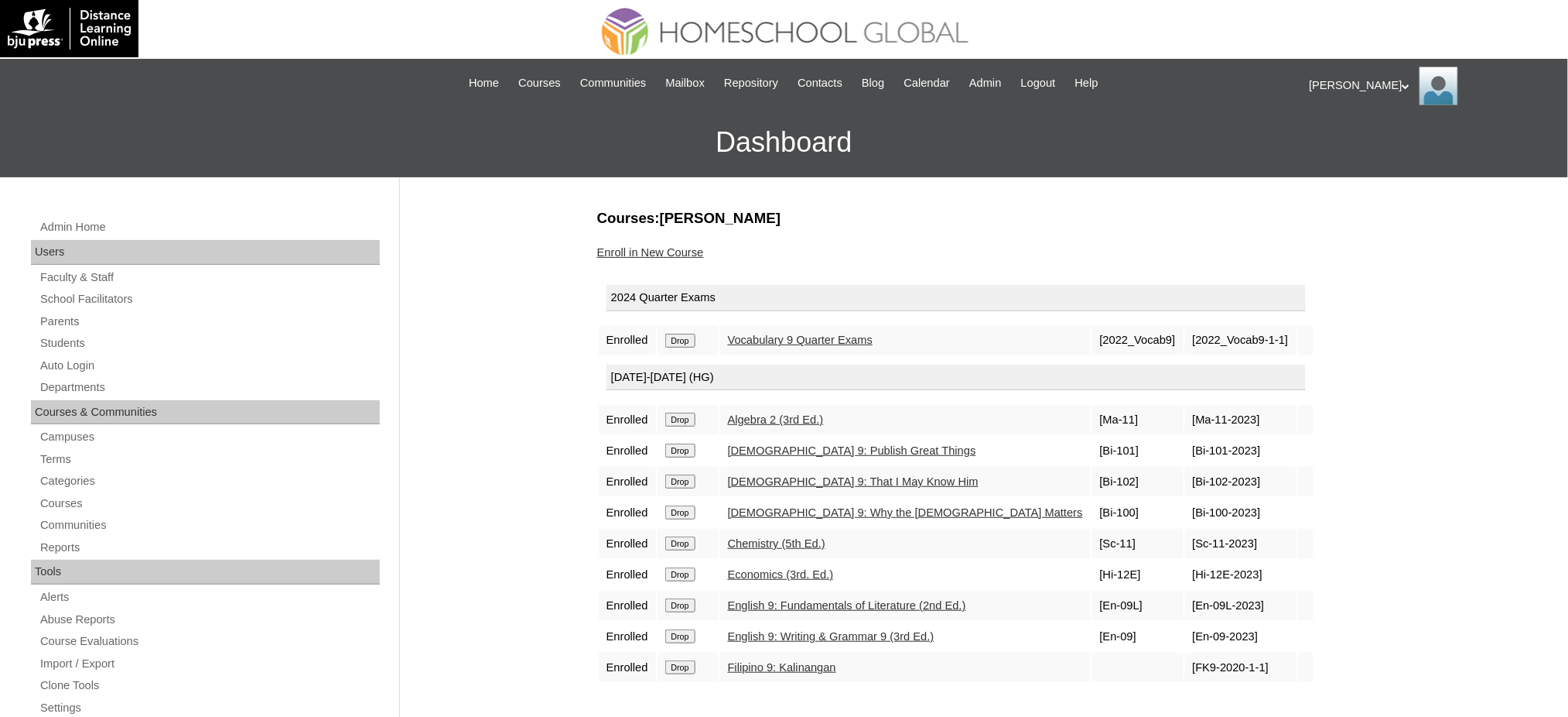
click at [686, 336] on input "Drop" at bounding box center [680, 340] width 30 height 14
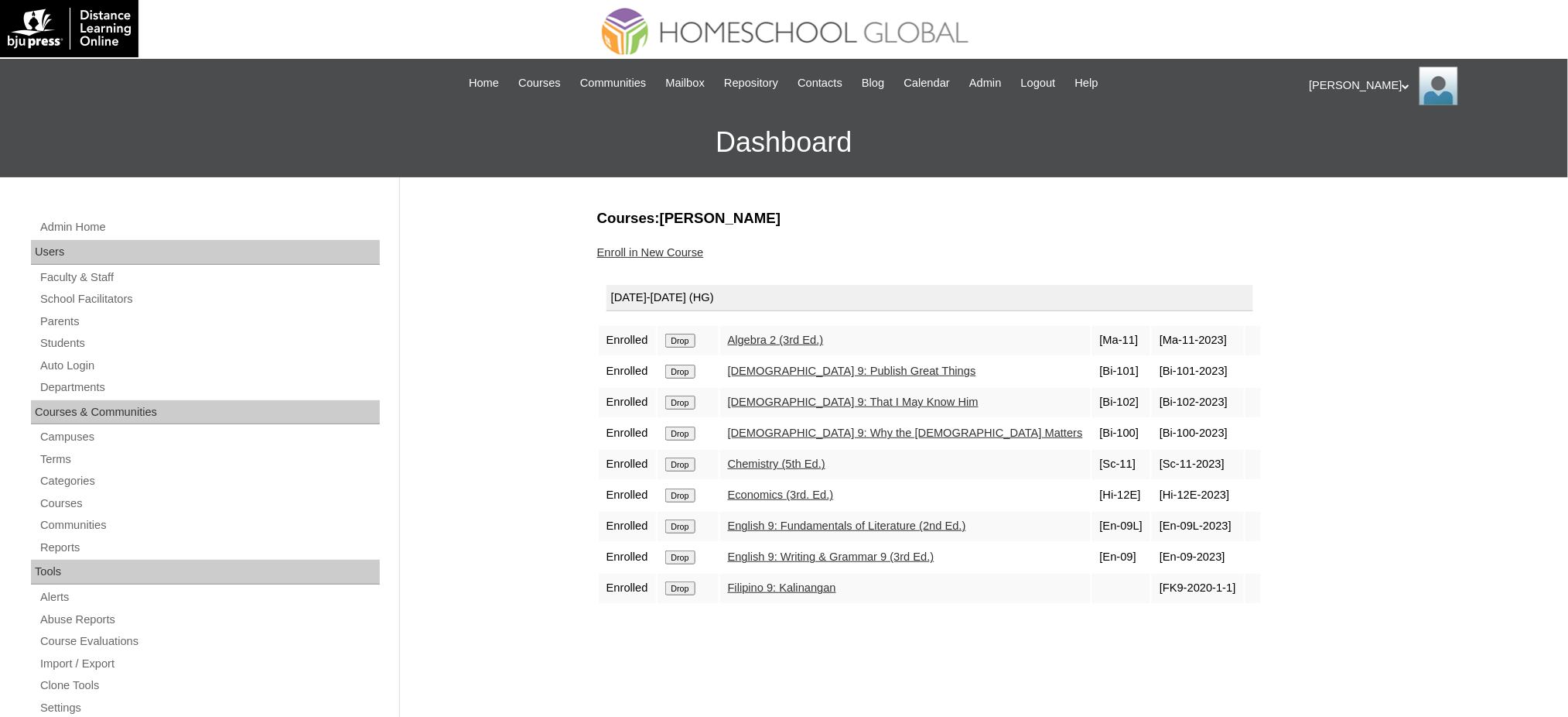
click at [679, 342] on input "Drop" at bounding box center [680, 340] width 30 height 14
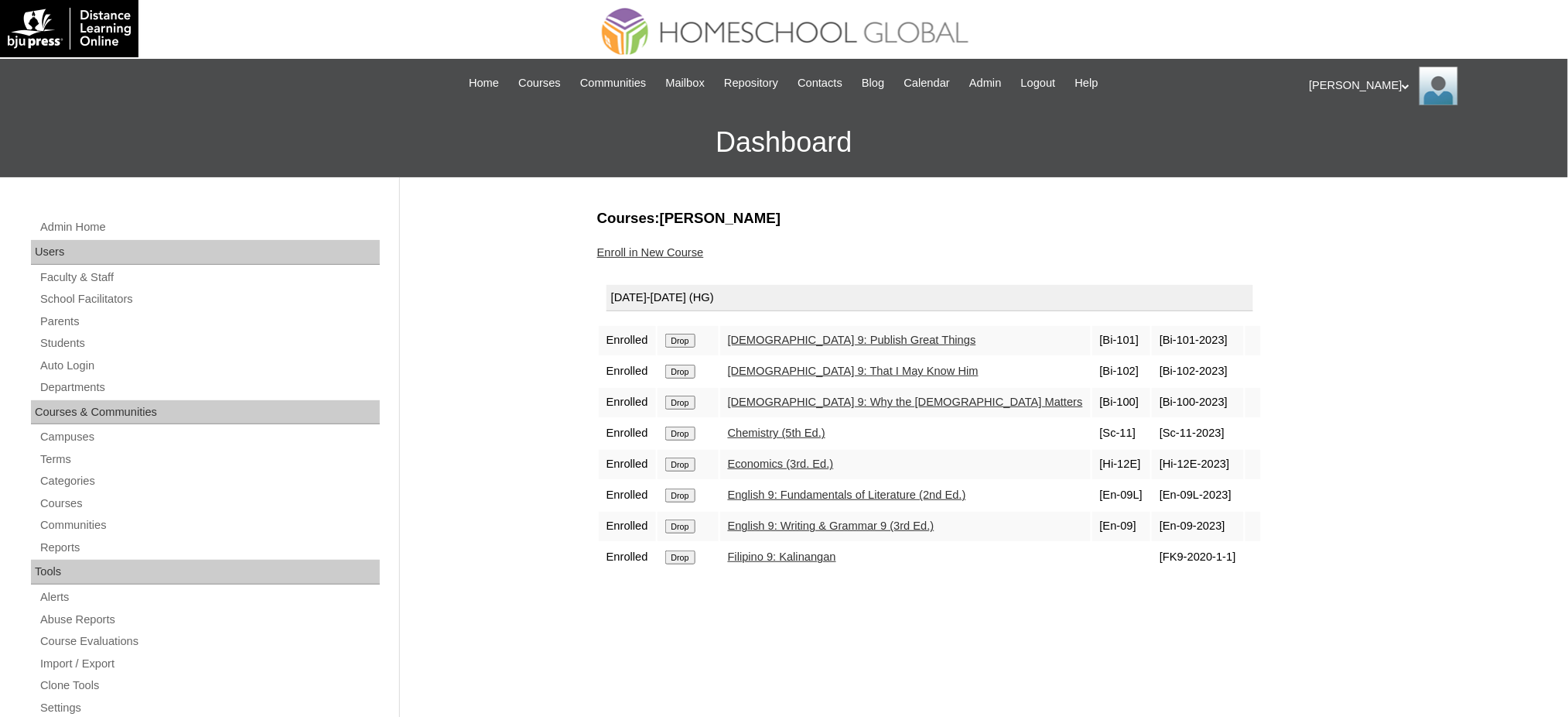
click at [690, 336] on input "Drop" at bounding box center [680, 340] width 30 height 14
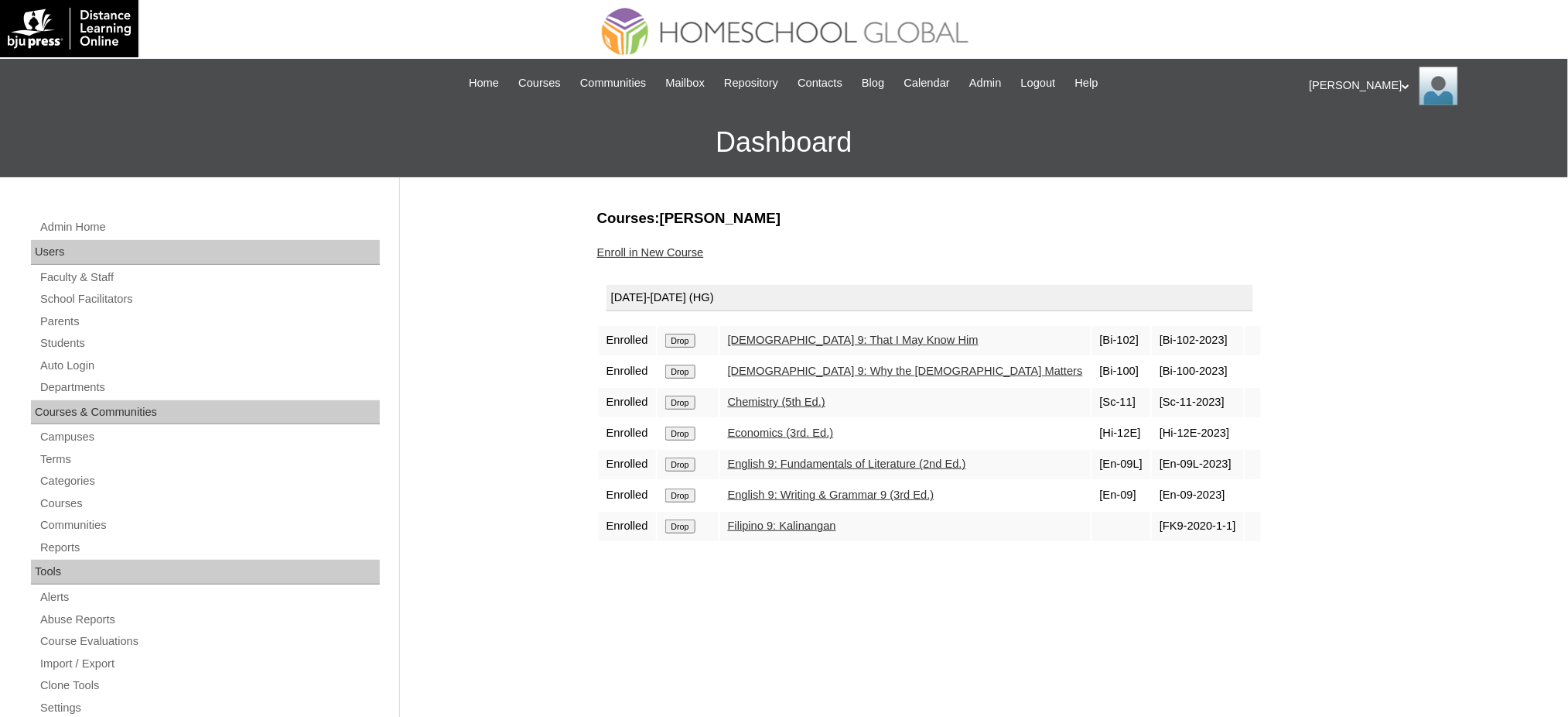
click at [687, 340] on input "Drop" at bounding box center [680, 340] width 30 height 14
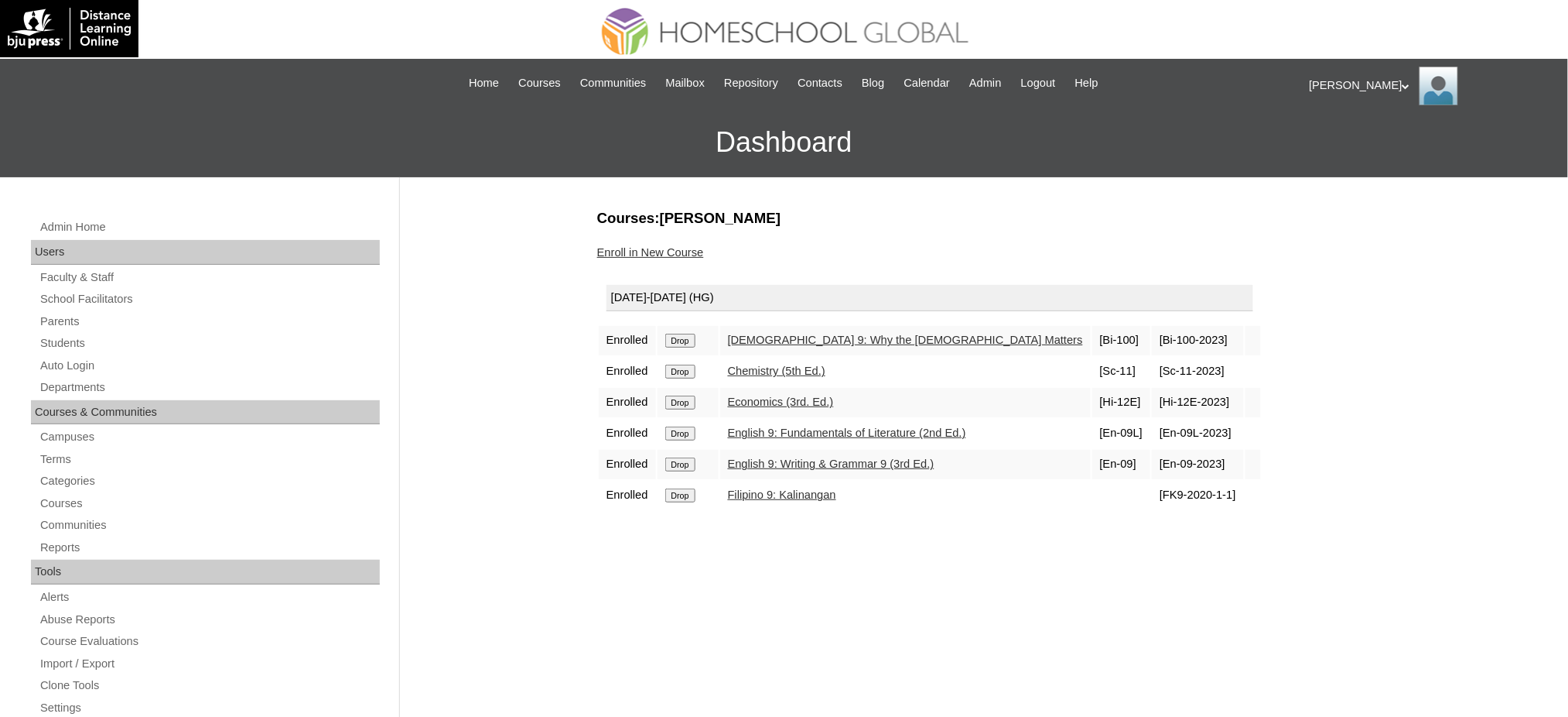
click at [687, 336] on input "Drop" at bounding box center [680, 340] width 30 height 14
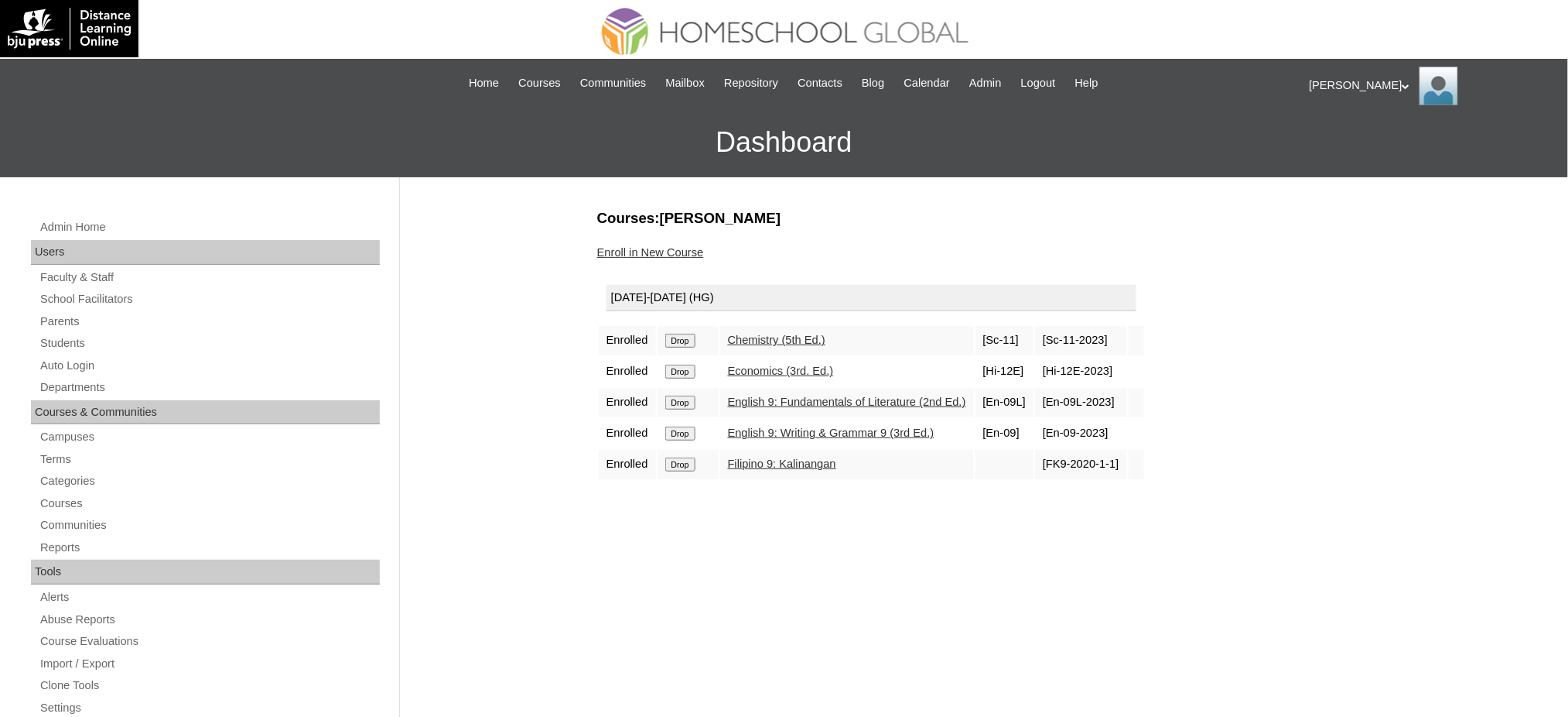
click at [688, 342] on input "Drop" at bounding box center [680, 340] width 30 height 14
click at [691, 338] on input "Drop" at bounding box center [680, 340] width 30 height 14
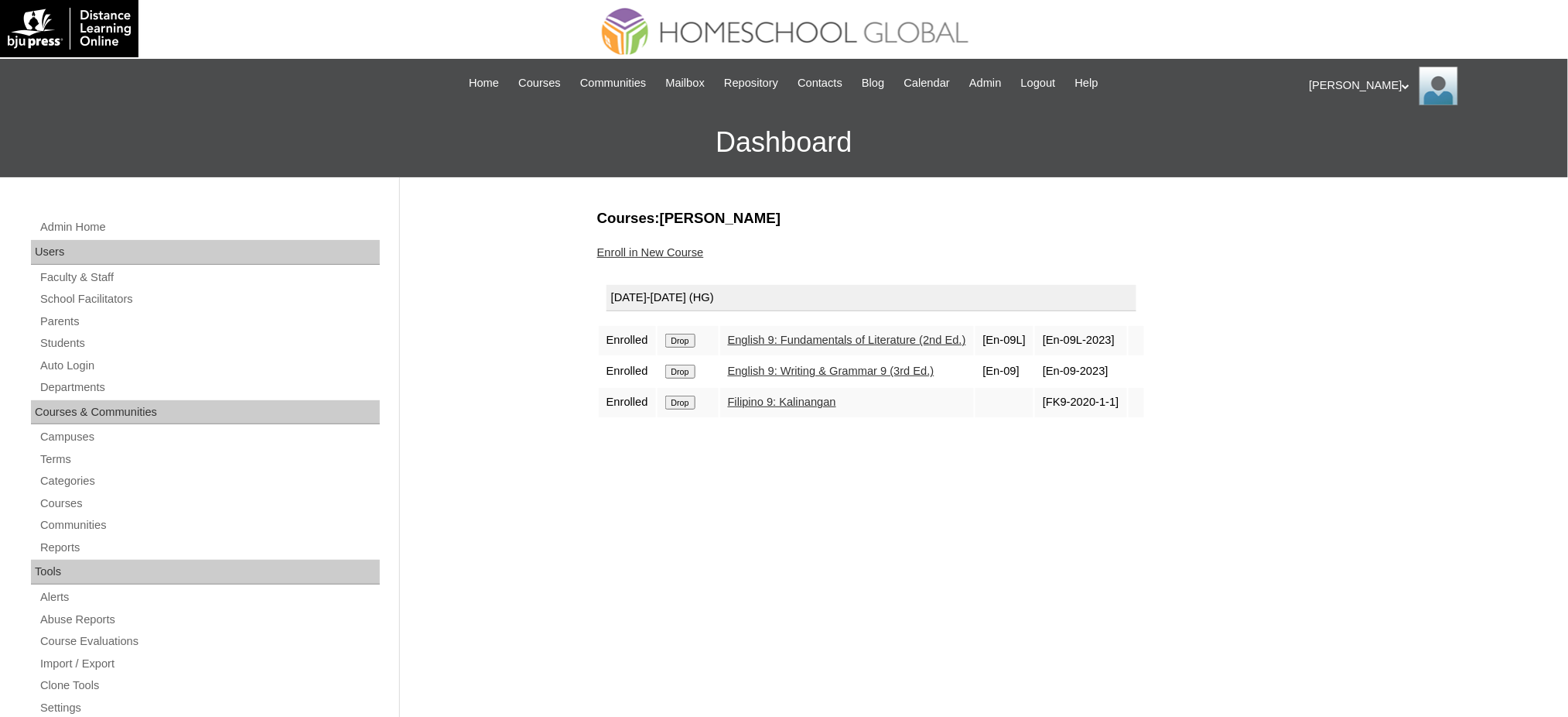
click at [687, 339] on input "Drop" at bounding box center [680, 340] width 30 height 14
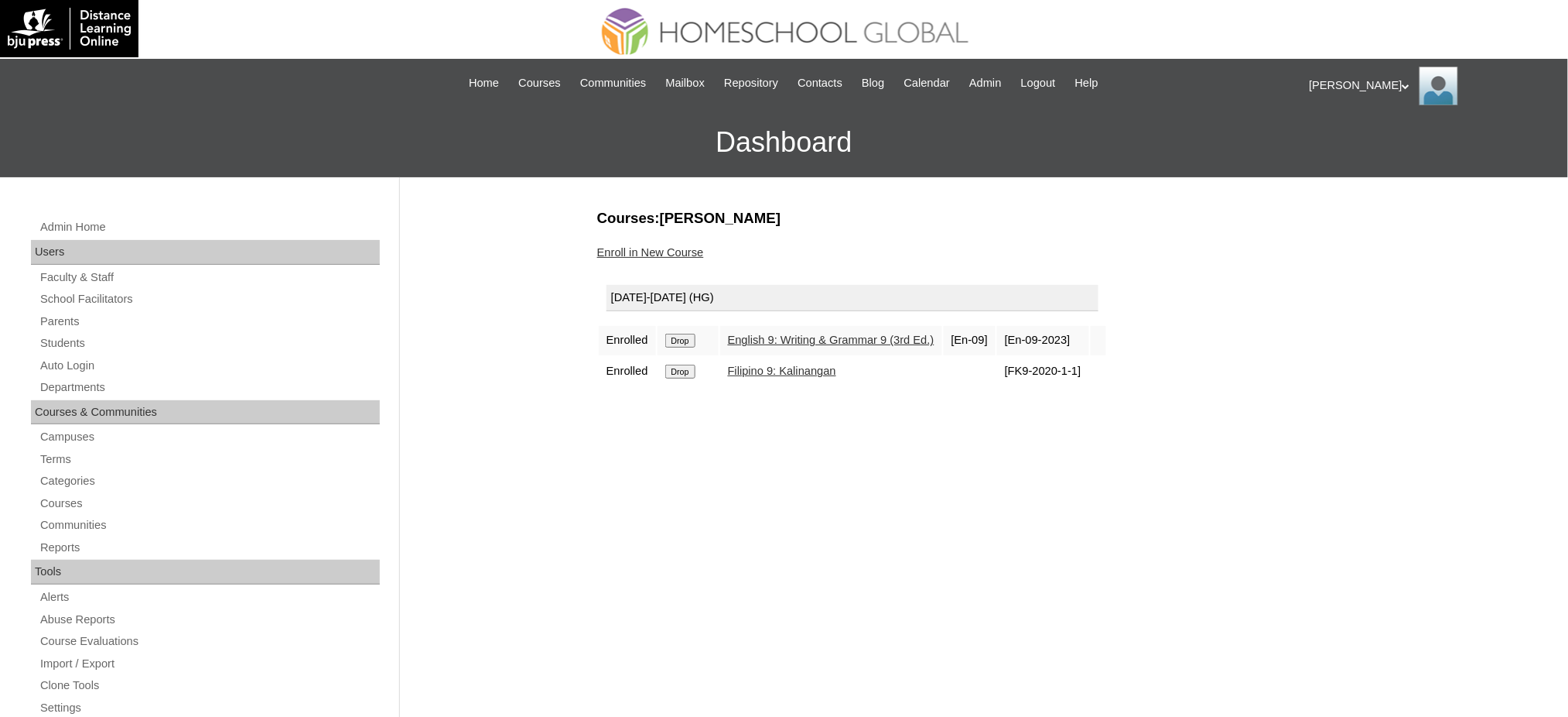
click at [691, 337] on input "Drop" at bounding box center [680, 340] width 30 height 14
click at [688, 333] on input "Drop" at bounding box center [680, 340] width 30 height 14
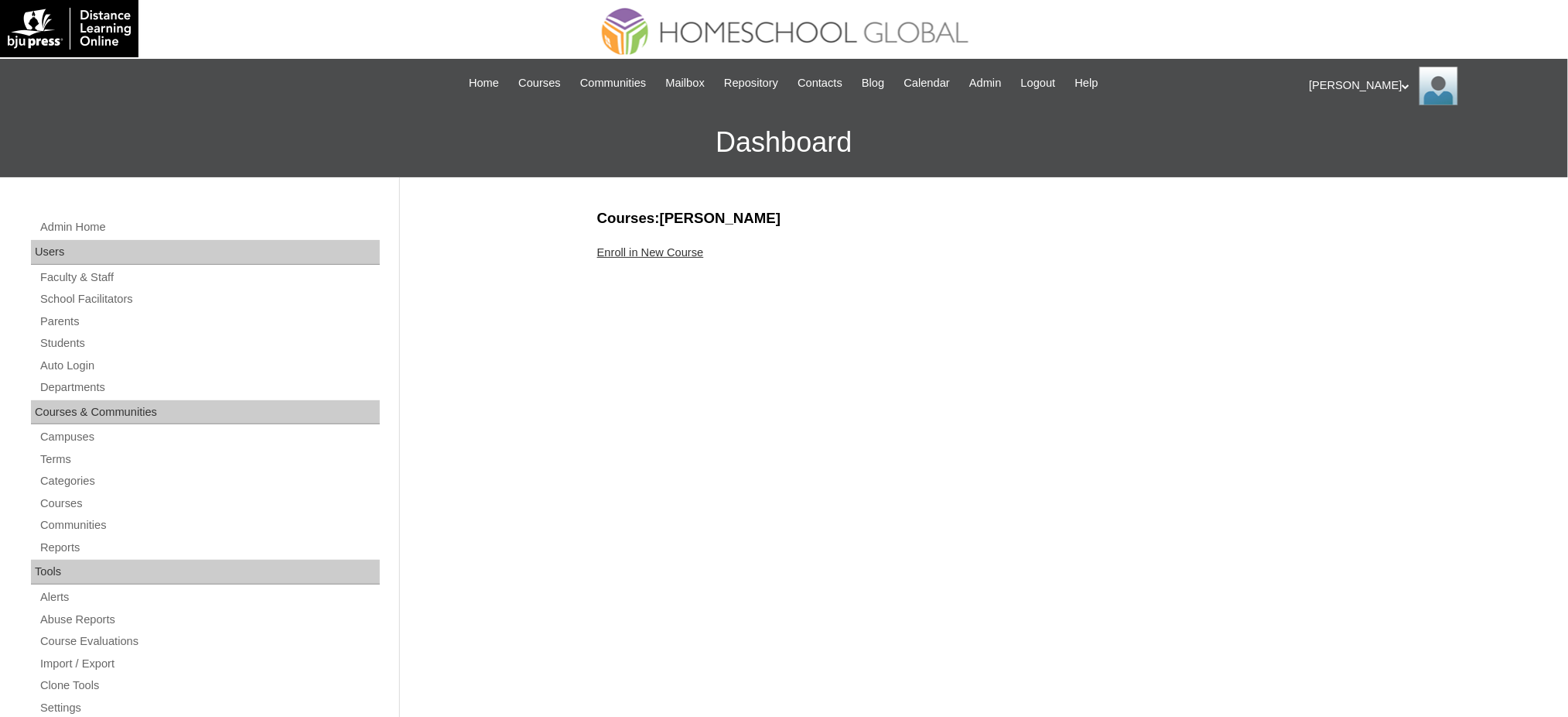
click at [671, 248] on link "Enroll in New Course" at bounding box center [650, 252] width 107 height 12
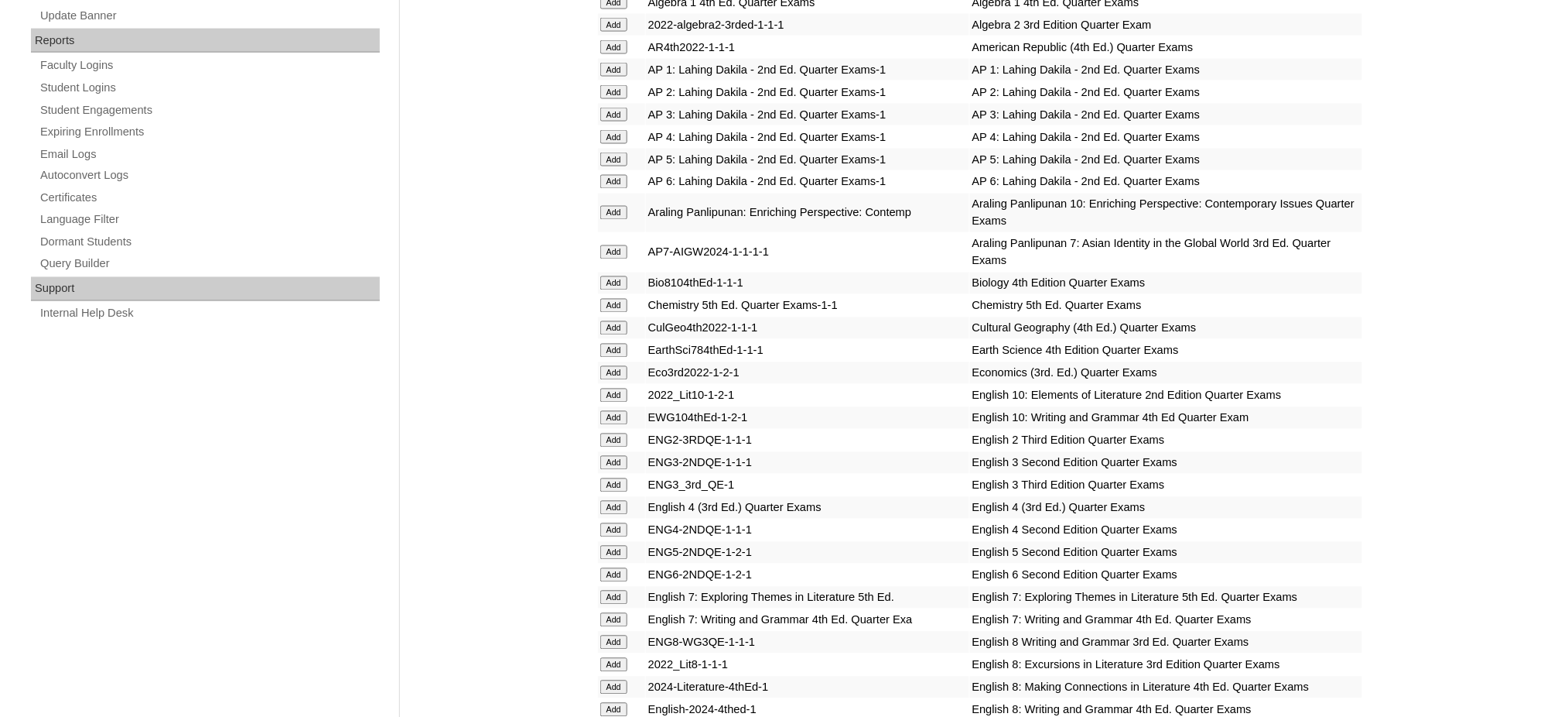
scroll to position [929, 0]
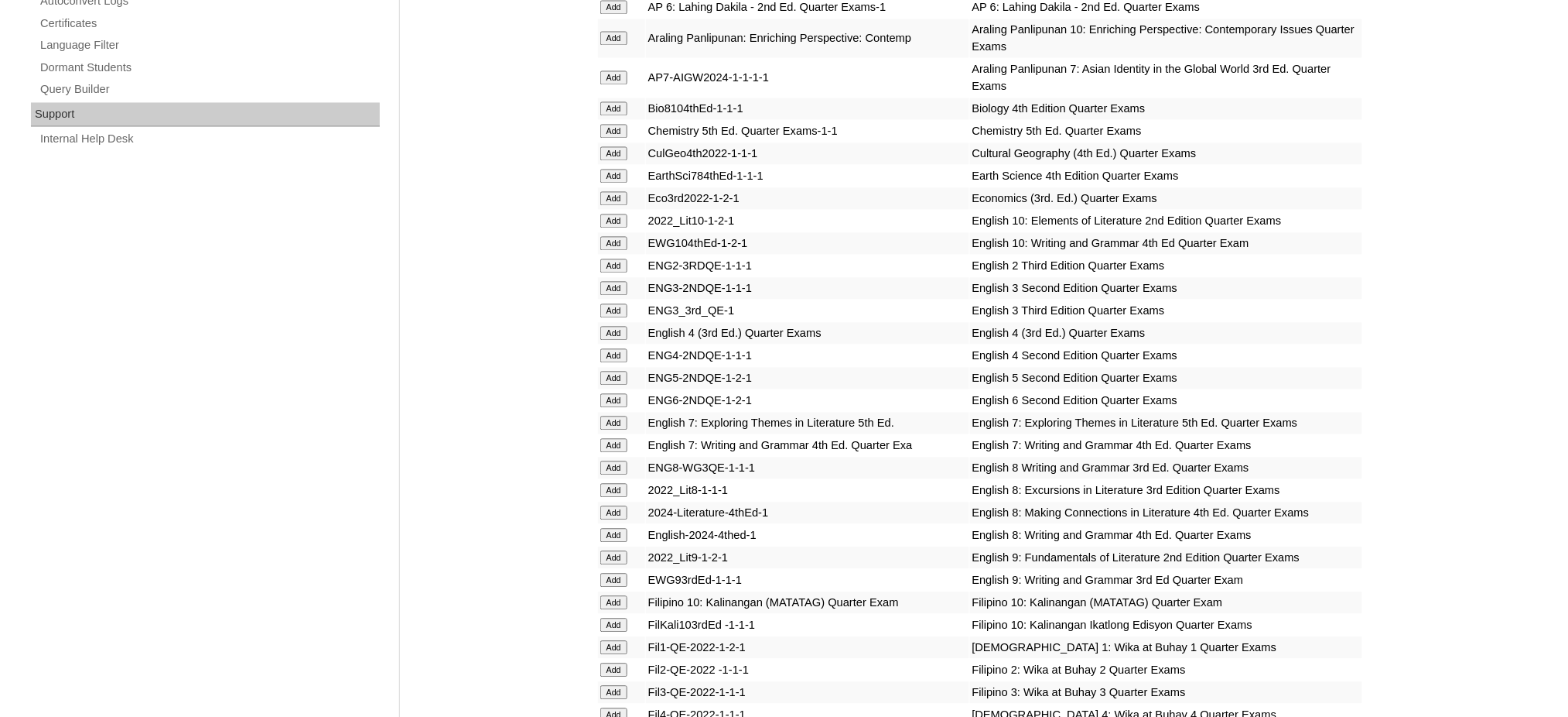
scroll to position [1134, 0]
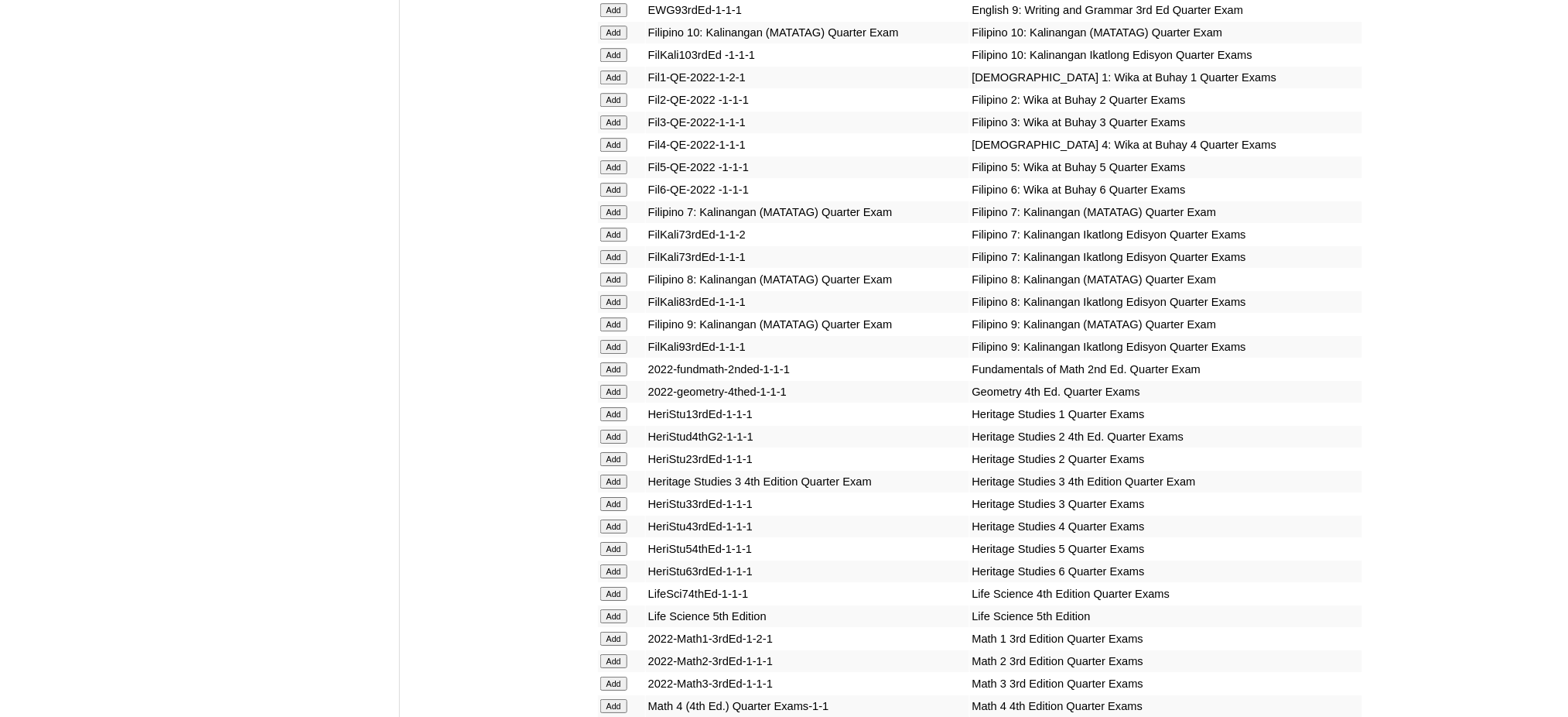
scroll to position [1651, 0]
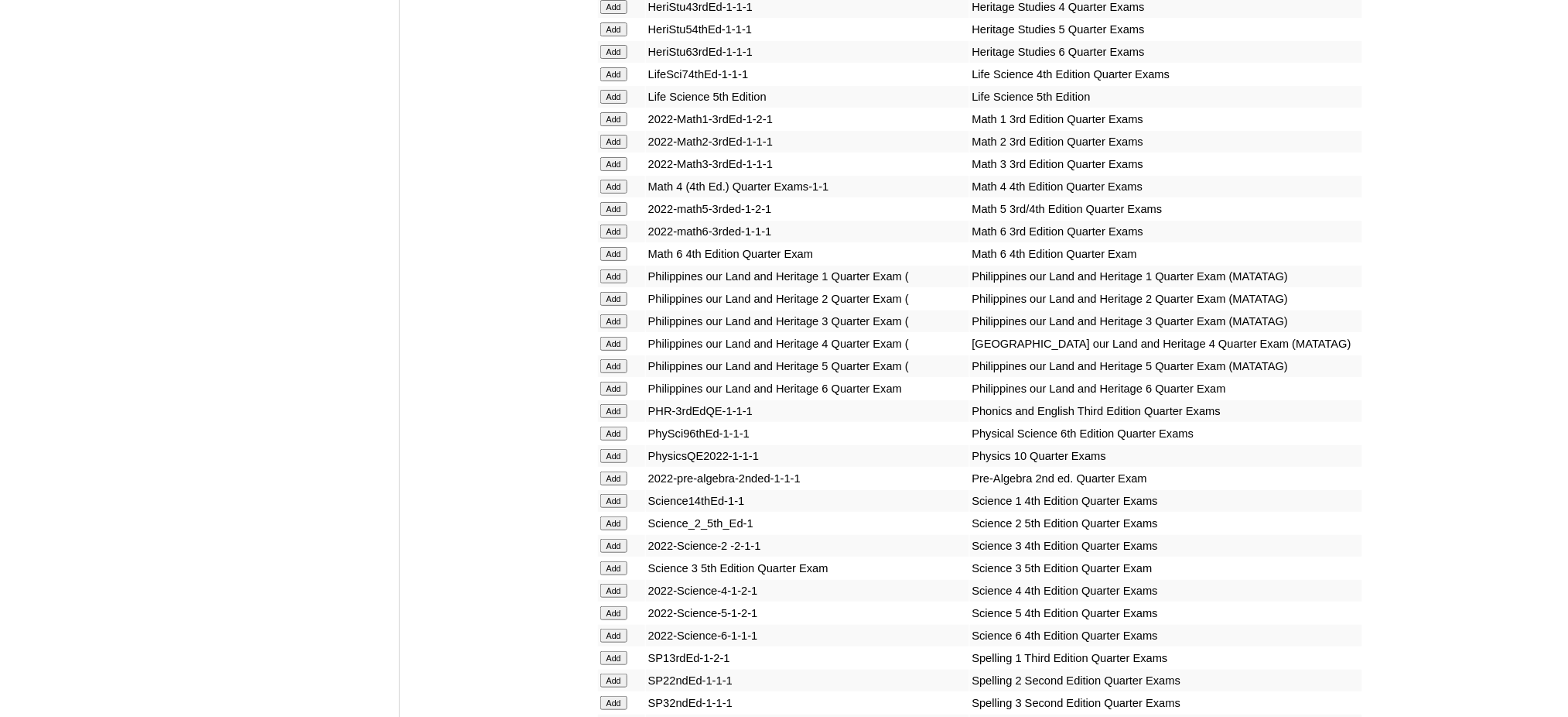
scroll to position [2167, 0]
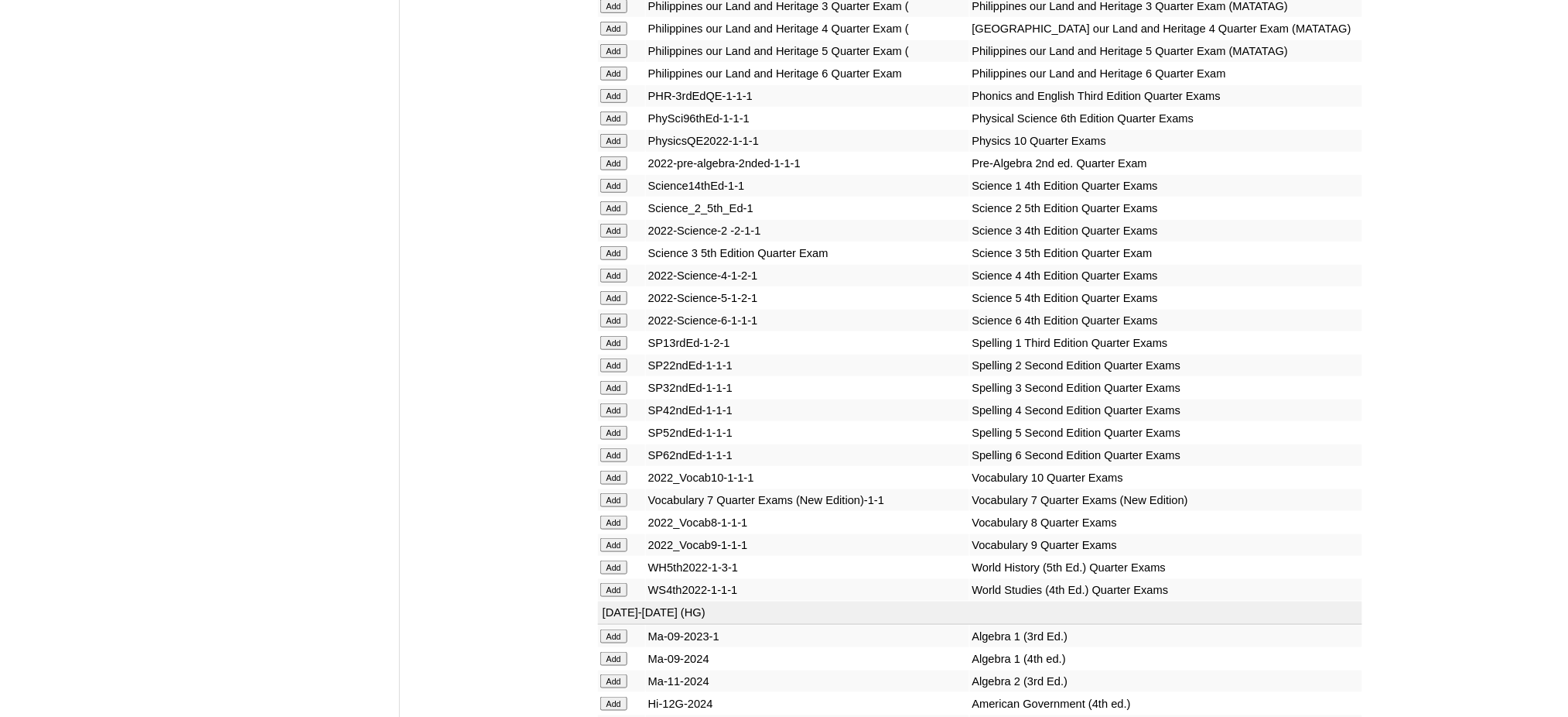
scroll to position [2476, 0]
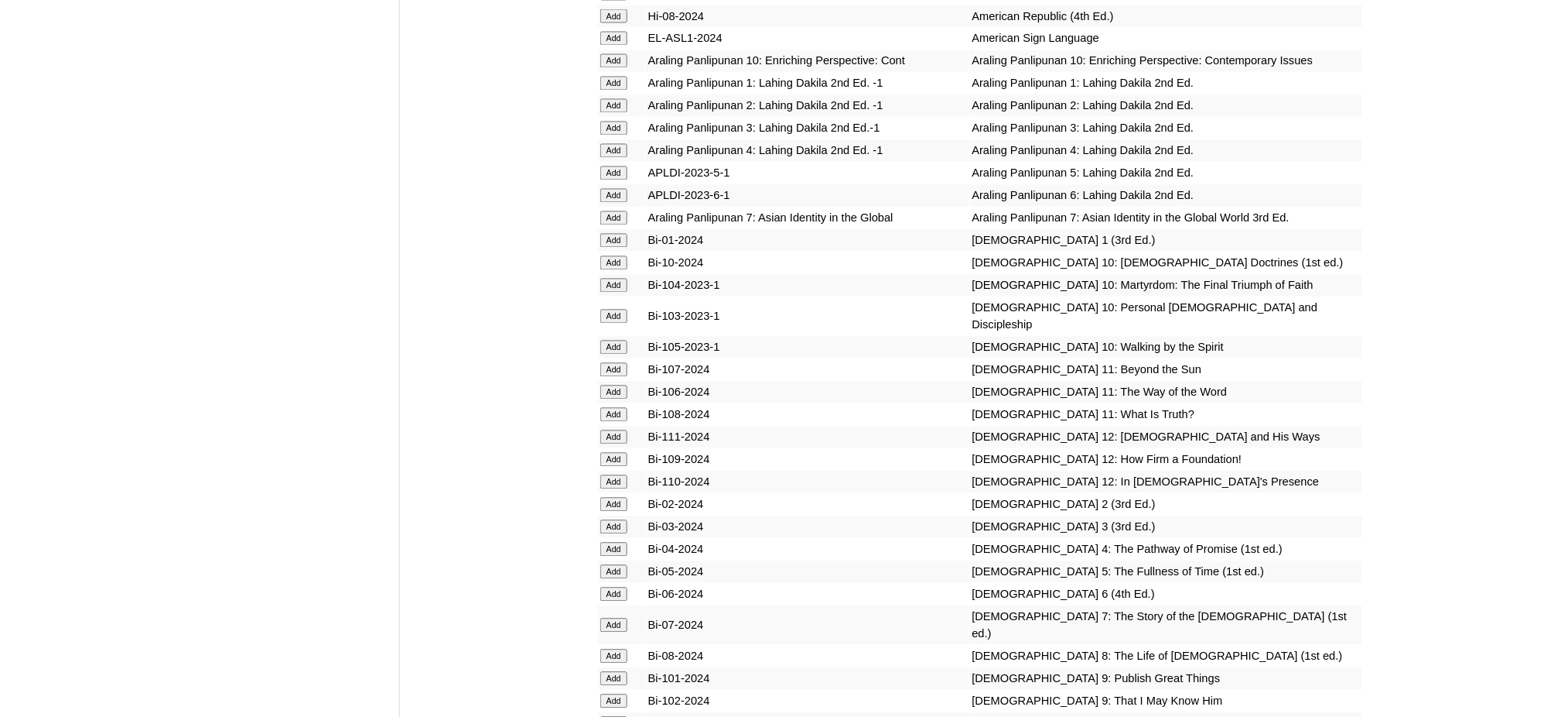
scroll to position [3199, 0]
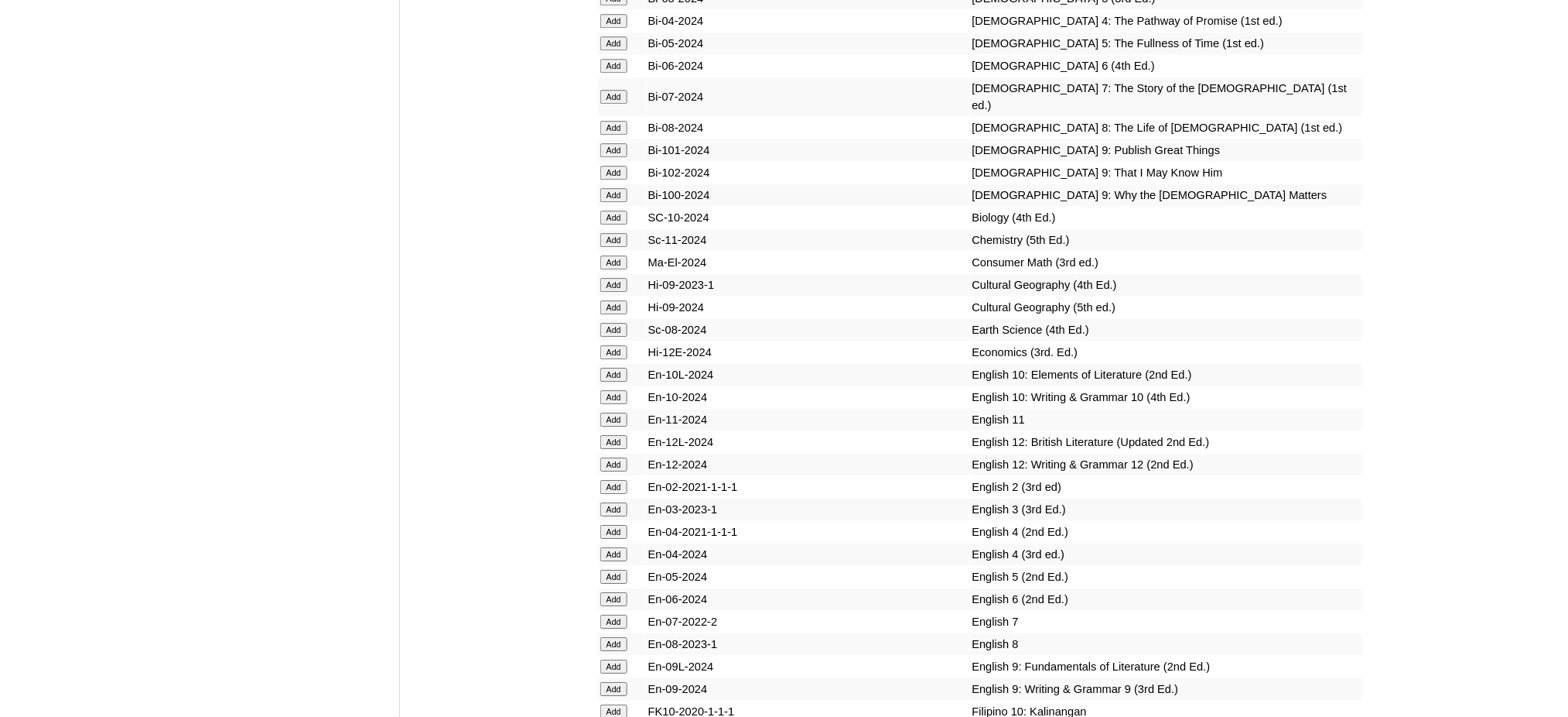
scroll to position [3715, 0]
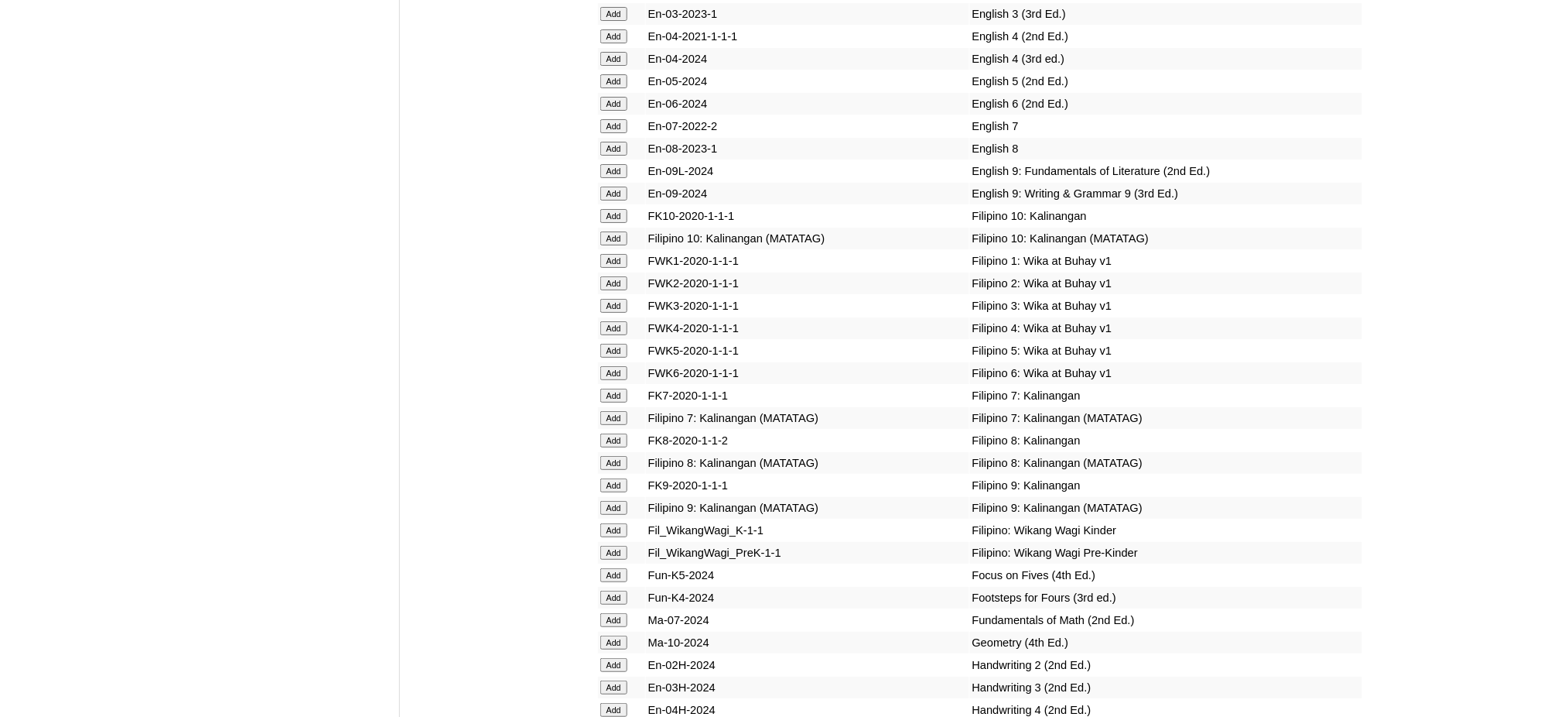
scroll to position [4230, 0]
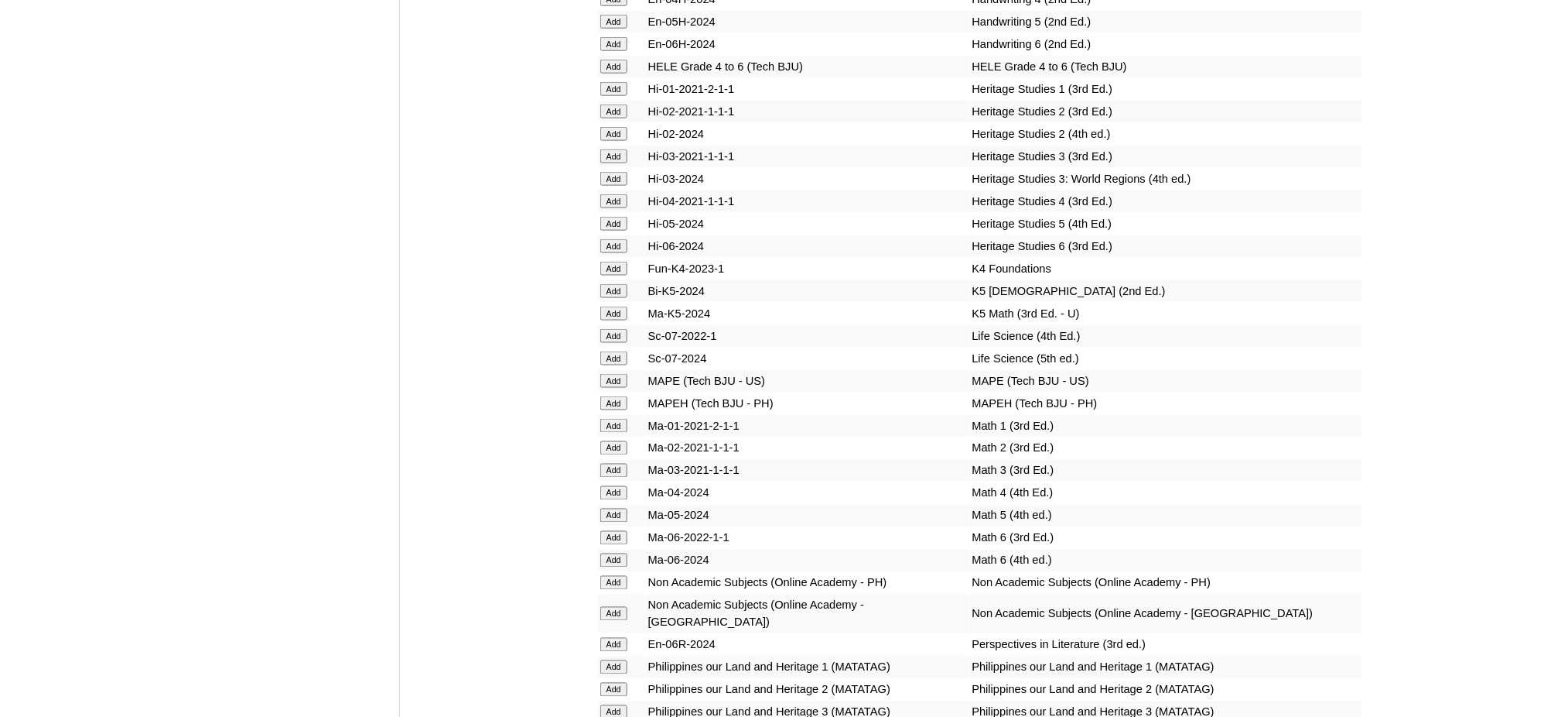
scroll to position [4953, 0]
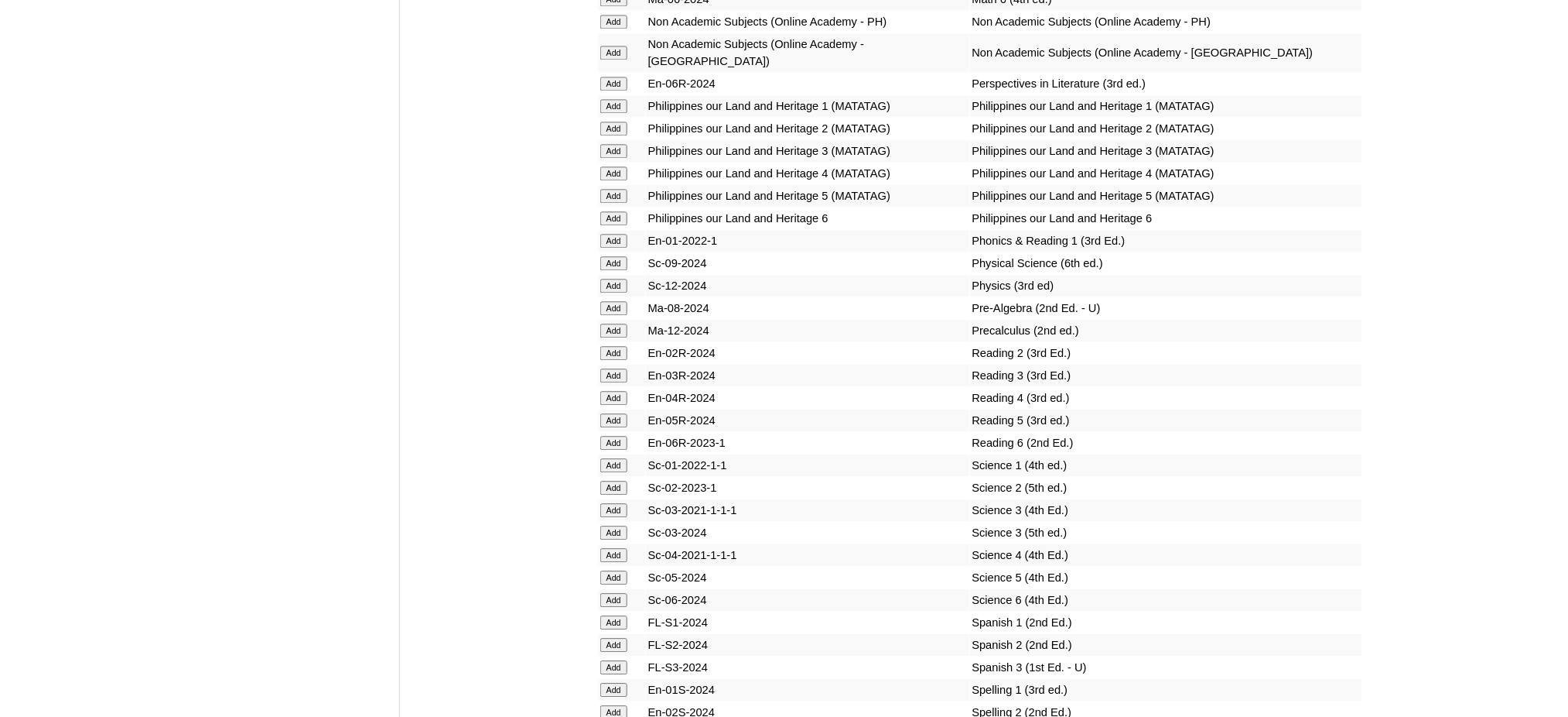
scroll to position [5469, 0]
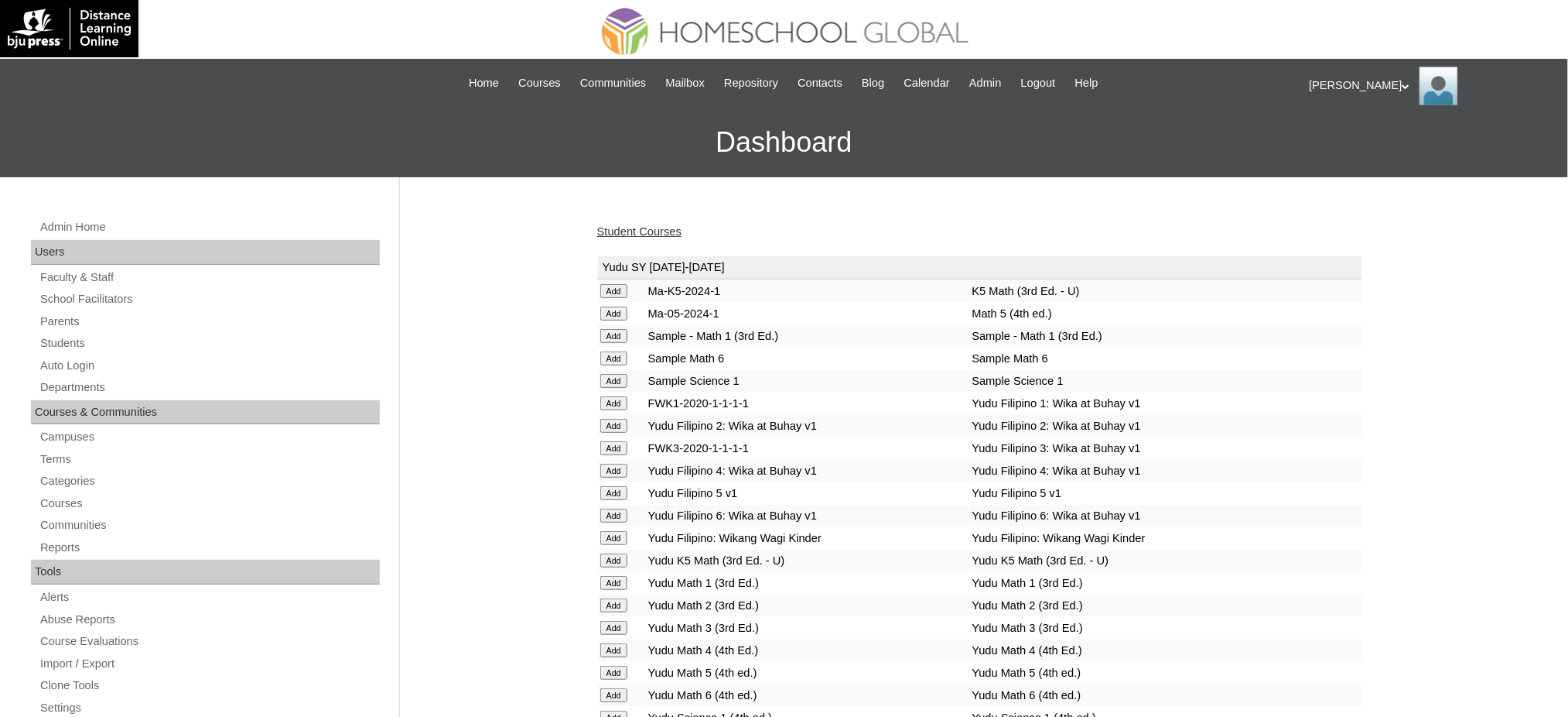
click at [667, 229] on link "Student Courses" at bounding box center [639, 231] width 85 height 12
